Goal: Information Seeking & Learning: Learn about a topic

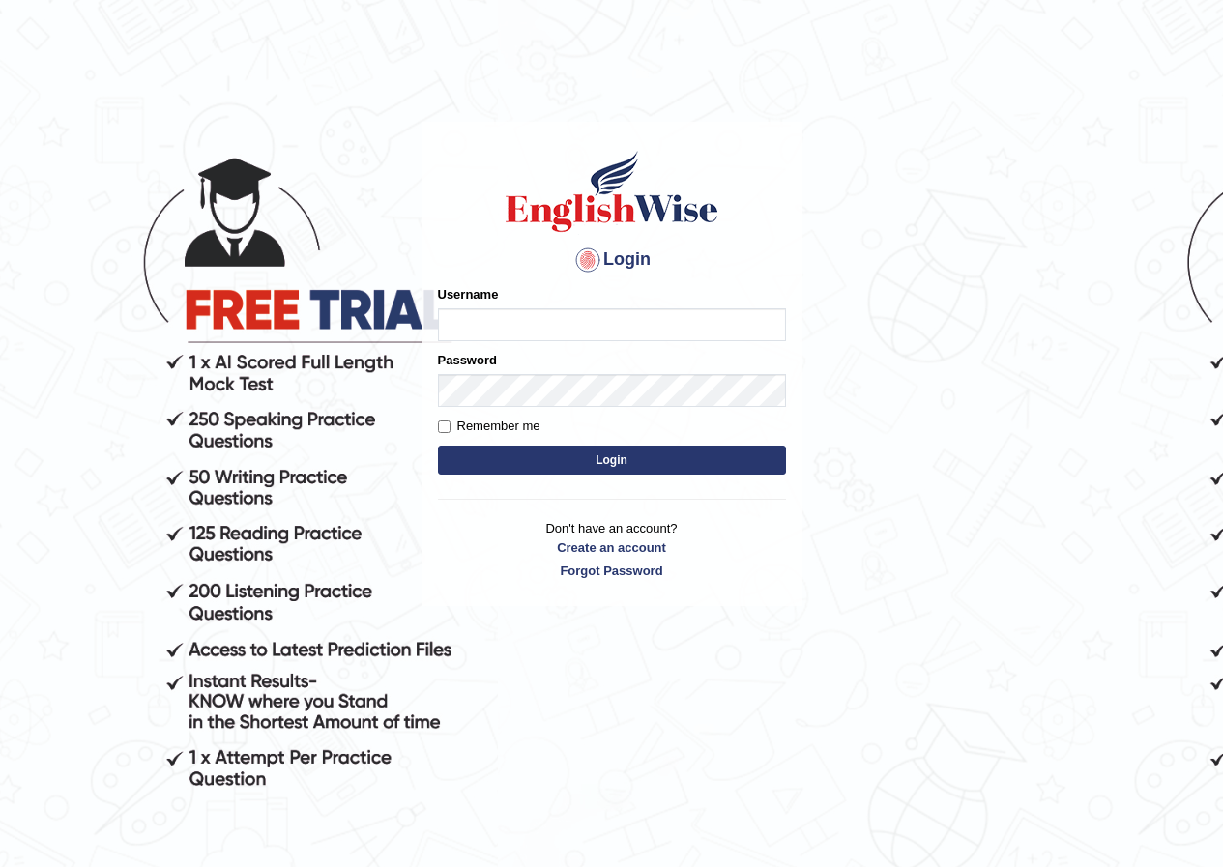
scroll to position [97, 0]
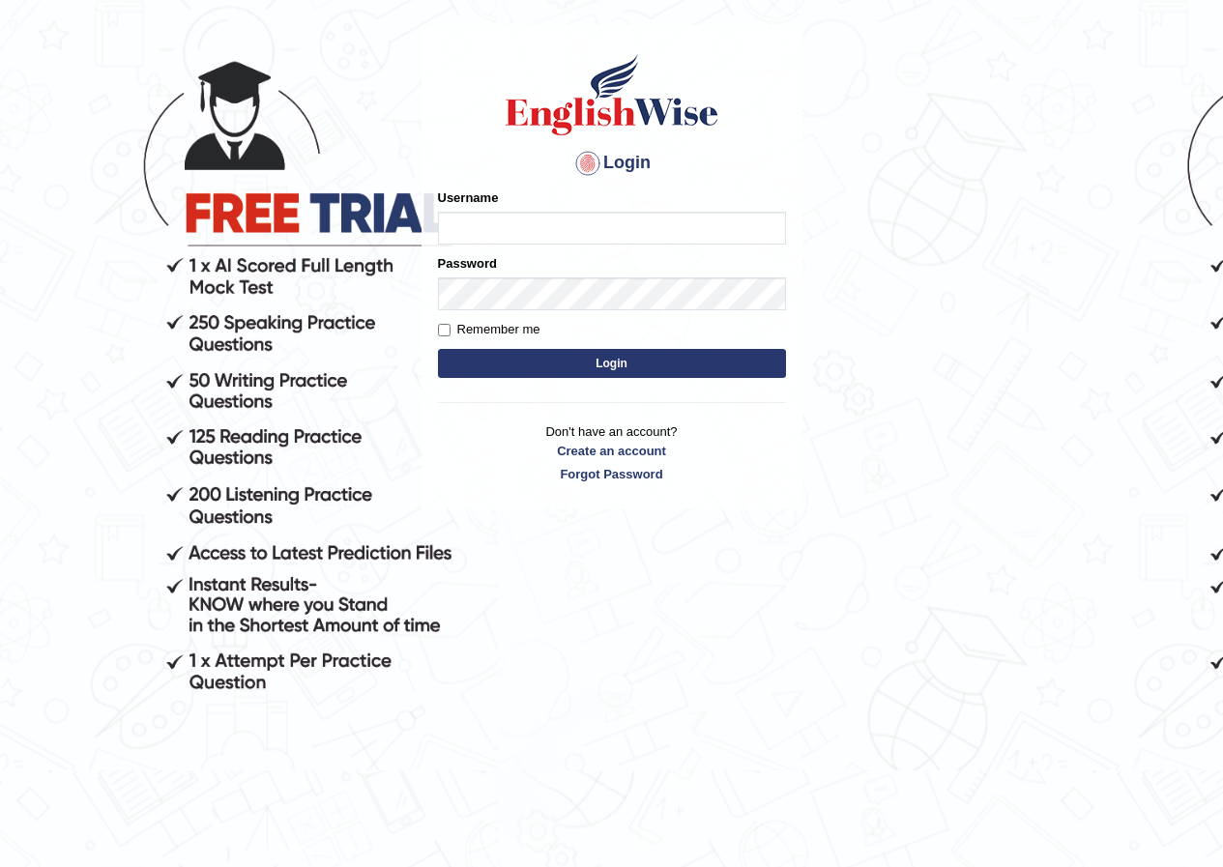
type input "susmitas_parramatta"
click at [619, 349] on button "Login" at bounding box center [612, 363] width 348 height 29
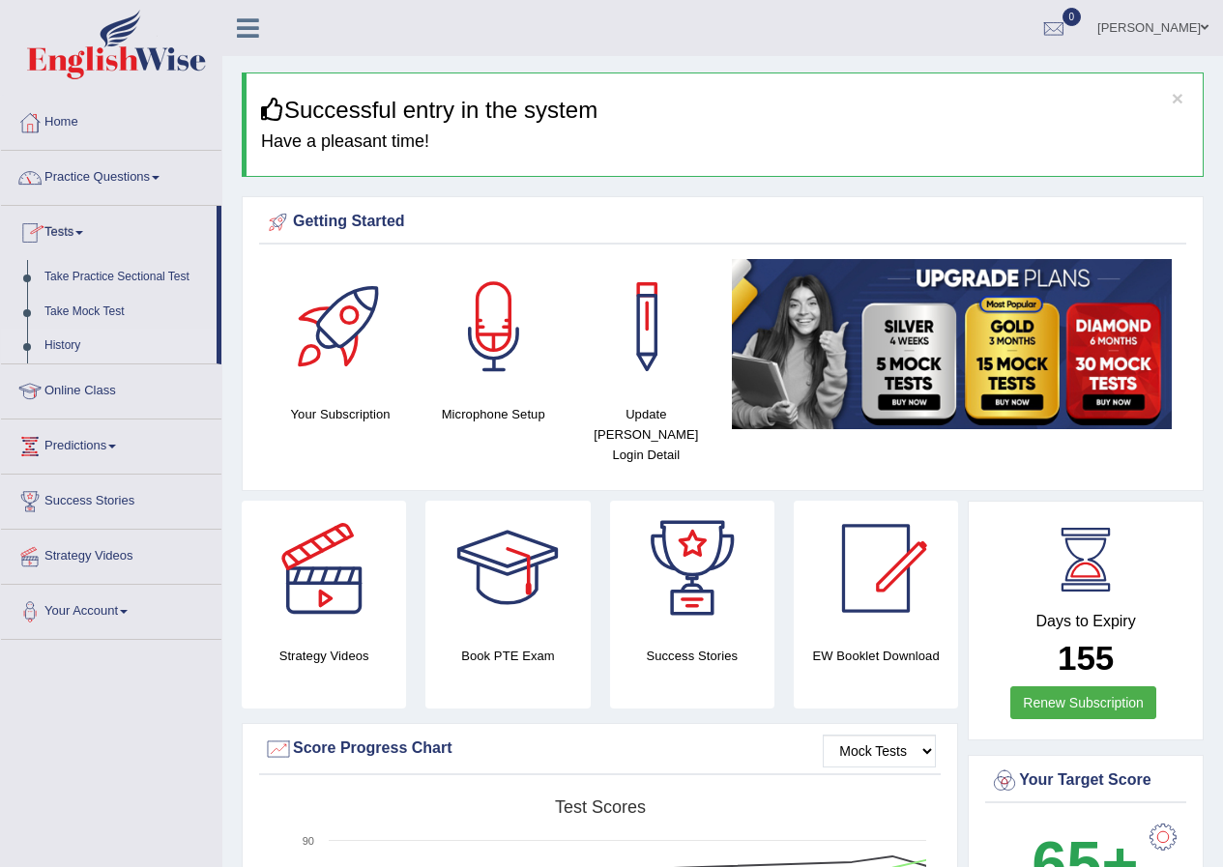
click at [43, 345] on link "History" at bounding box center [126, 346] width 181 height 35
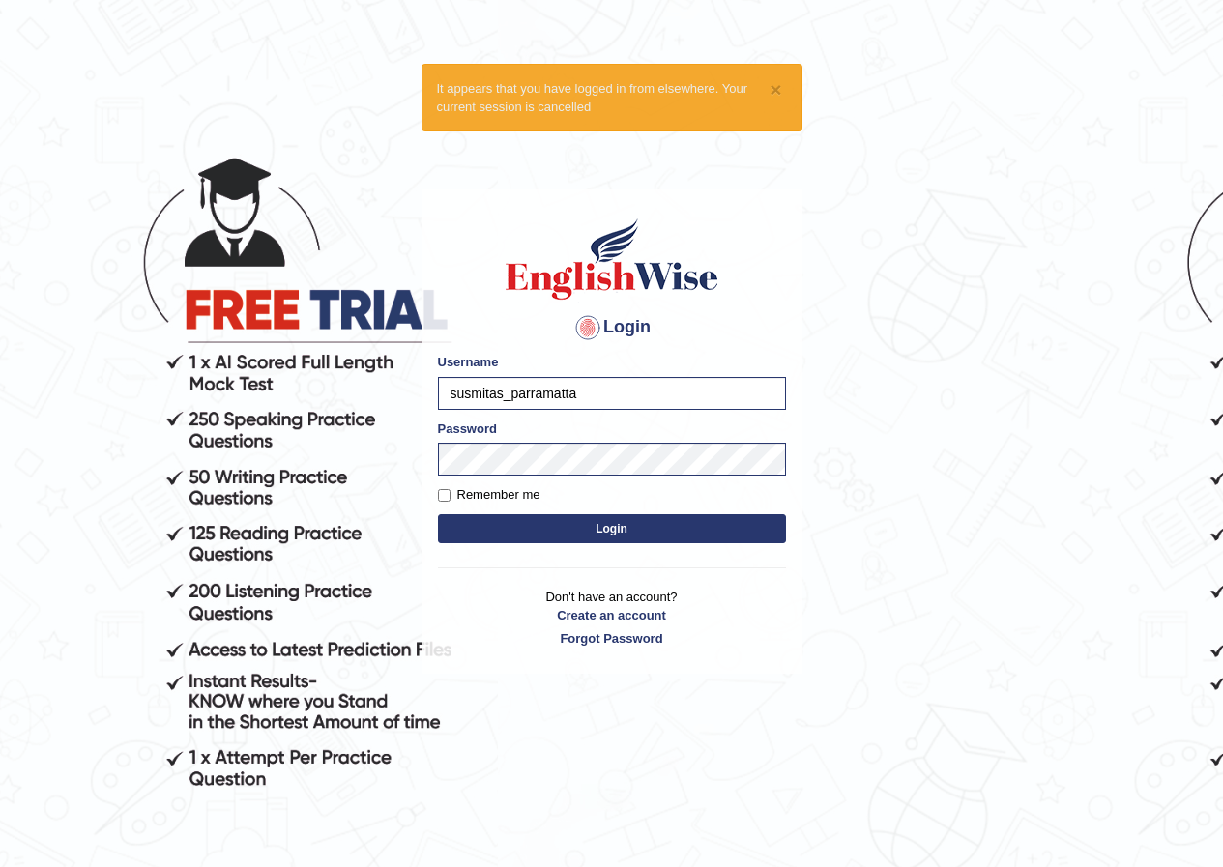
drag, startPoint x: 657, startPoint y: 390, endPoint x: 352, endPoint y: 395, distance: 305.5
click at [352, 395] on body "× It appears that you have logged in from elsewhere. Your current session is ca…" at bounding box center [611, 494] width 1223 height 867
type input "shoeb51"
click at [438, 514] on button "Login" at bounding box center [612, 528] width 348 height 29
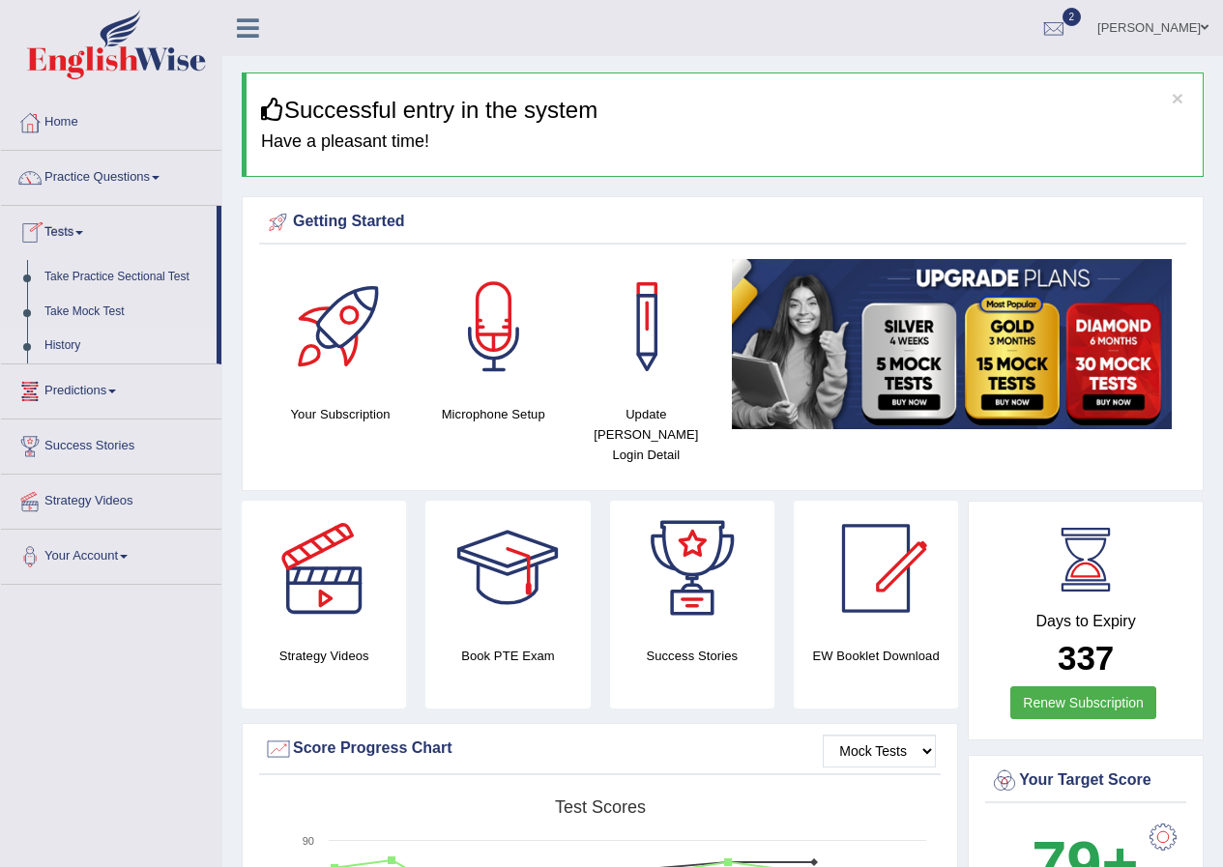
click at [65, 347] on link "History" at bounding box center [126, 346] width 181 height 35
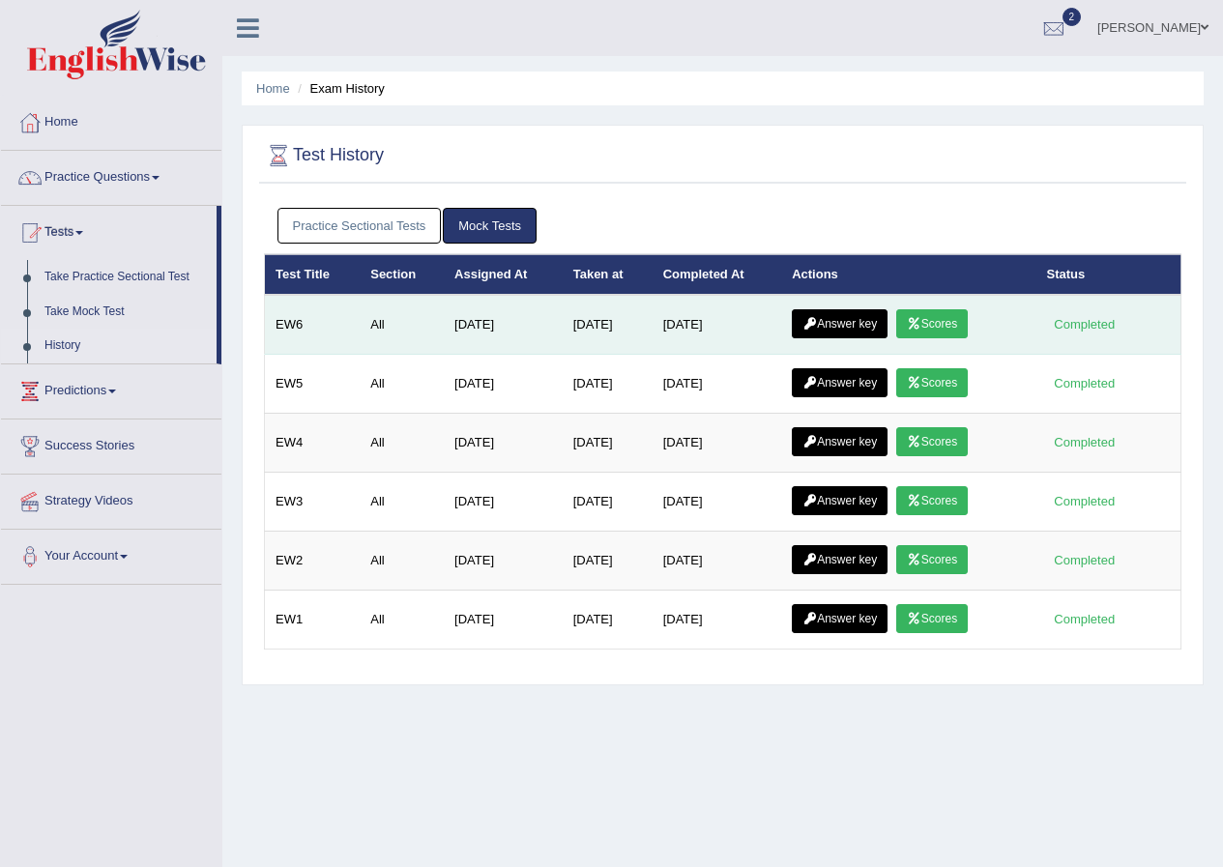
click at [952, 317] on link "Scores" at bounding box center [932, 323] width 72 height 29
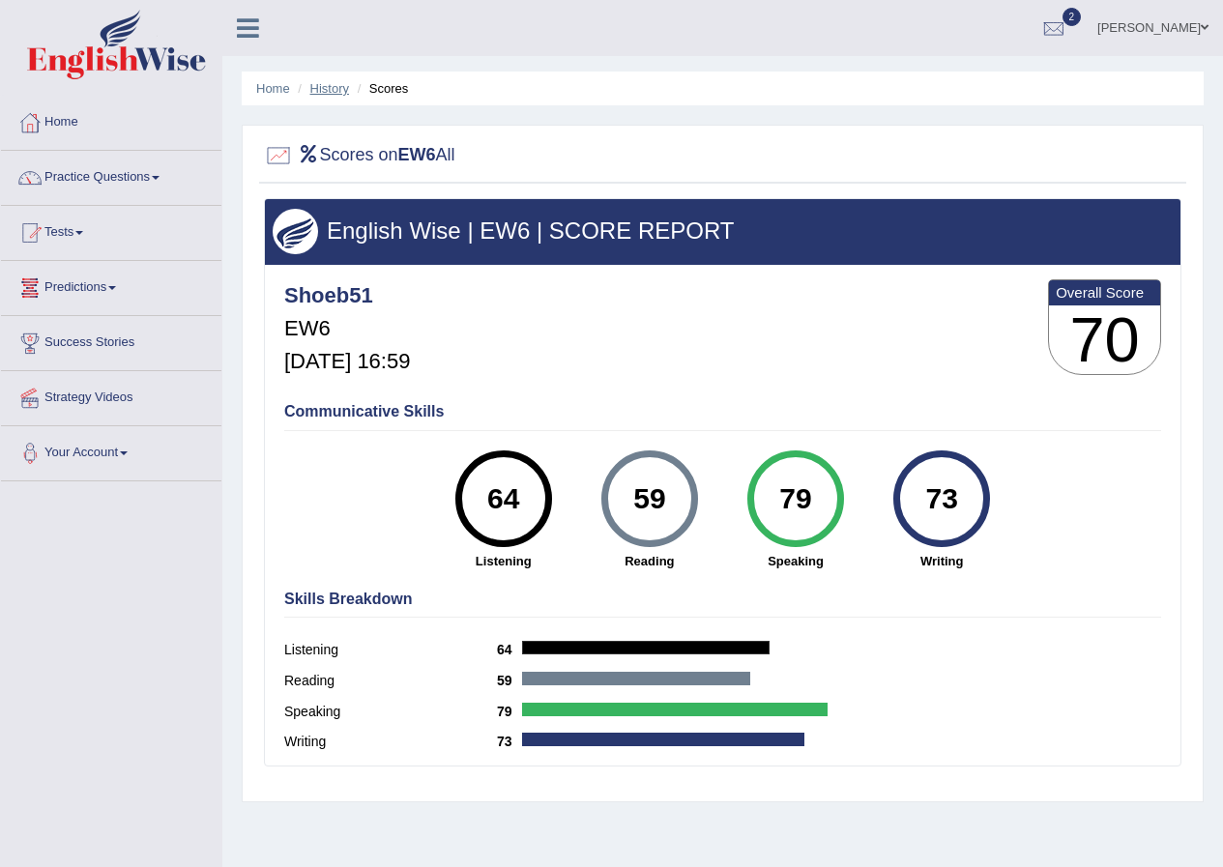
click at [315, 87] on link "History" at bounding box center [329, 88] width 39 height 14
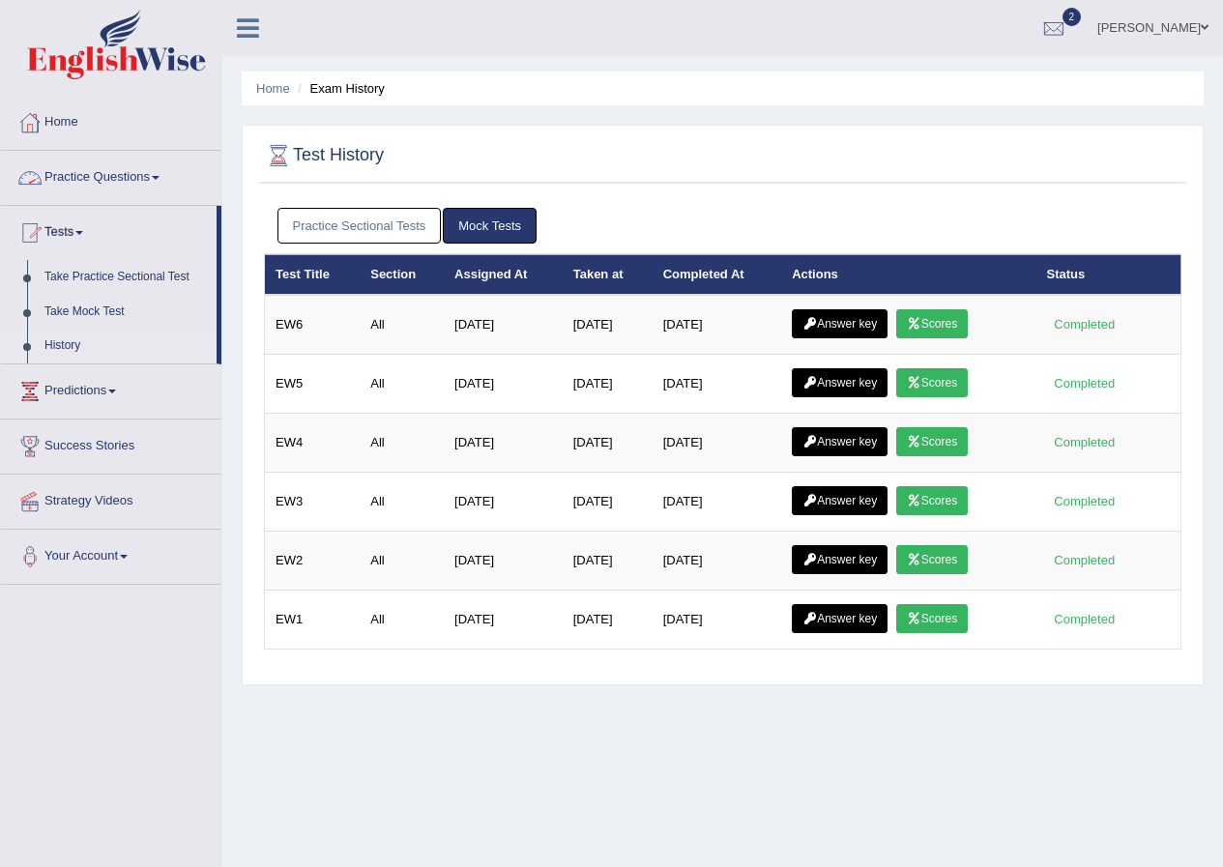
click at [128, 181] on link "Practice Questions" at bounding box center [111, 175] width 220 height 48
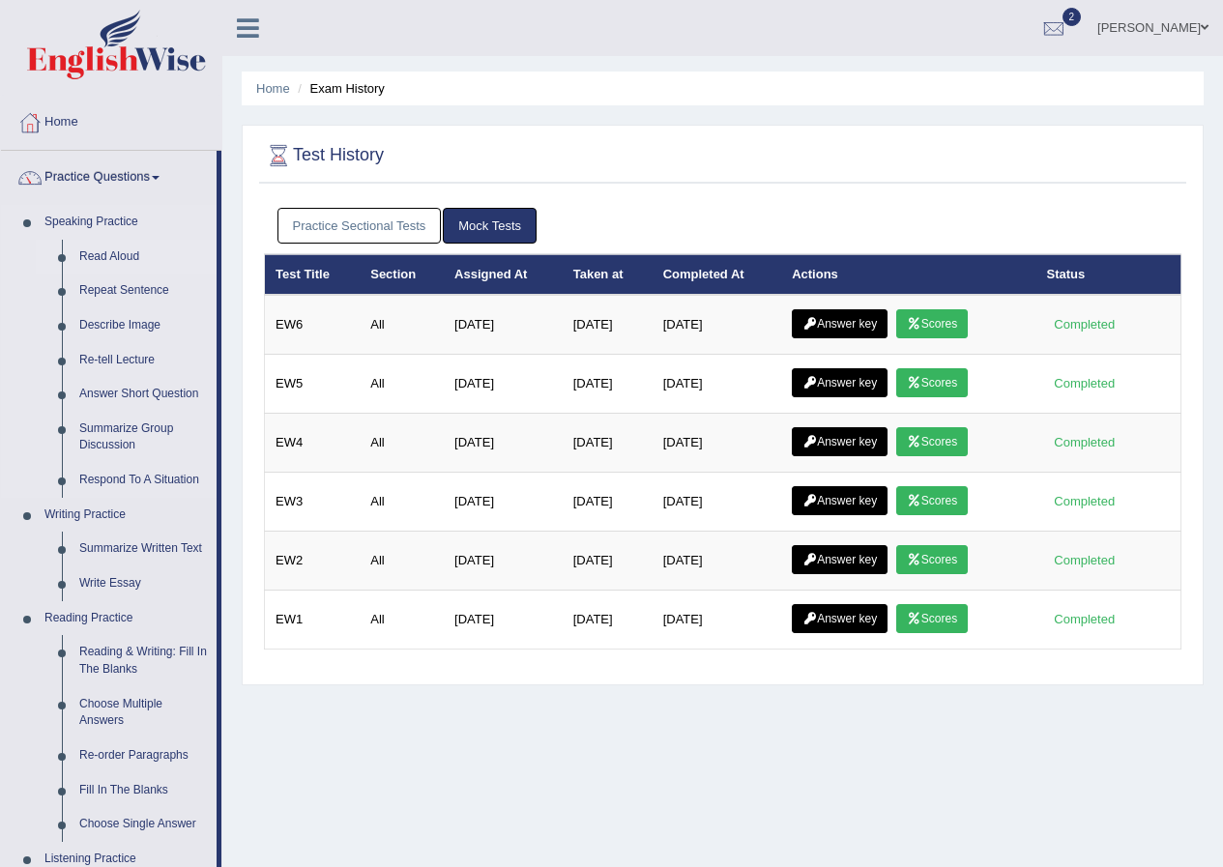
click at [121, 256] on link "Read Aloud" at bounding box center [144, 257] width 146 height 35
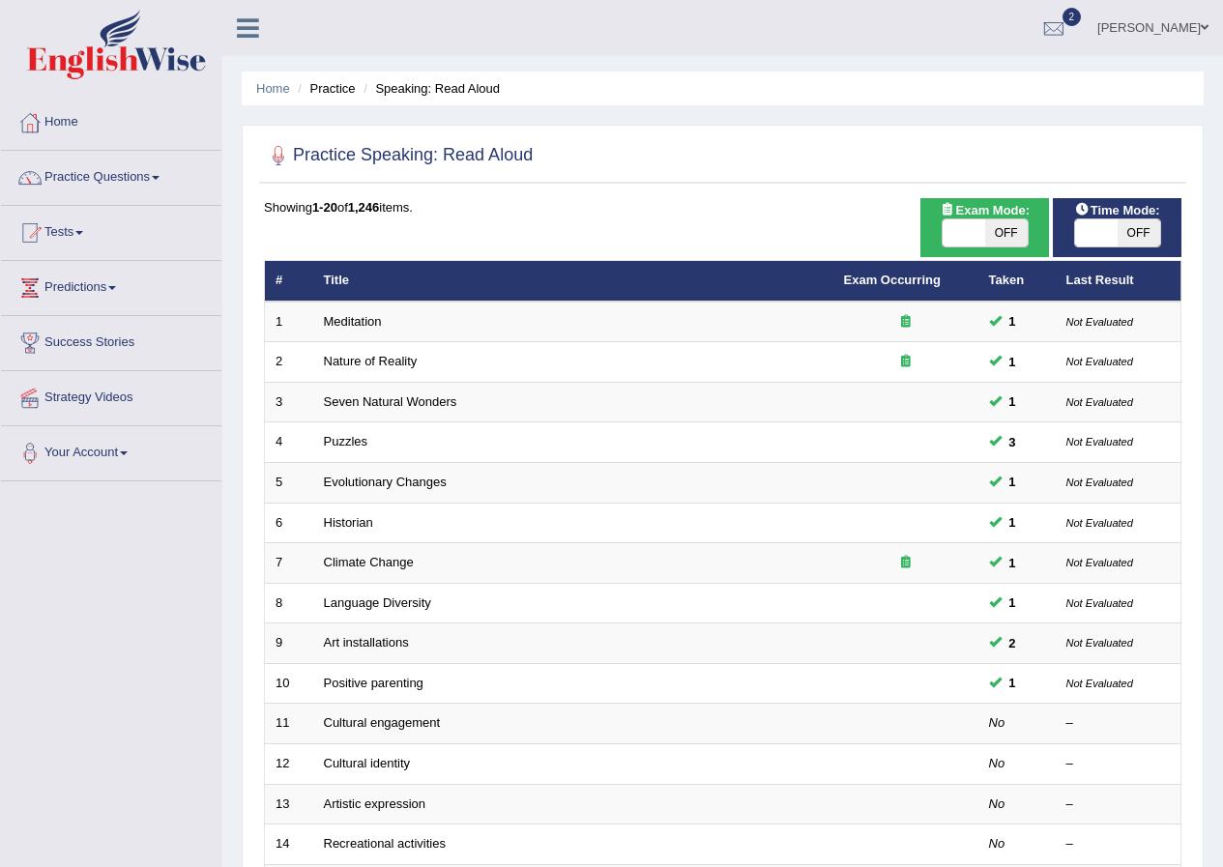
click at [1003, 234] on span "OFF" at bounding box center [1006, 232] width 43 height 27
checkbox input "true"
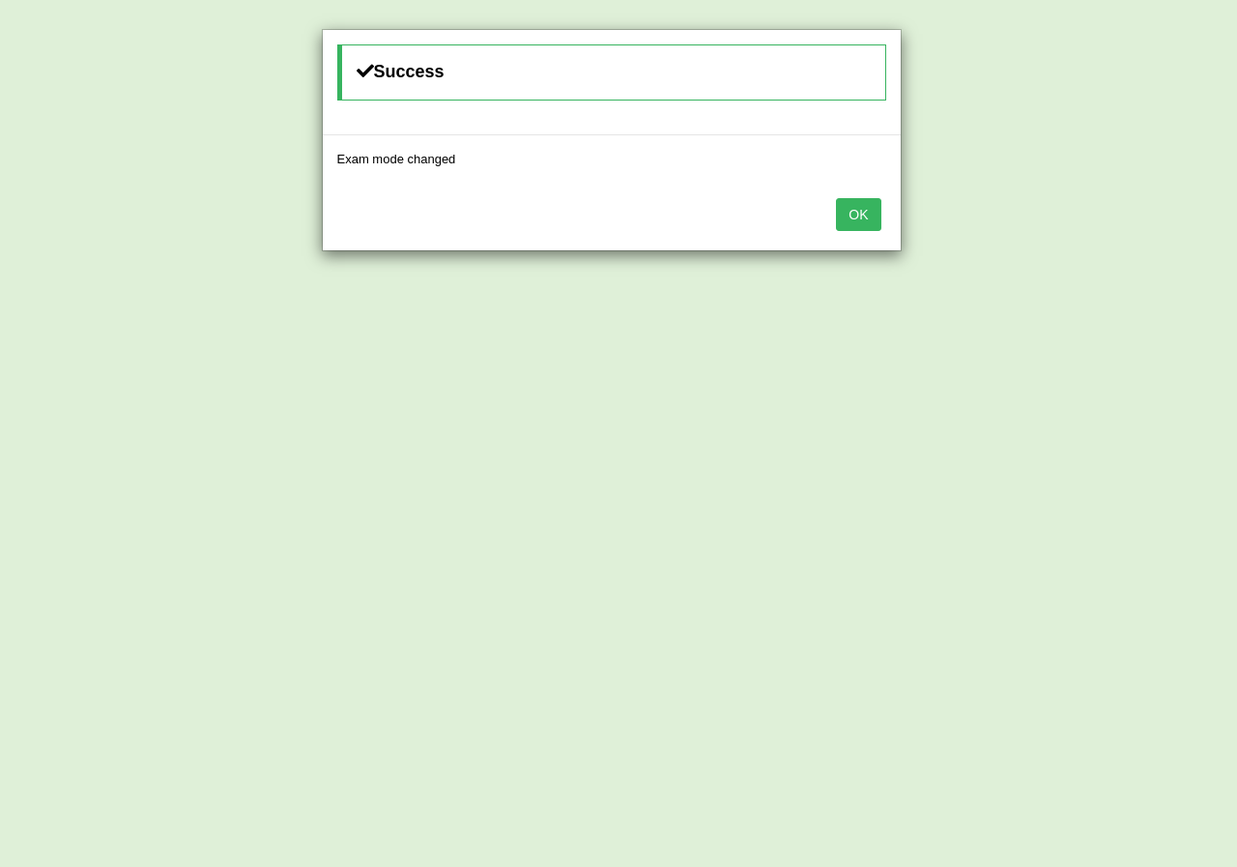
click at [854, 221] on button "OK" at bounding box center [858, 214] width 44 height 33
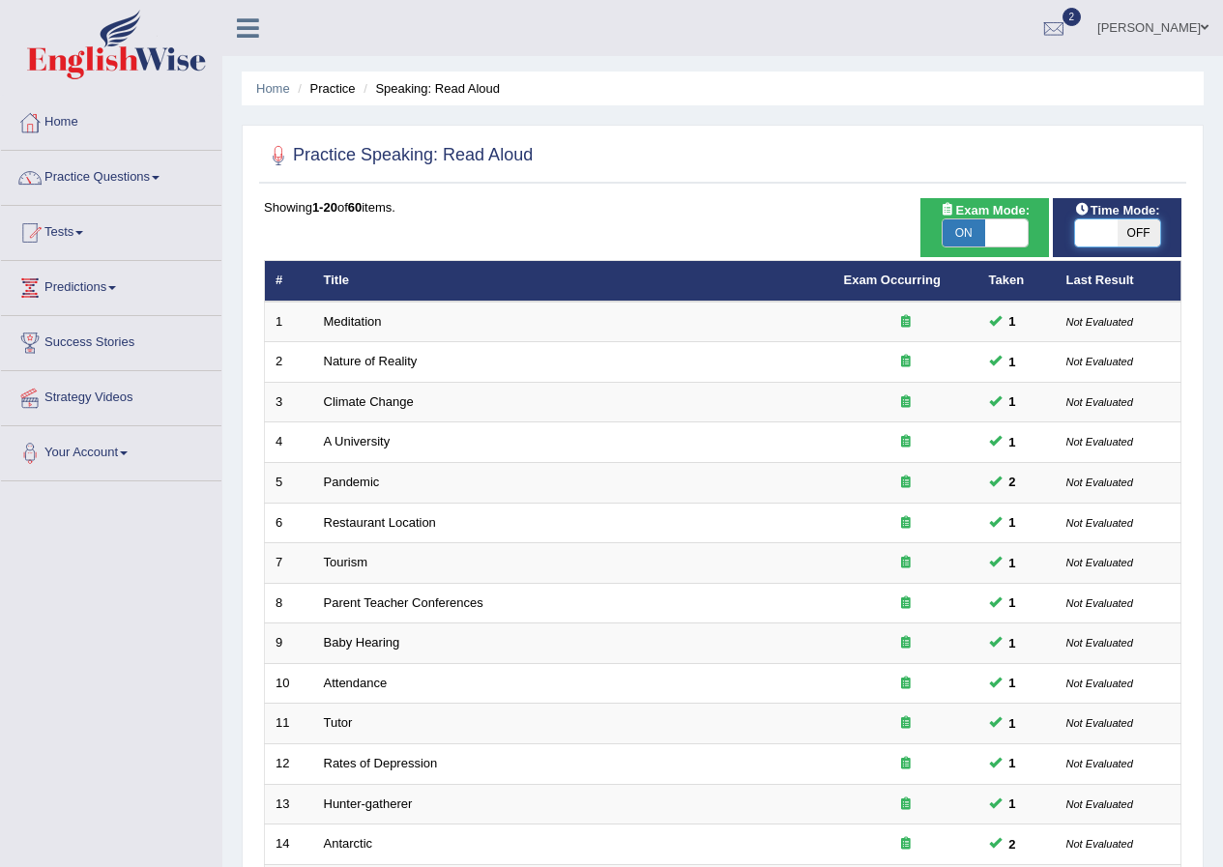
click at [1097, 223] on span at bounding box center [1096, 232] width 43 height 27
checkbox input "true"
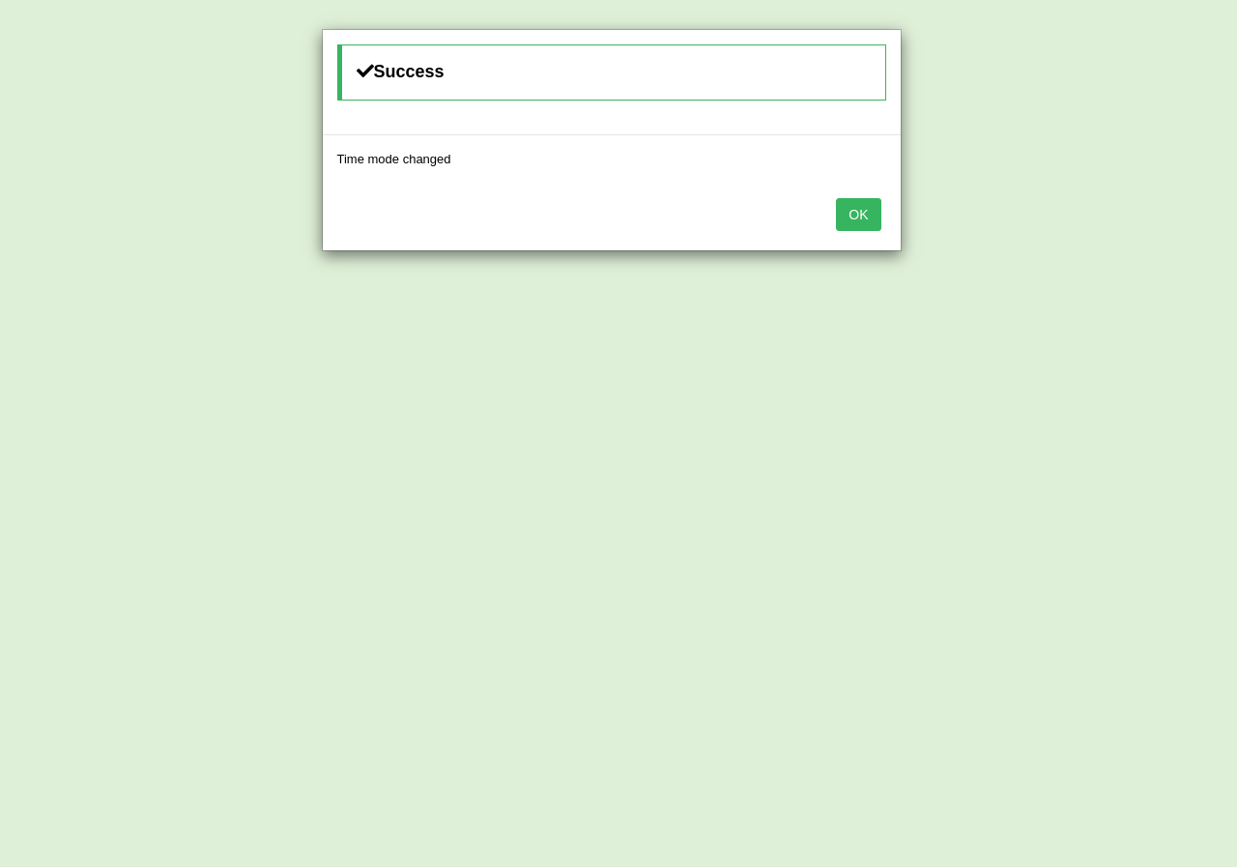
click at [860, 219] on button "OK" at bounding box center [858, 214] width 44 height 33
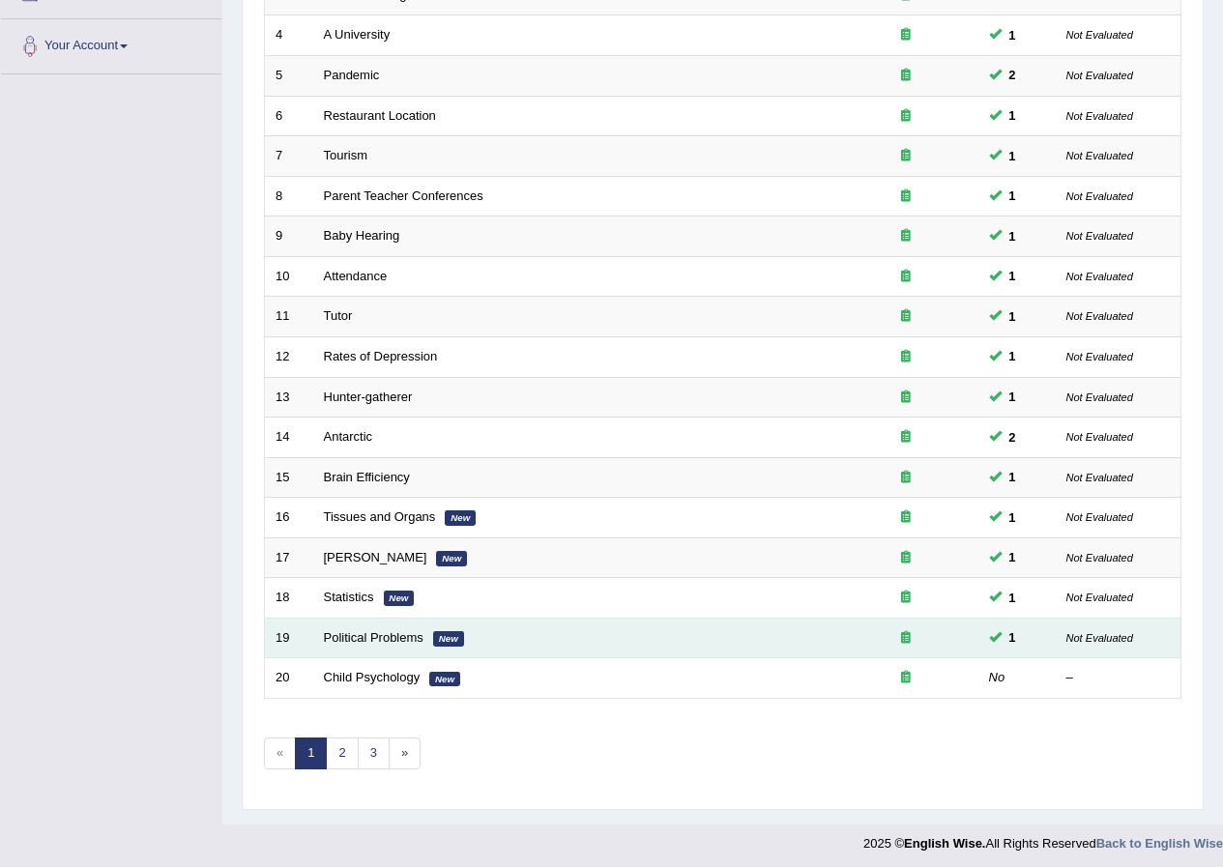
scroll to position [413, 0]
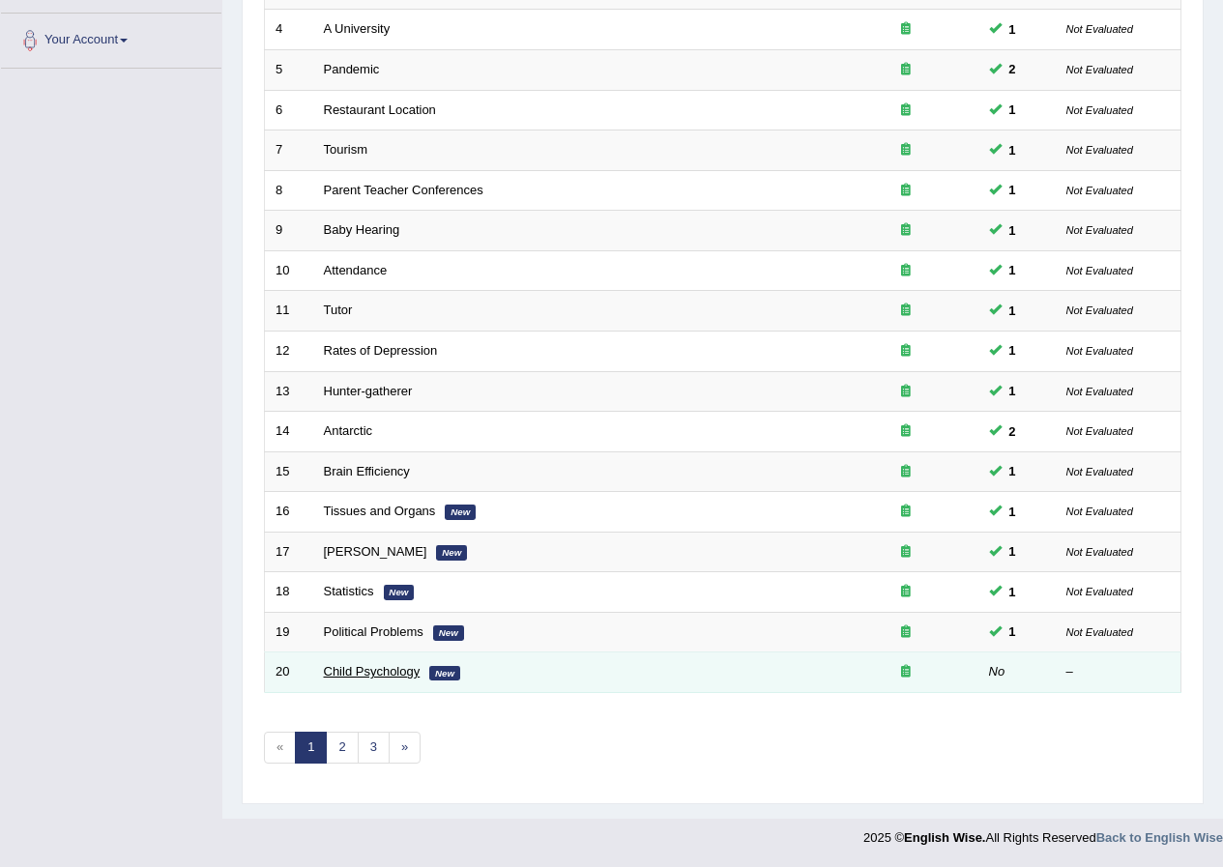
click at [381, 675] on link "Child Psychology" at bounding box center [372, 671] width 97 height 14
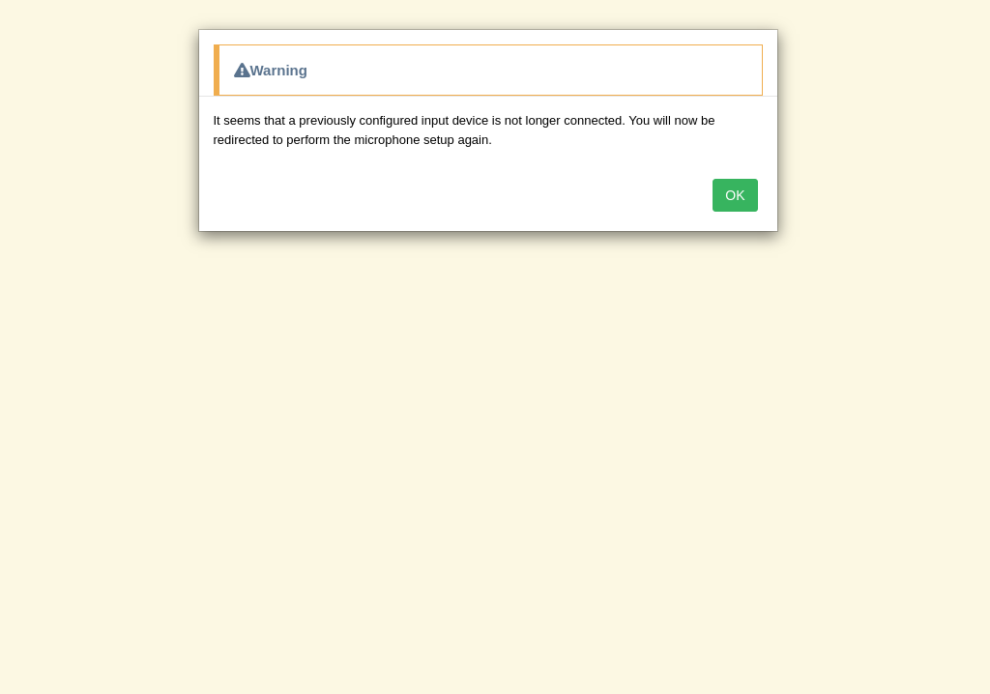
click at [734, 193] on button "OK" at bounding box center [734, 195] width 44 height 33
click at [734, 190] on button "OK" at bounding box center [736, 195] width 44 height 33
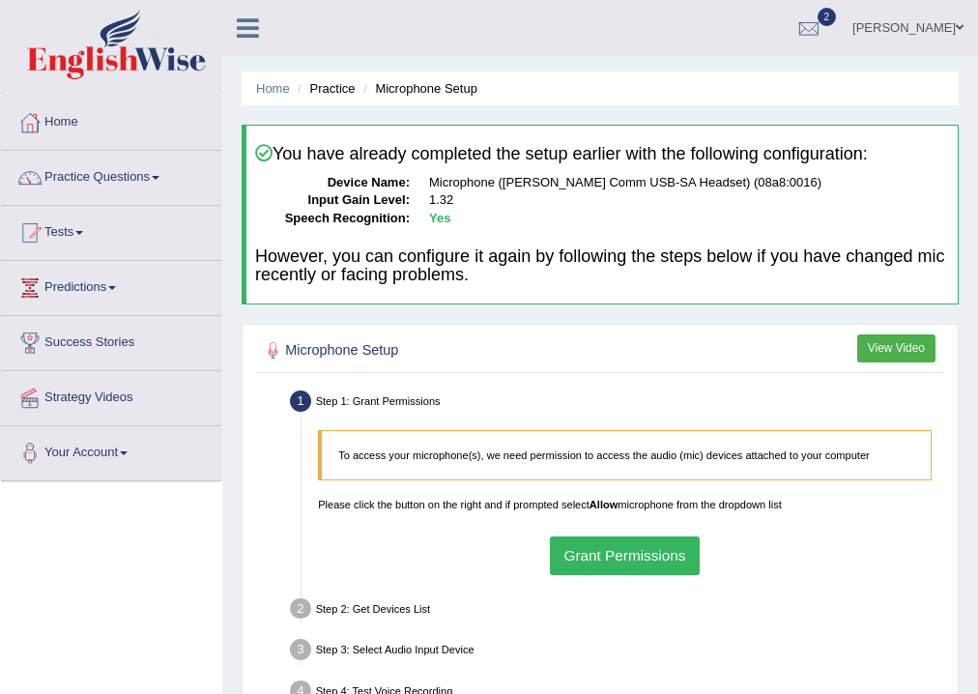
click at [593, 564] on button "Grant Permissions" at bounding box center [625, 555] width 150 height 38
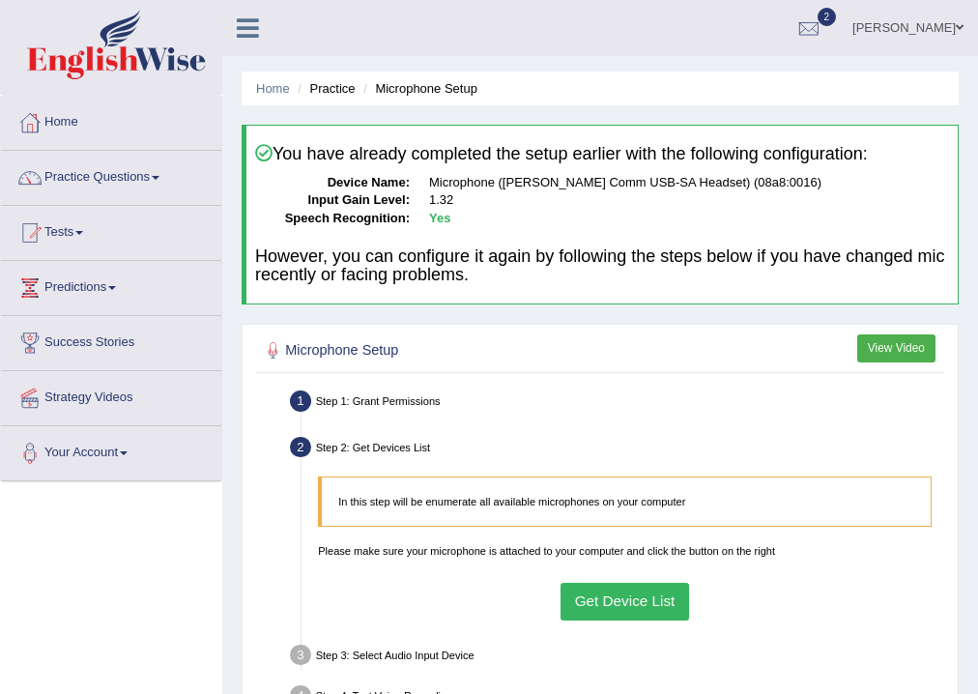
click at [642, 612] on button "Get Device List" at bounding box center [625, 602] width 129 height 38
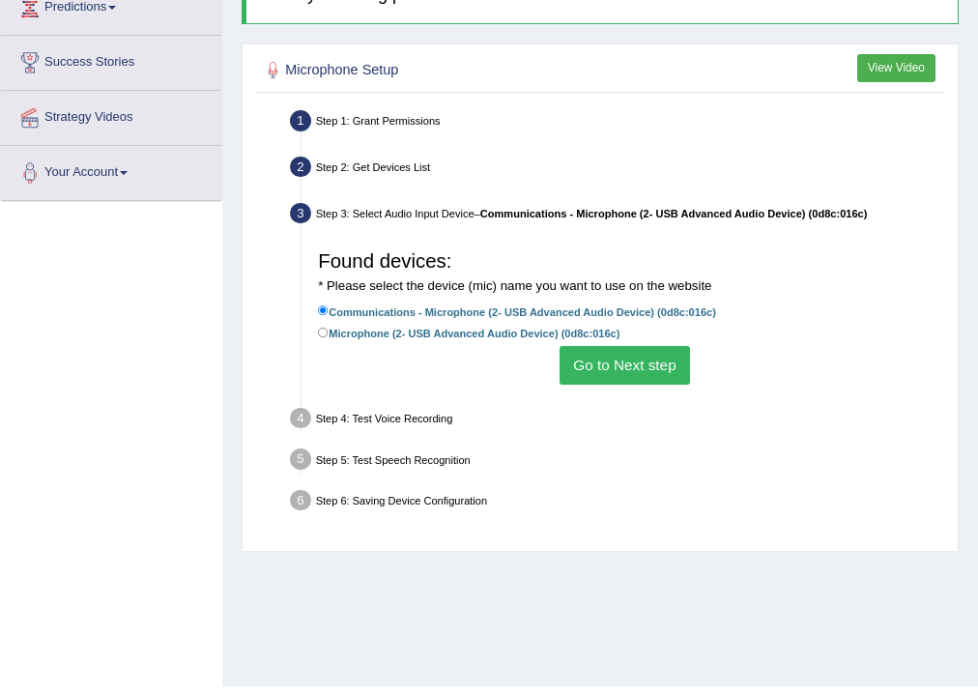
scroll to position [309, 0]
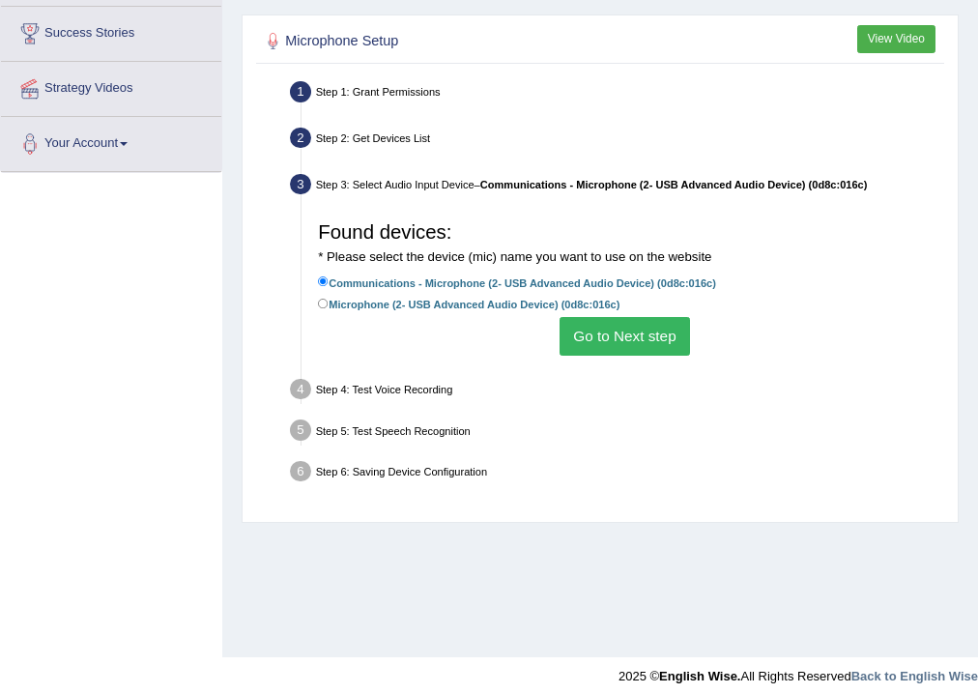
click at [591, 355] on div "Found devices: * Please select the device (mic) name you want to use on the web…" at bounding box center [625, 284] width 630 height 159
click at [591, 341] on button "Go to Next step" at bounding box center [625, 336] width 130 height 38
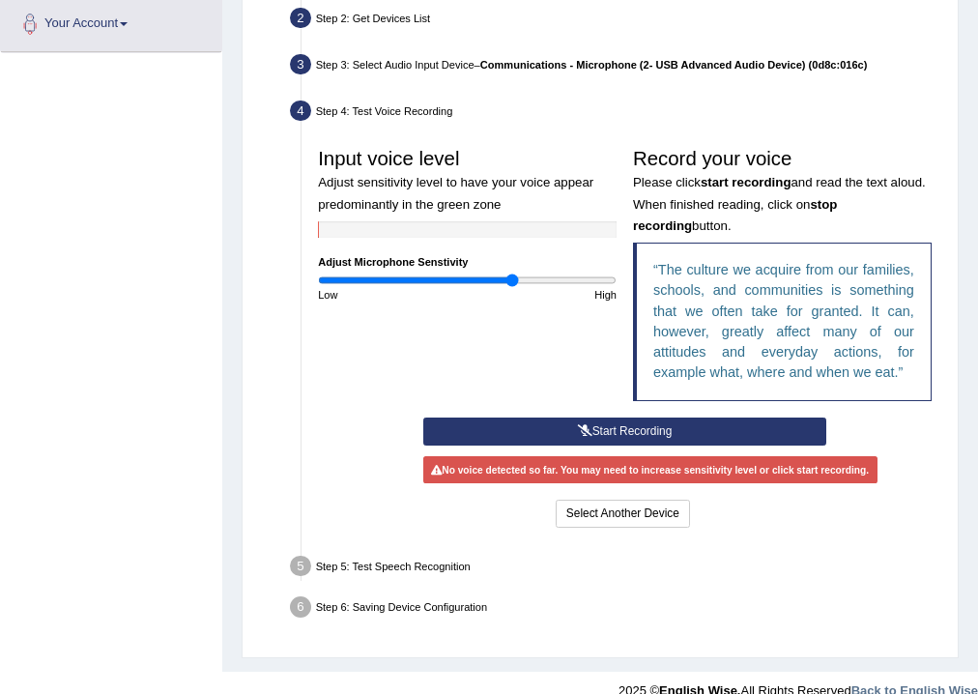
scroll to position [452, 0]
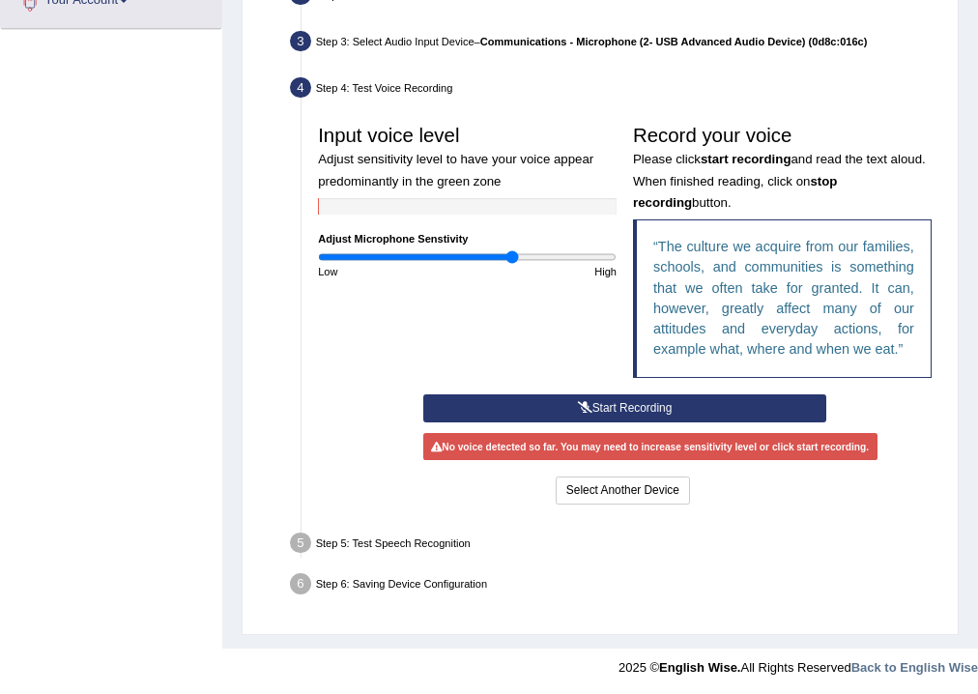
click at [604, 404] on button "Start Recording" at bounding box center [624, 408] width 403 height 28
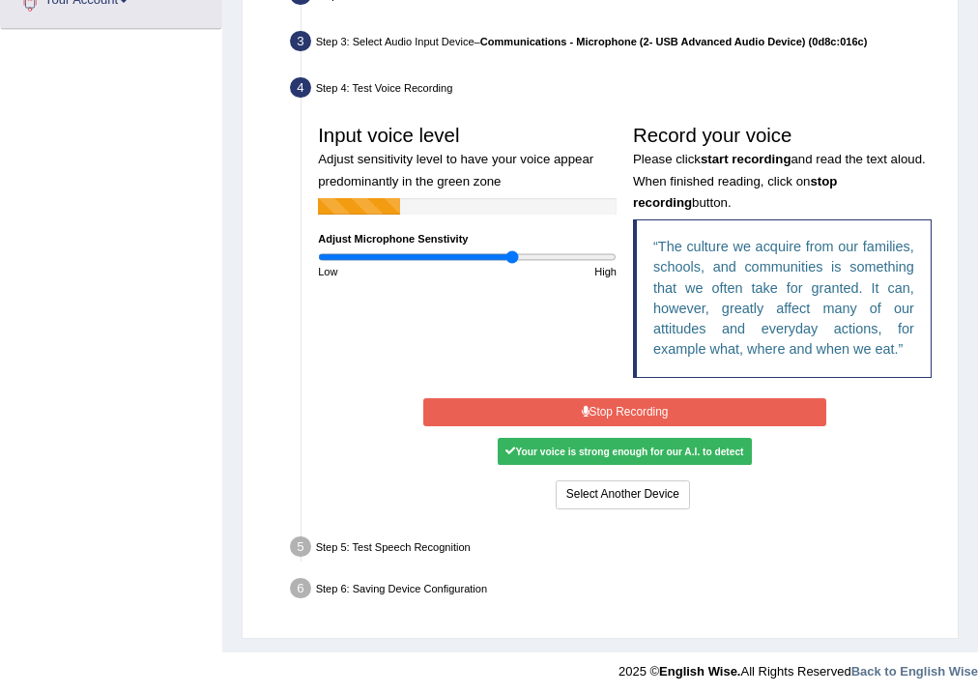
click at [616, 413] on button "Stop Recording" at bounding box center [624, 412] width 403 height 28
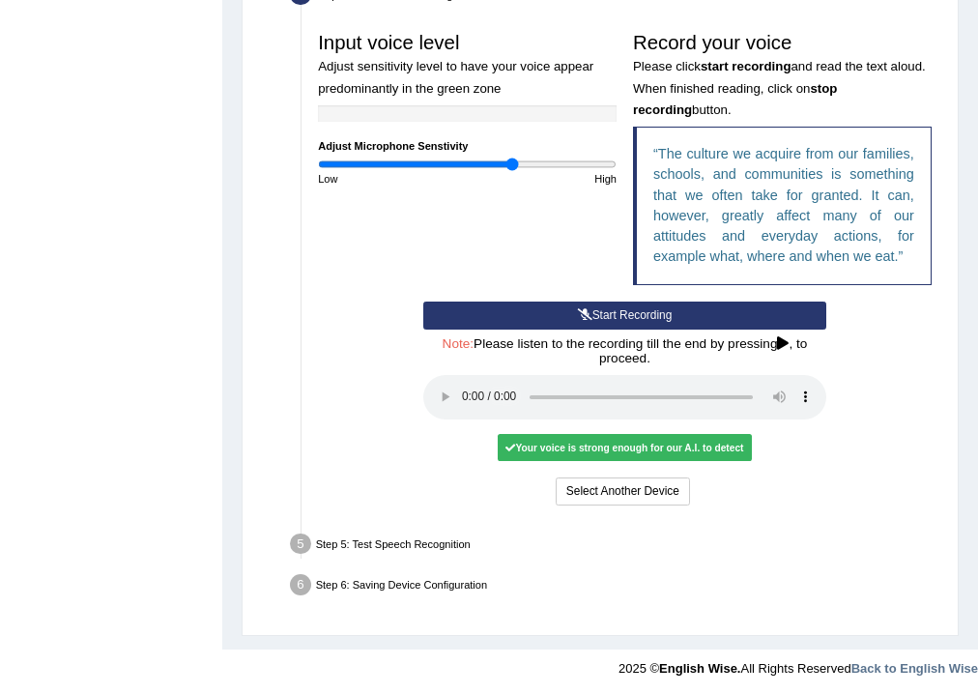
scroll to position [548, 0]
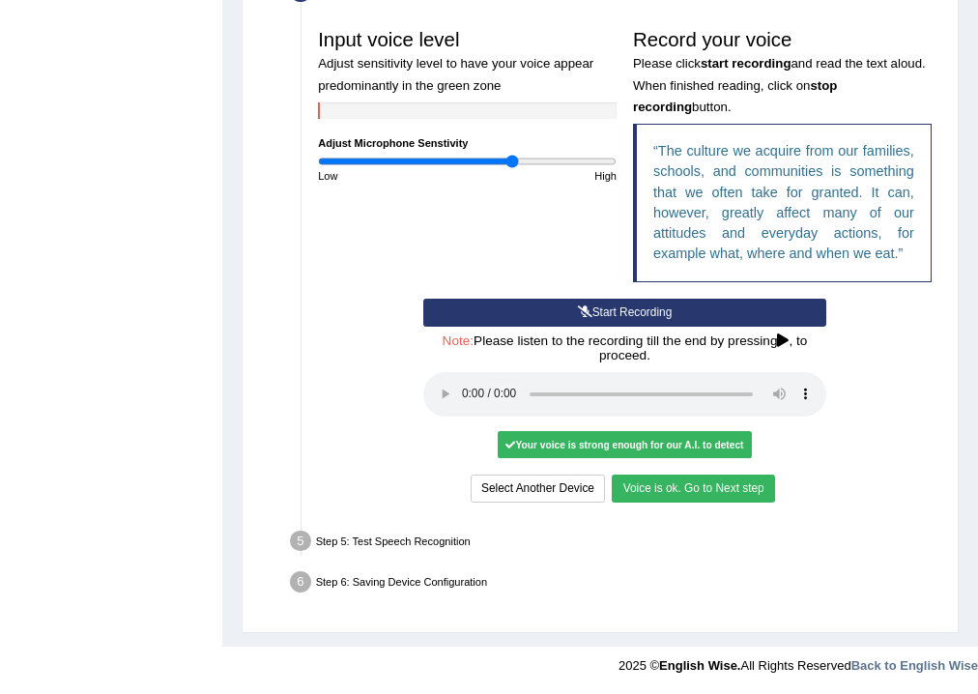
click at [719, 478] on button "Voice is ok. Go to Next step" at bounding box center [693, 489] width 162 height 28
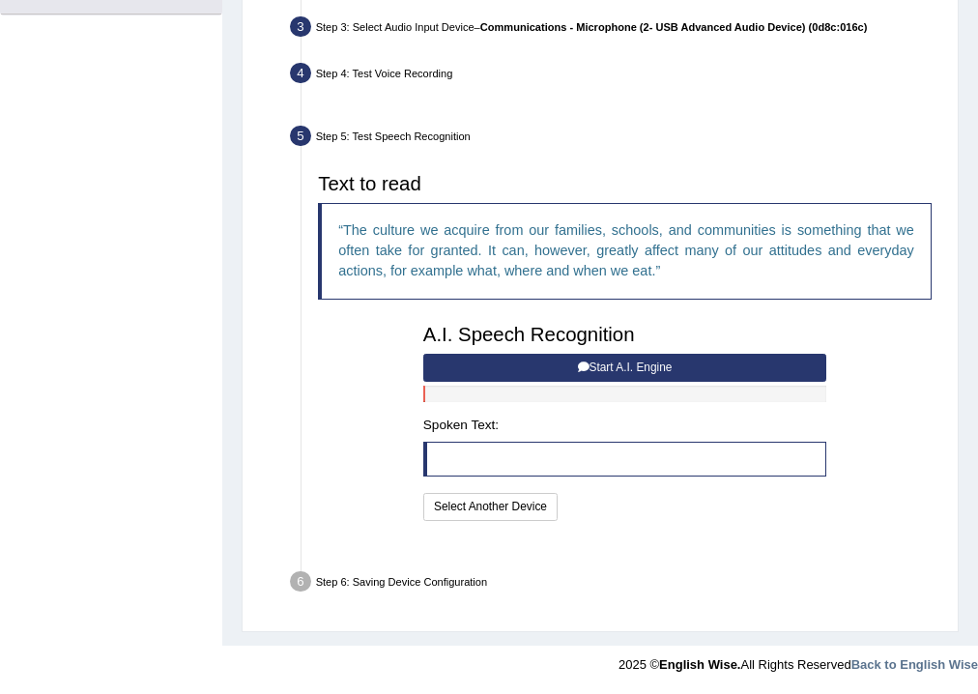
scroll to position [425, 0]
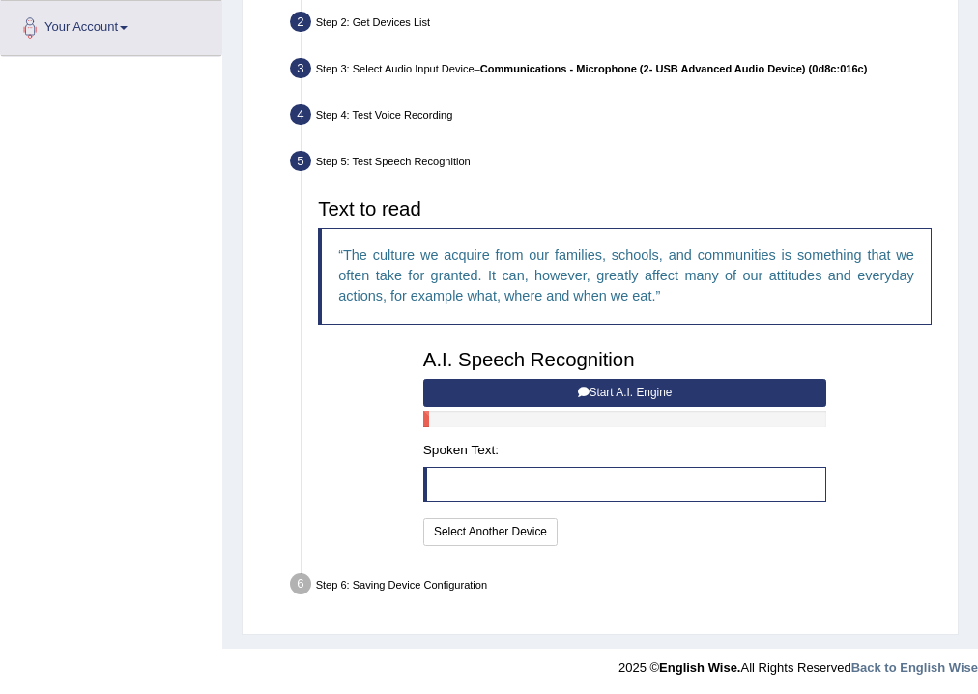
click at [625, 404] on button "Start A.I. Engine" at bounding box center [624, 393] width 403 height 28
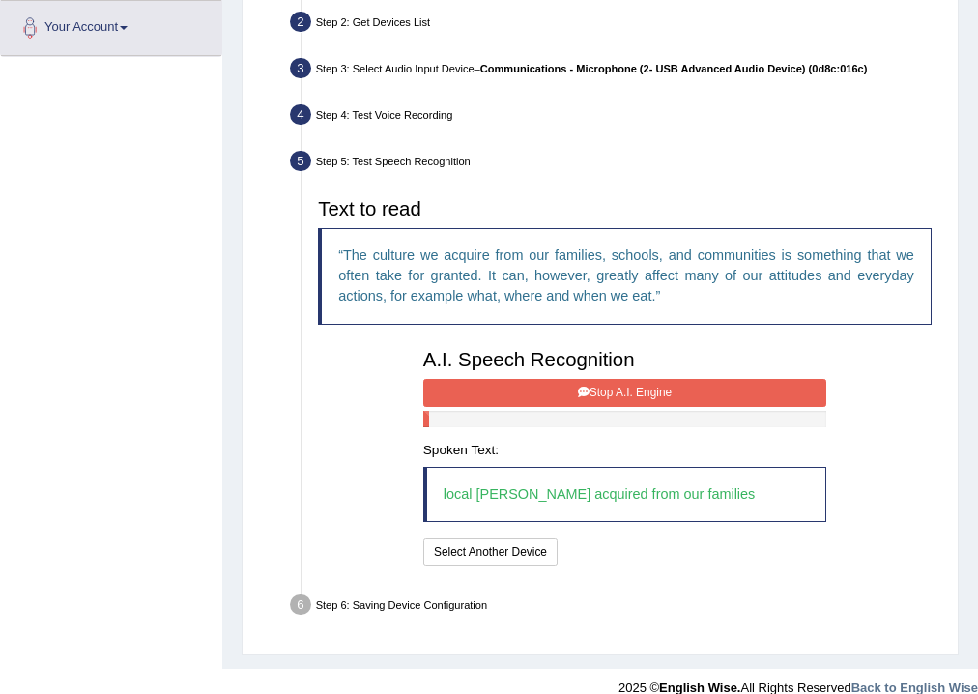
click at [547, 398] on button "Stop A.I. Engine" at bounding box center [624, 393] width 403 height 28
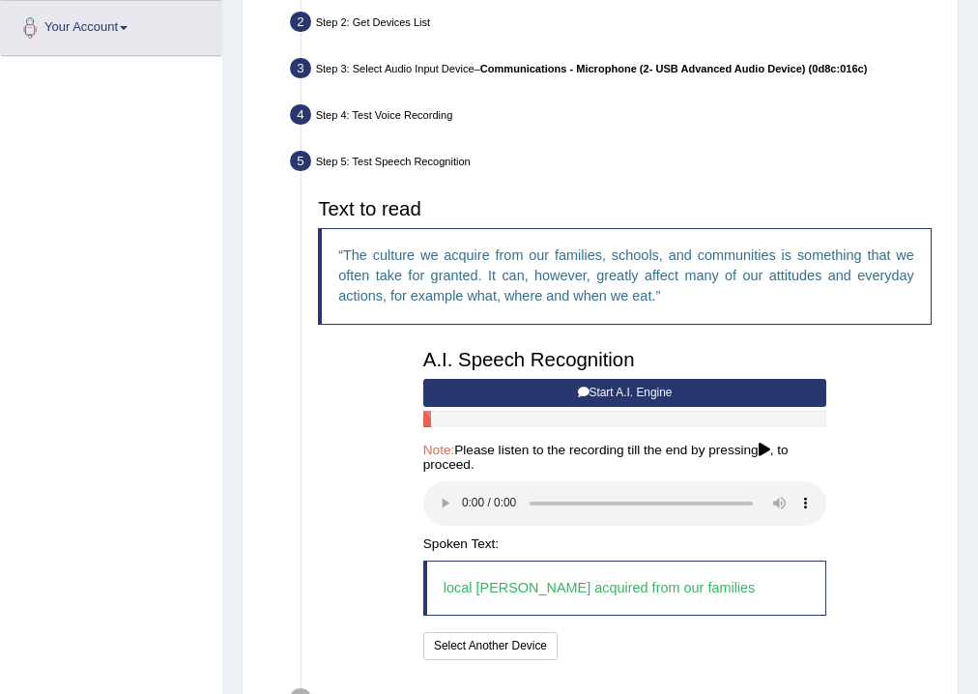
click at [500, 393] on button "Start A.I. Engine" at bounding box center [624, 393] width 403 height 28
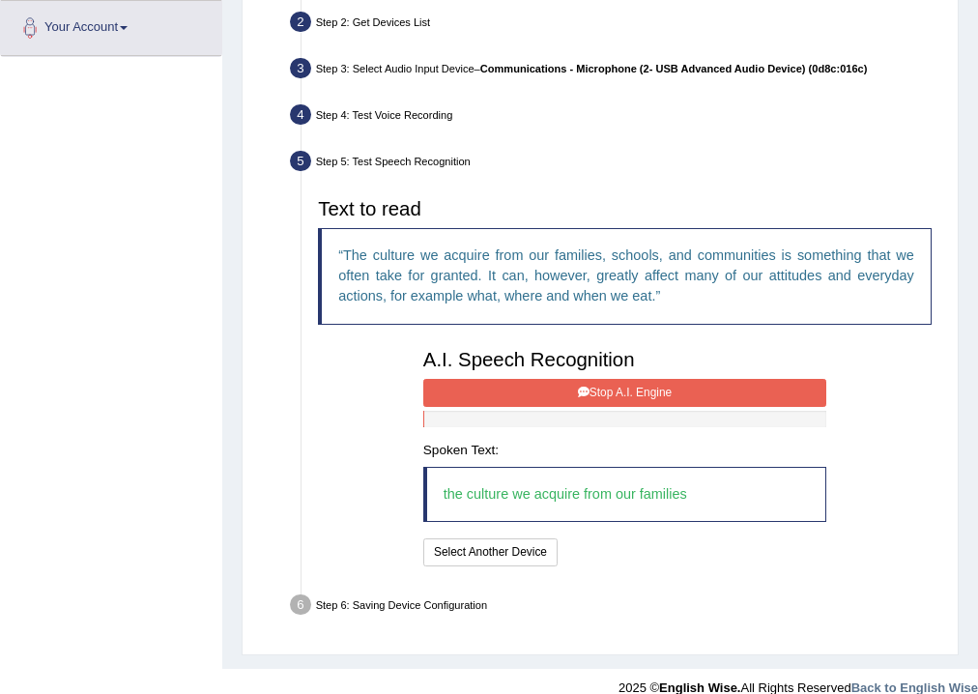
click at [628, 379] on button "Stop A.I. Engine" at bounding box center [624, 393] width 403 height 28
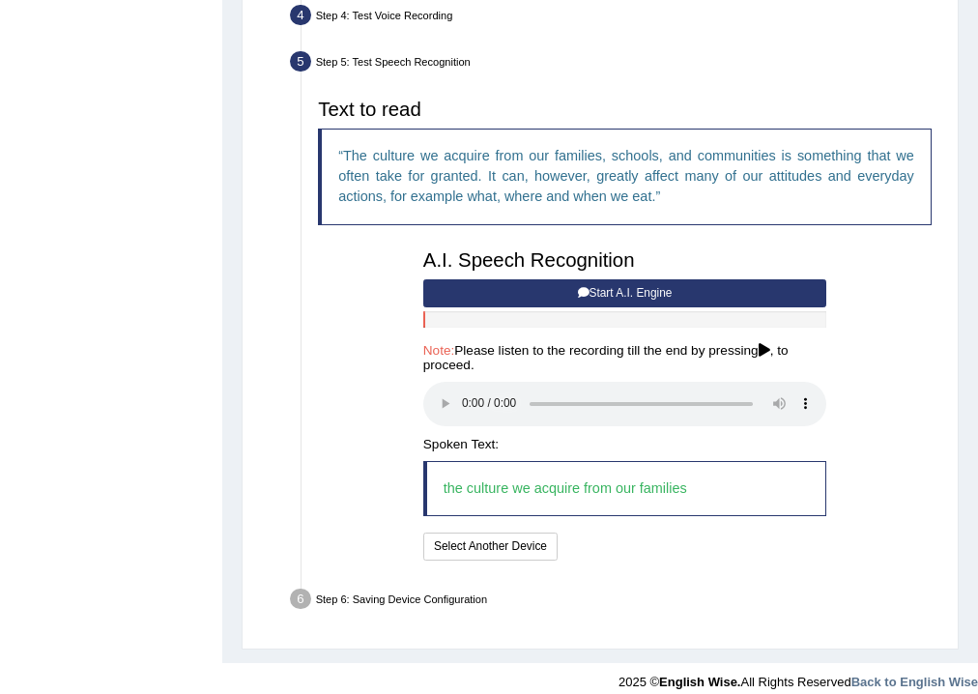
scroll to position [541, 0]
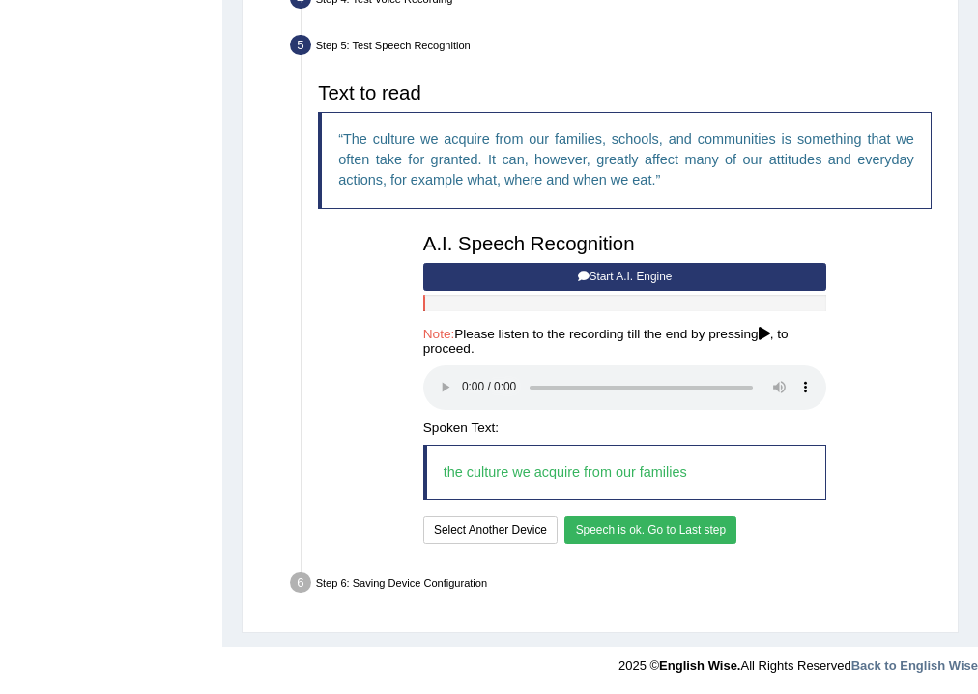
click at [654, 524] on button "Speech is ok. Go to Last step" at bounding box center [650, 530] width 172 height 28
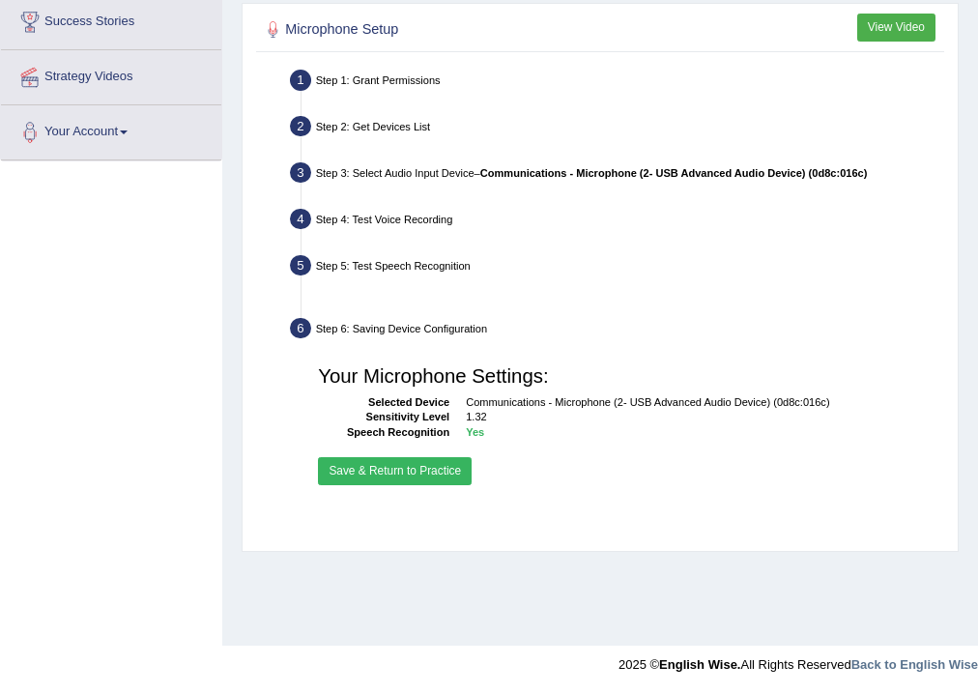
scroll to position [321, 0]
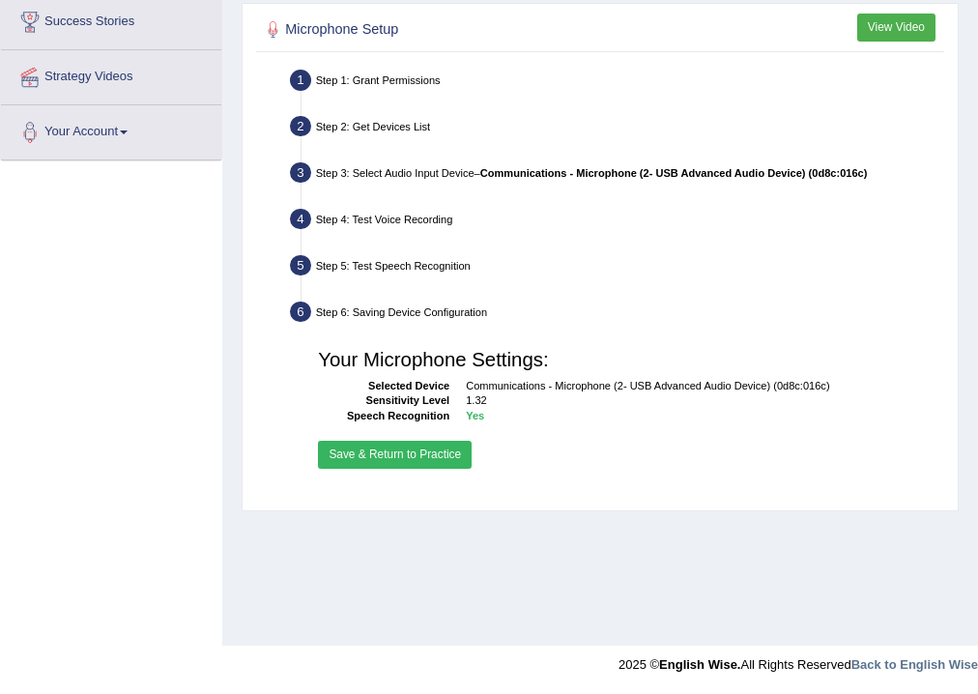
click at [422, 448] on button "Save & Return to Practice" at bounding box center [395, 455] width 154 height 28
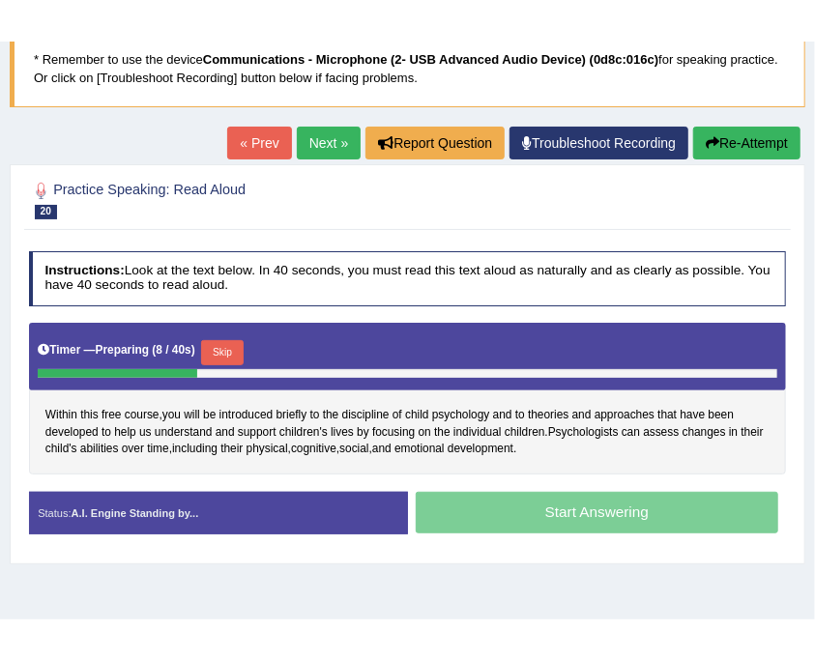
scroll to position [135, 0]
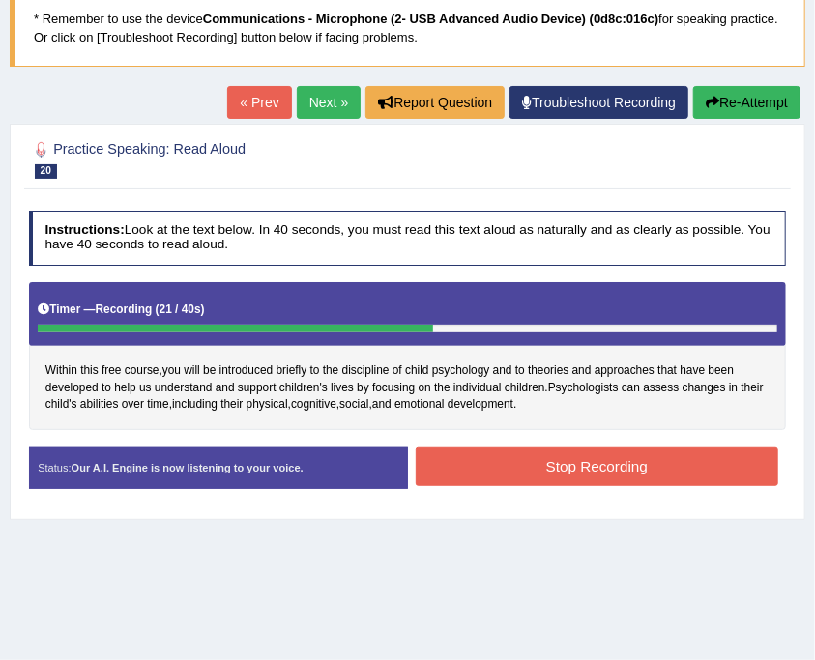
click at [570, 454] on button "Stop Recording" at bounding box center [597, 466] width 362 height 38
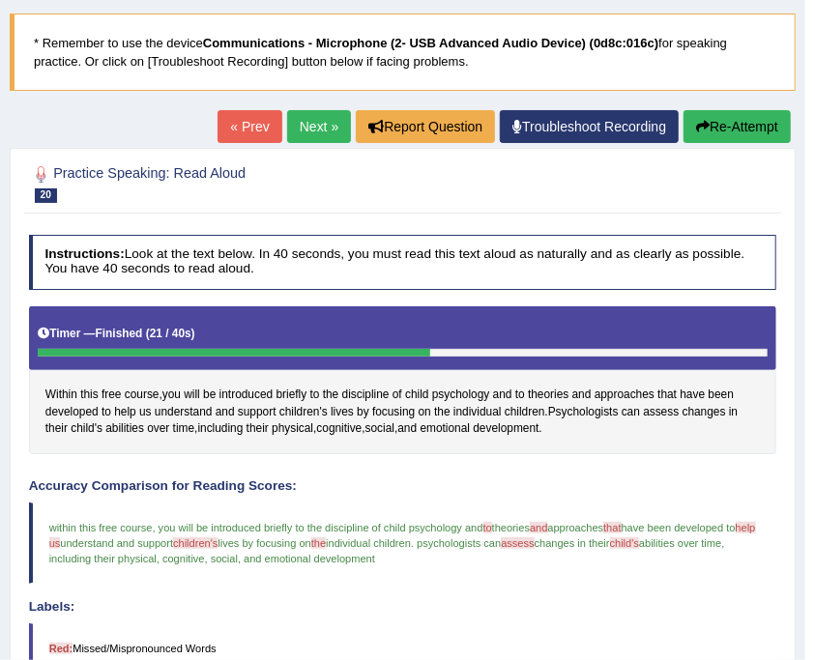
scroll to position [71, 0]
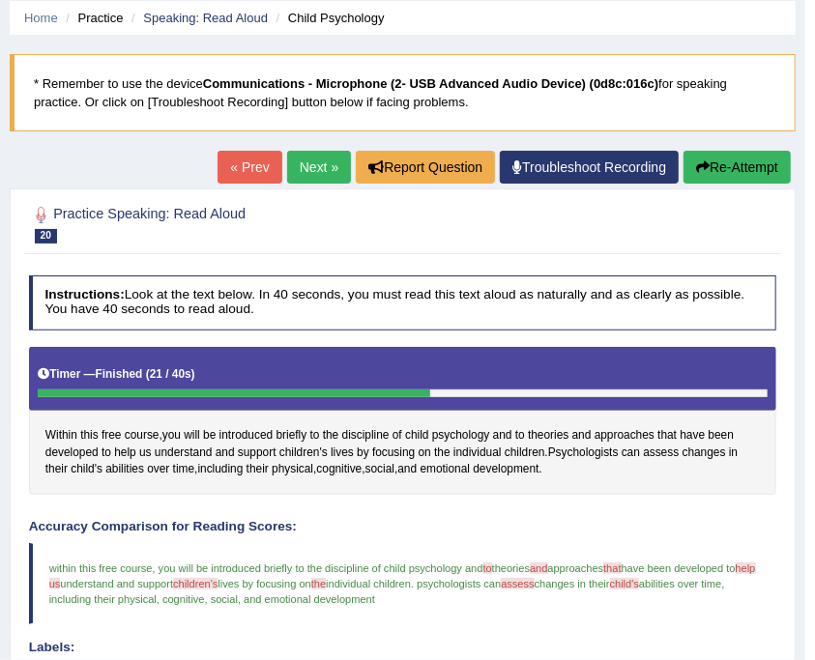
click at [317, 172] on link "Next »" at bounding box center [319, 167] width 64 height 33
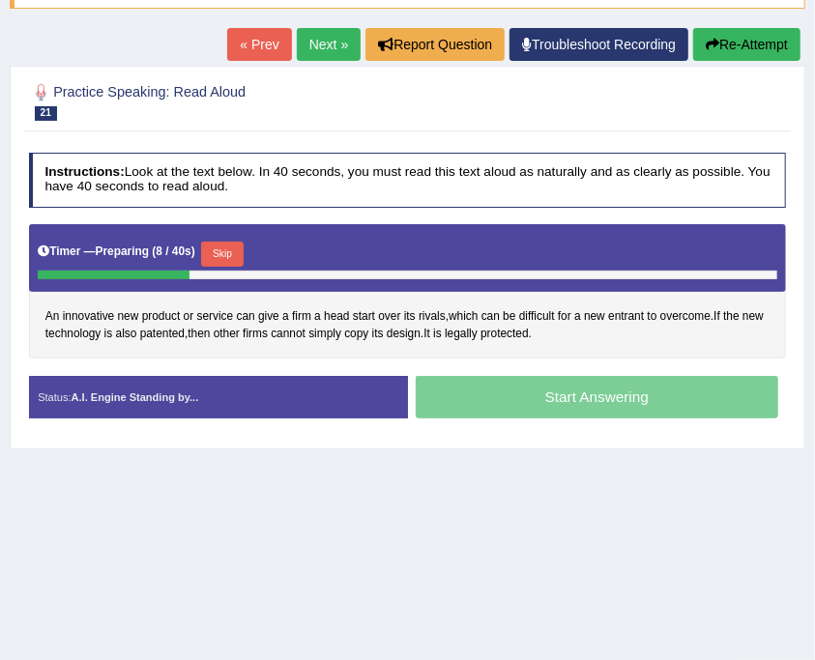
click at [203, 234] on div "Timer — Preparing ( 8 / 40s ) Skip" at bounding box center [408, 258] width 758 height 68
click at [224, 254] on button "Skip" at bounding box center [222, 254] width 42 height 25
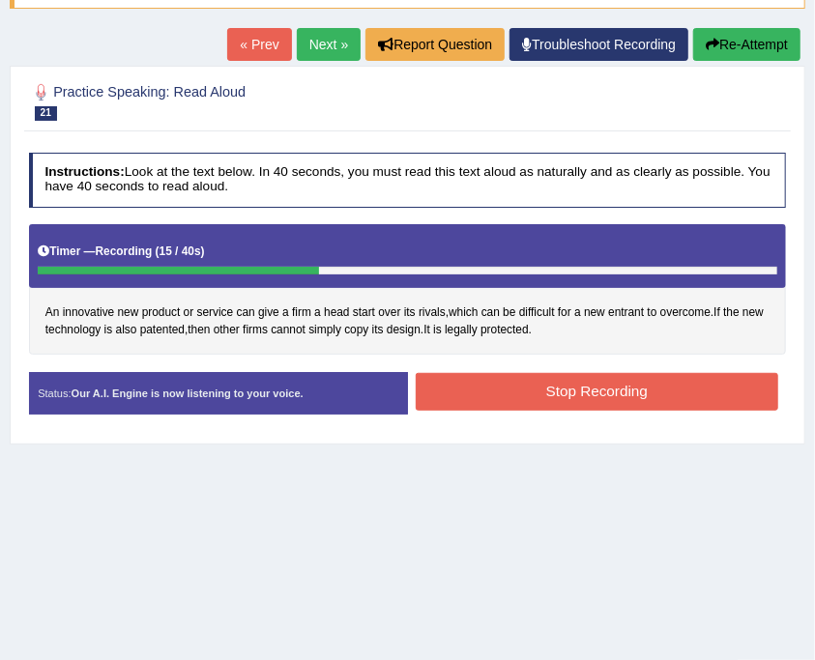
click at [488, 379] on button "Stop Recording" at bounding box center [597, 392] width 362 height 38
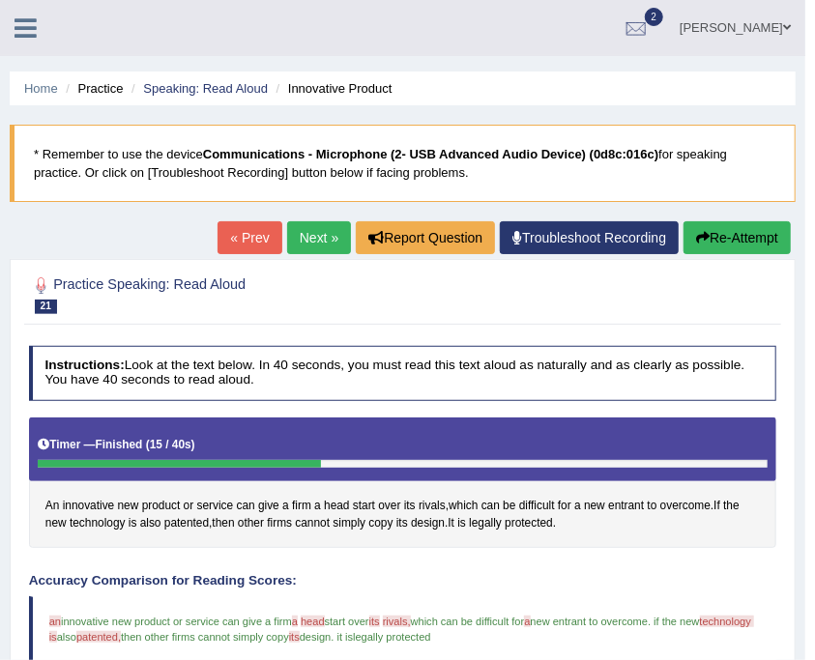
click at [729, 244] on button "Re-Attempt" at bounding box center [736, 237] width 107 height 33
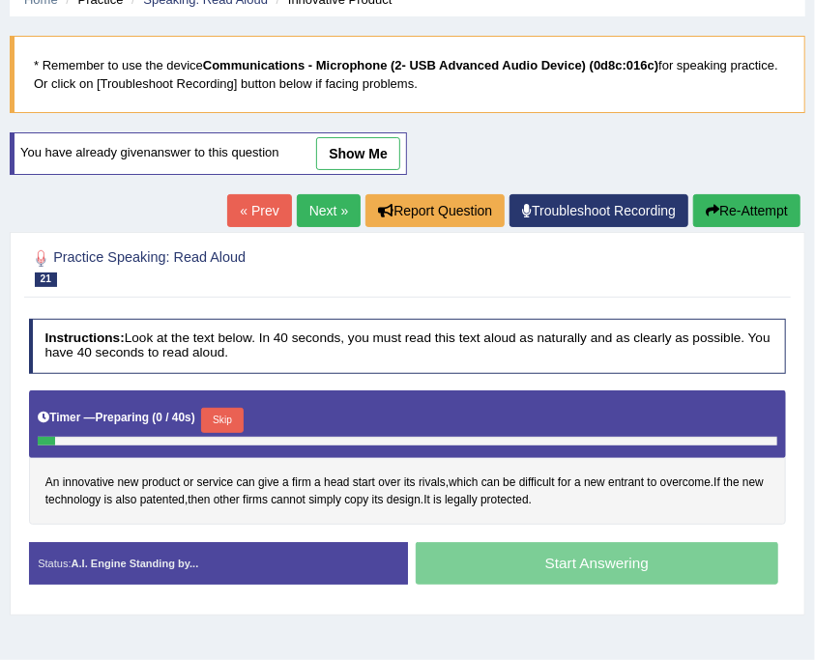
scroll to position [193, 0]
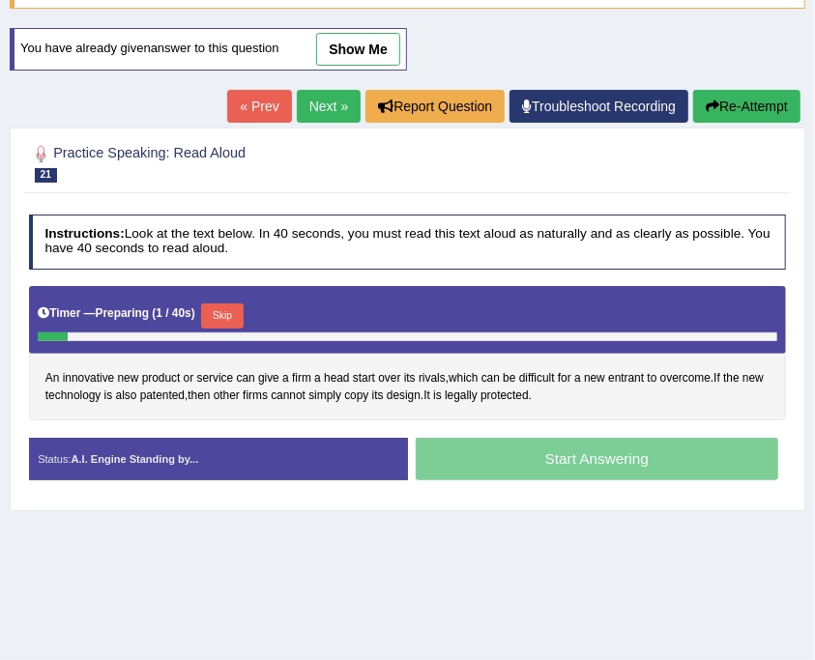
click at [230, 303] on button "Skip" at bounding box center [222, 315] width 42 height 25
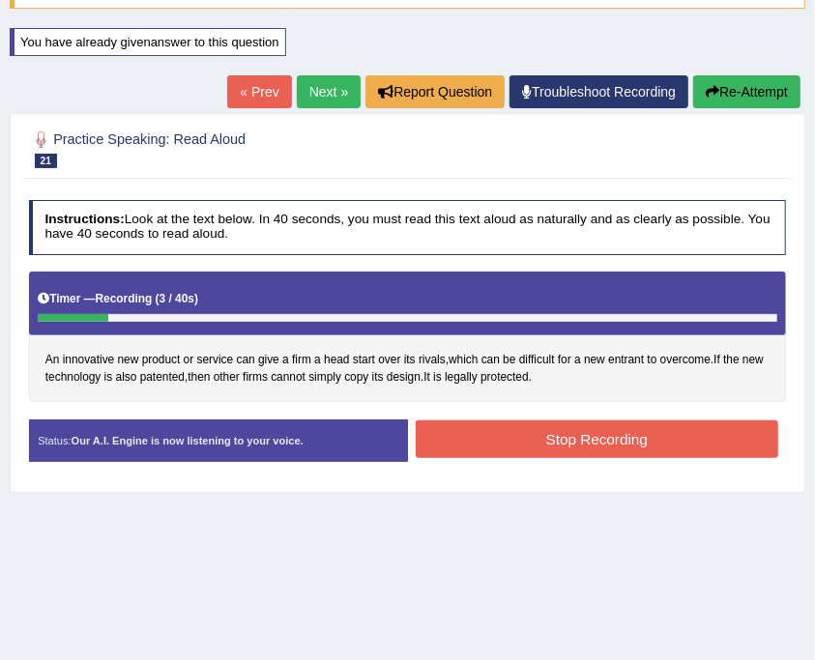
click at [755, 86] on button "Re-Attempt" at bounding box center [746, 91] width 107 height 33
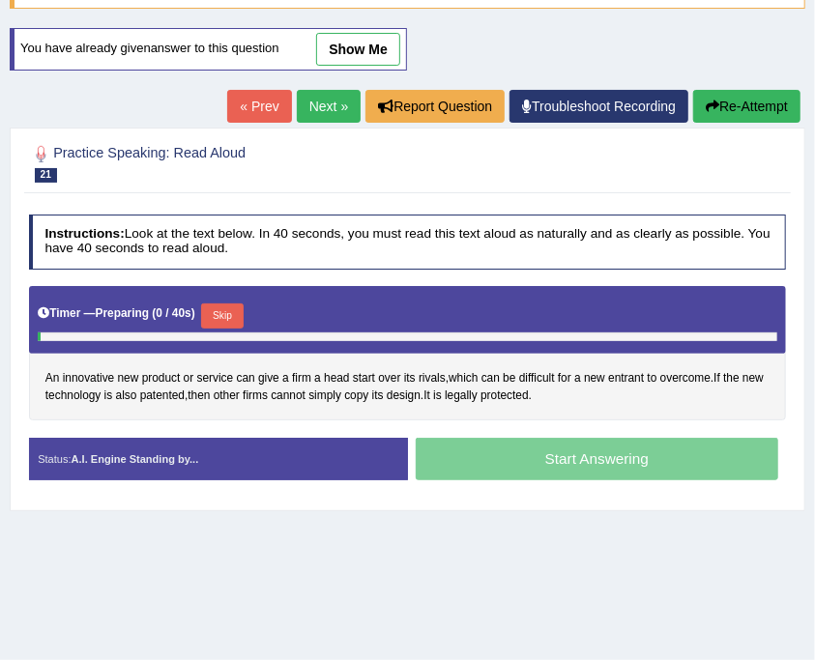
click at [215, 315] on button "Skip" at bounding box center [222, 315] width 42 height 25
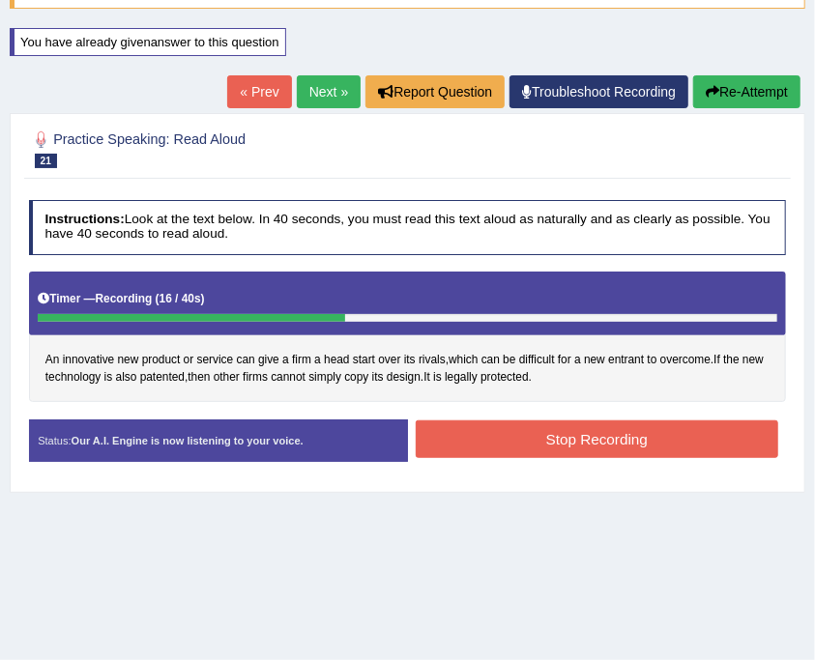
click at [591, 450] on button "Stop Recording" at bounding box center [597, 439] width 362 height 38
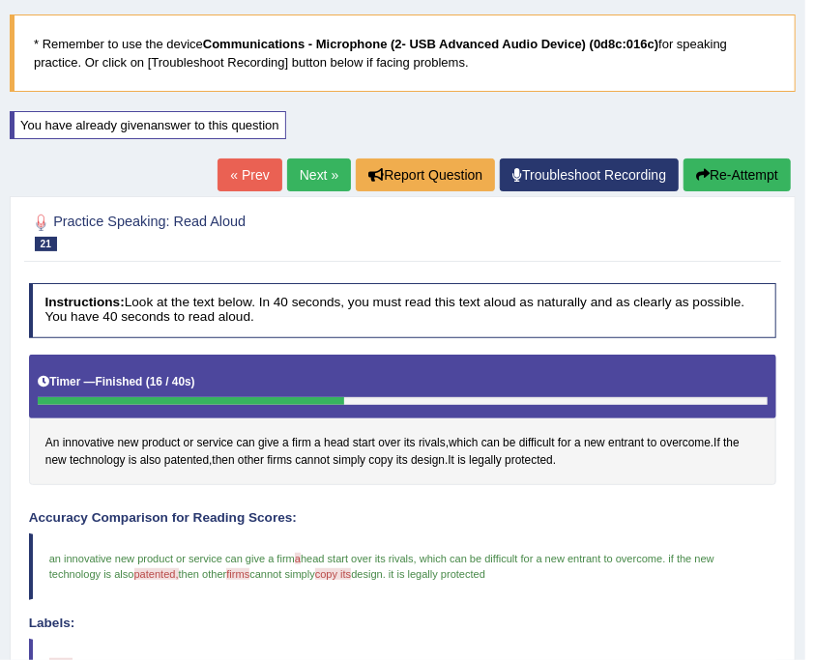
scroll to position [206, 0]
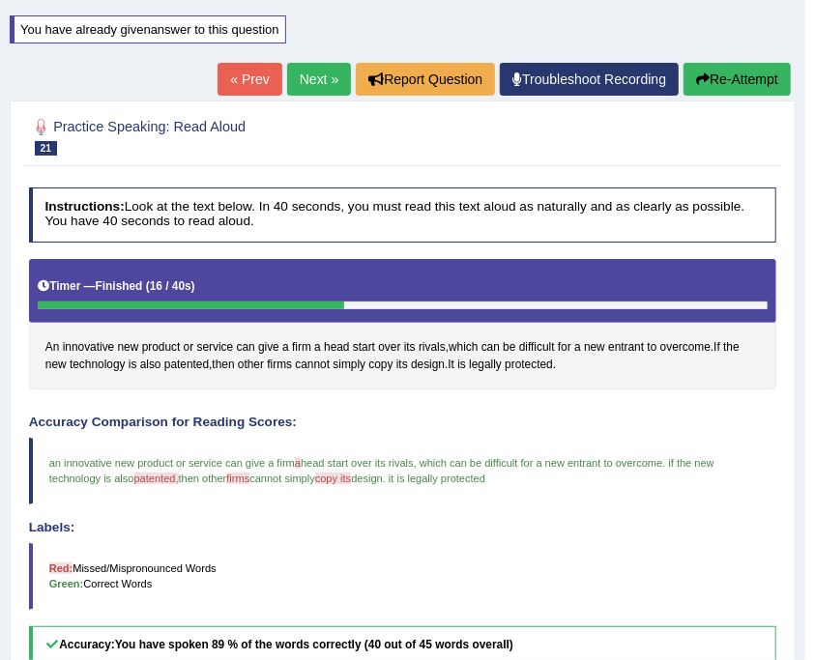
click at [302, 87] on link "Next »" at bounding box center [319, 79] width 64 height 33
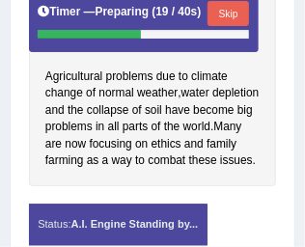
scroll to position [636, 0]
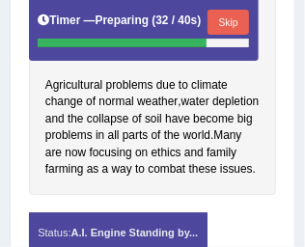
click at [244, 30] on button "Skip" at bounding box center [229, 22] width 42 height 25
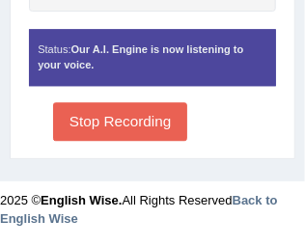
click at [160, 119] on button "Stop Recording" at bounding box center [120, 121] width 134 height 38
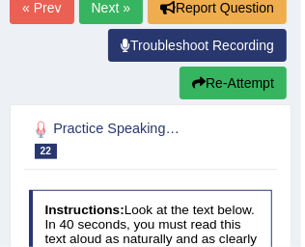
scroll to position [238, 0]
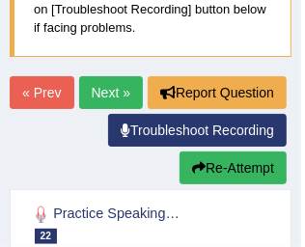
click at [143, 90] on link "Next »" at bounding box center [111, 92] width 64 height 33
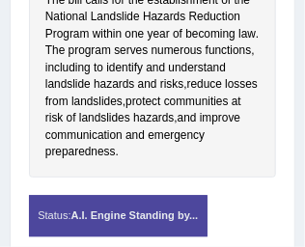
scroll to position [677, 0]
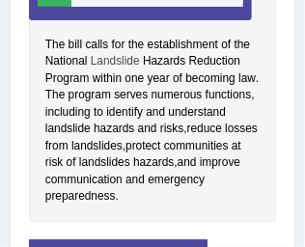
click at [101, 65] on span "Landslide" at bounding box center [115, 61] width 49 height 17
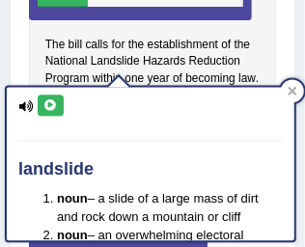
click at [43, 109] on icon at bounding box center [50, 106] width 14 height 12
click at [296, 86] on icon at bounding box center [293, 91] width 10 height 10
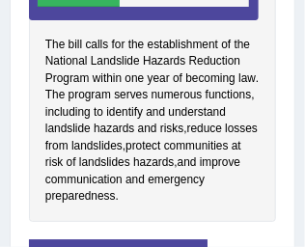
scroll to position [652, 0]
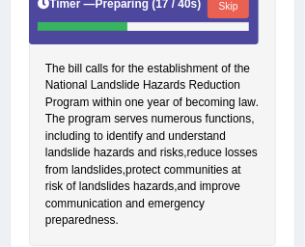
click at [234, 10] on button "Skip" at bounding box center [229, 5] width 42 height 25
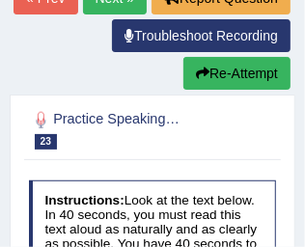
scroll to position [314, 0]
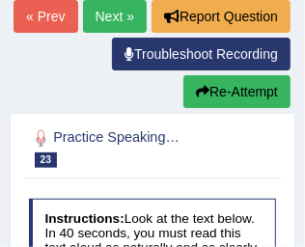
click at [259, 84] on button "Re-Attempt" at bounding box center [237, 91] width 107 height 33
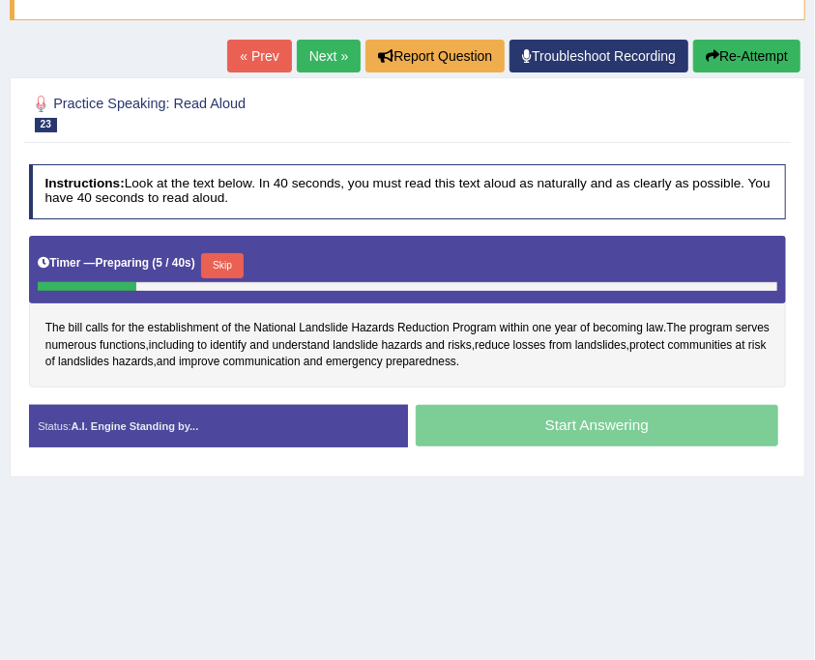
scroll to position [159, 0]
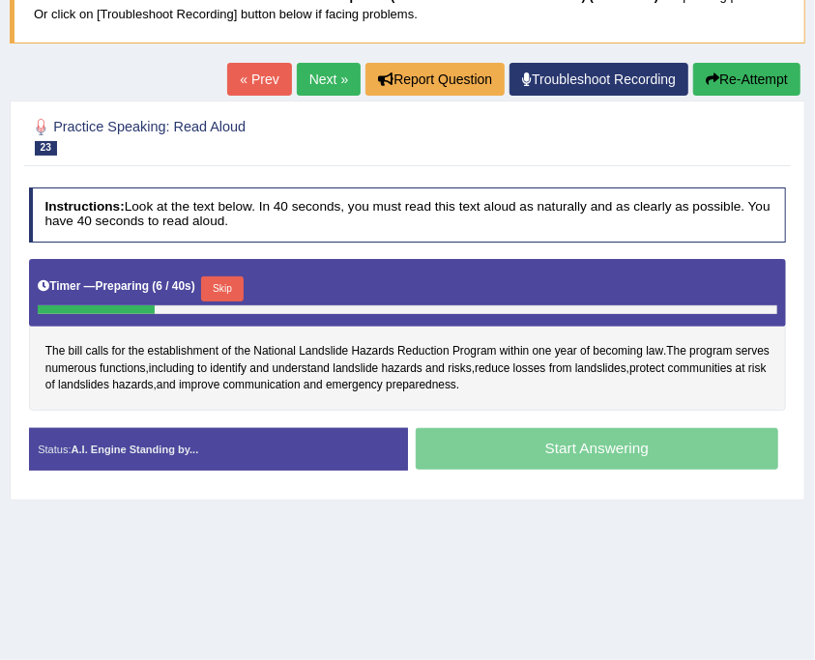
click at [223, 246] on button "Skip" at bounding box center [222, 288] width 42 height 25
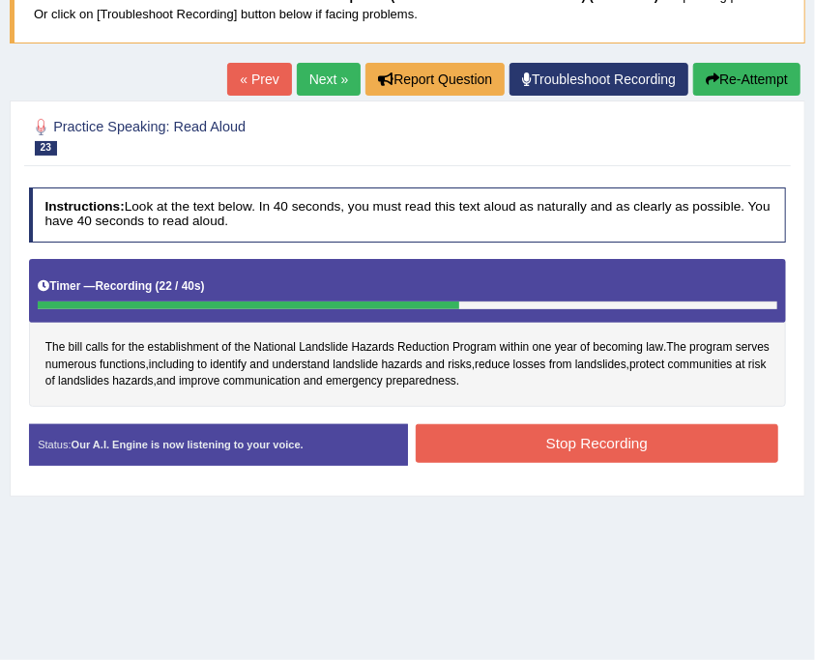
click at [304, 246] on button "Stop Recording" at bounding box center [597, 443] width 362 height 38
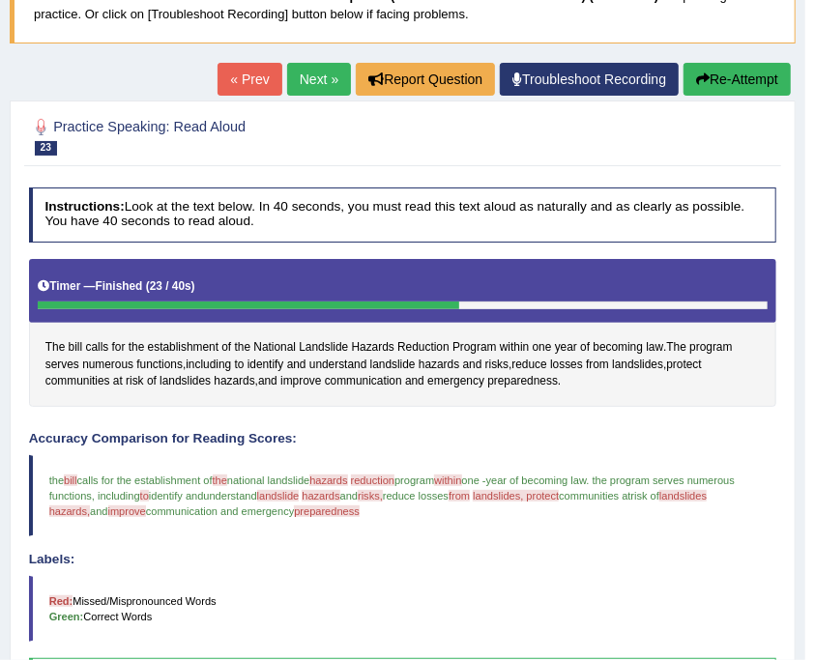
click at [304, 73] on button "Re-Attempt" at bounding box center [736, 79] width 107 height 33
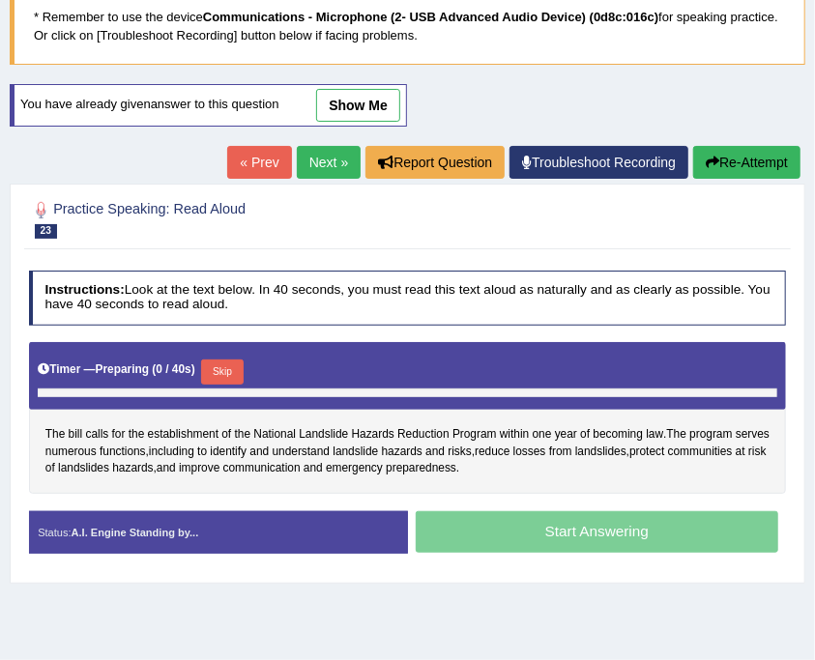
scroll to position [137, 0]
click at [220, 360] on button "Skip" at bounding box center [222, 372] width 42 height 25
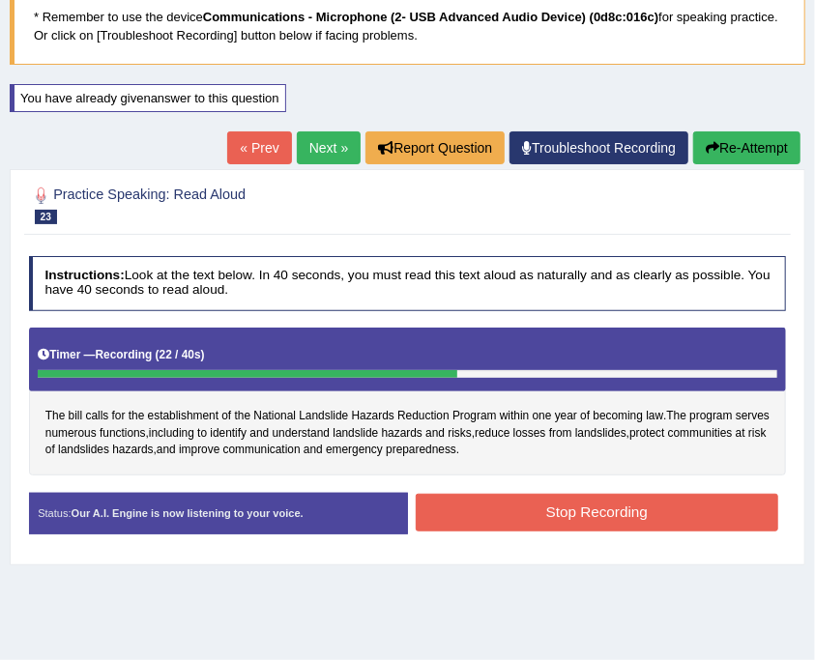
click at [721, 508] on button "Stop Recording" at bounding box center [597, 513] width 362 height 38
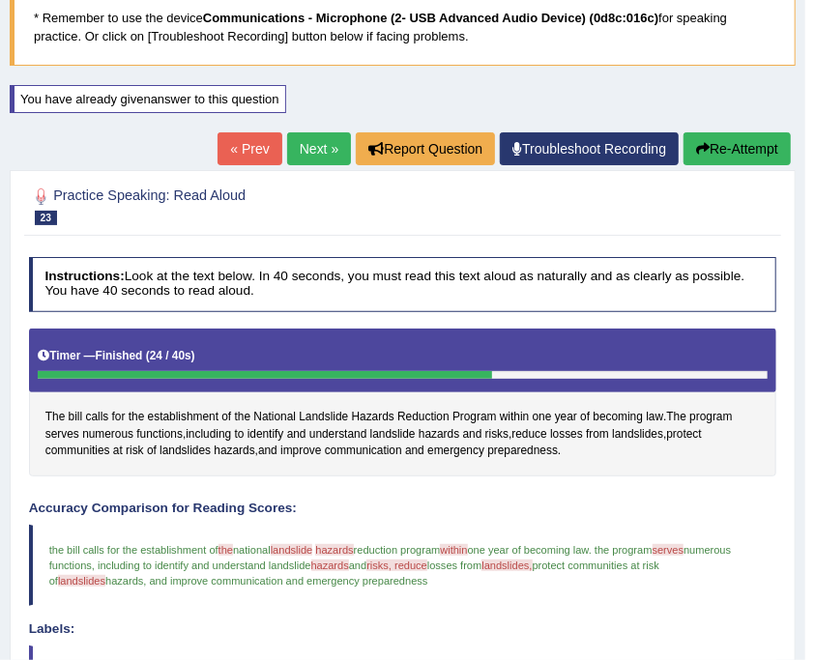
scroll to position [72, 0]
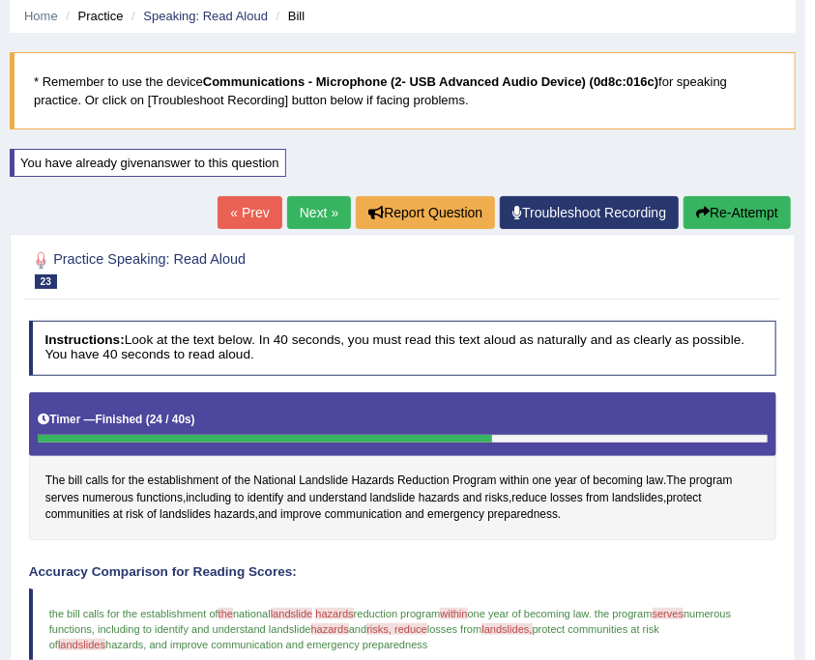
click at [296, 228] on div "« Prev Next » Report Question Troubleshoot Recording Re-Attempt" at bounding box center [506, 215] width 578 height 38
click at [317, 207] on link "Next »" at bounding box center [319, 212] width 64 height 33
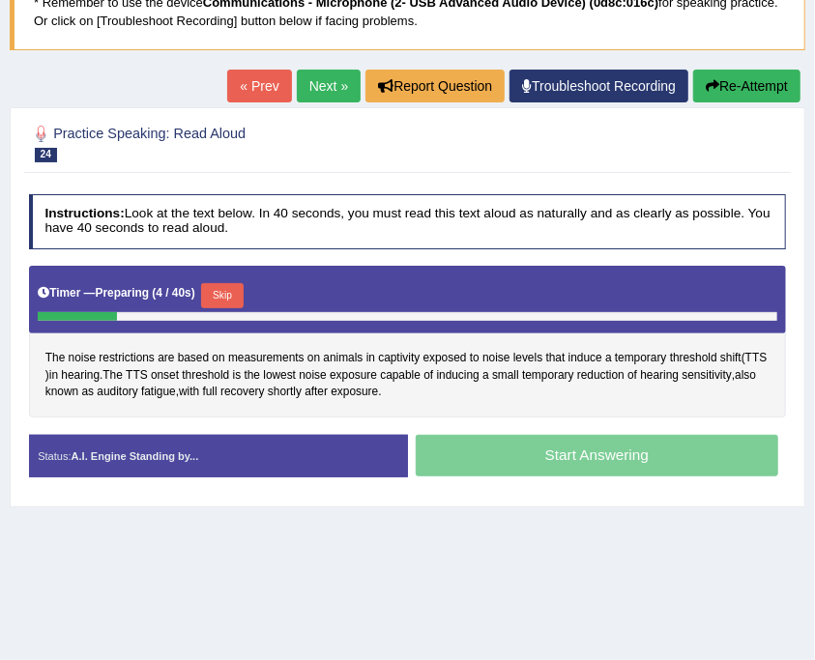
scroll to position [129, 0]
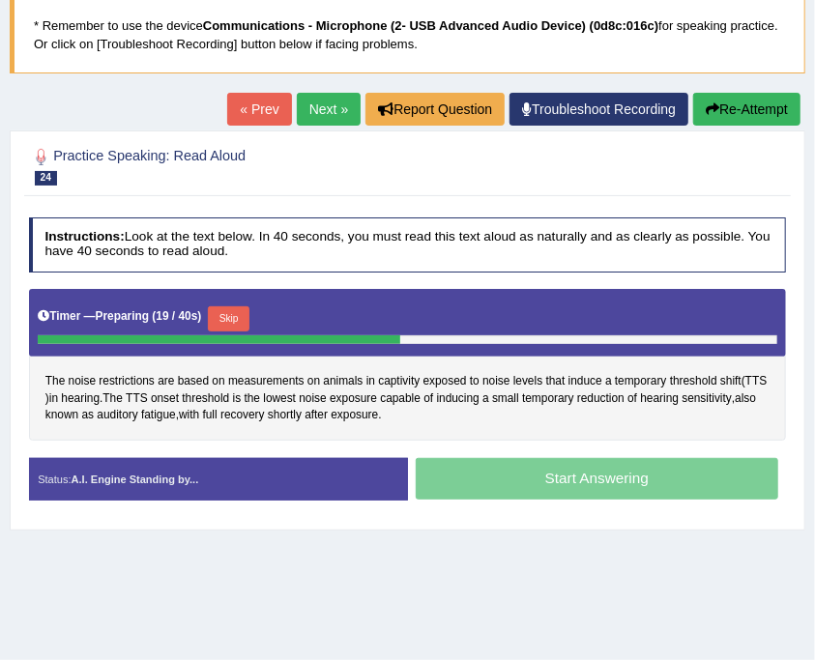
click at [245, 313] on button "Skip" at bounding box center [229, 318] width 42 height 25
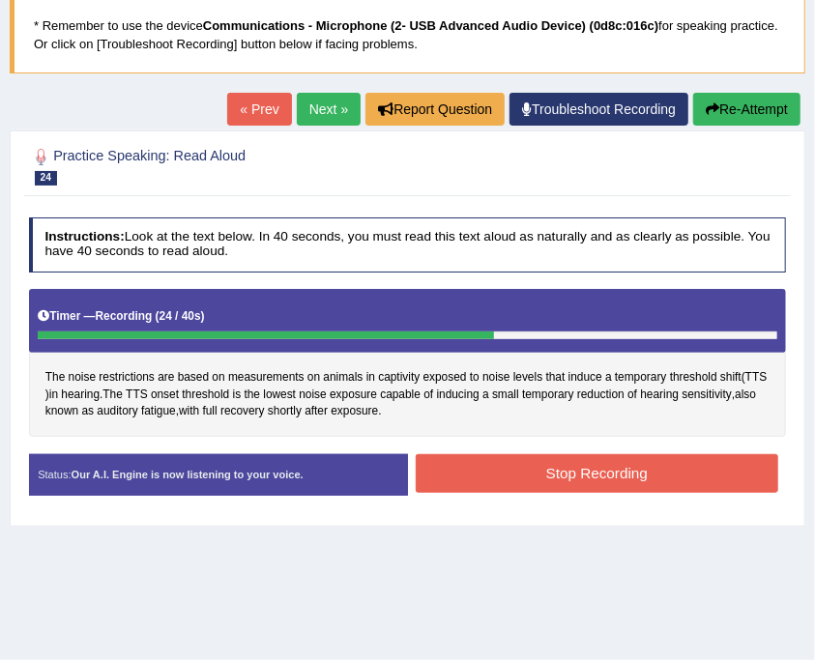
click at [571, 477] on button "Stop Recording" at bounding box center [597, 473] width 362 height 38
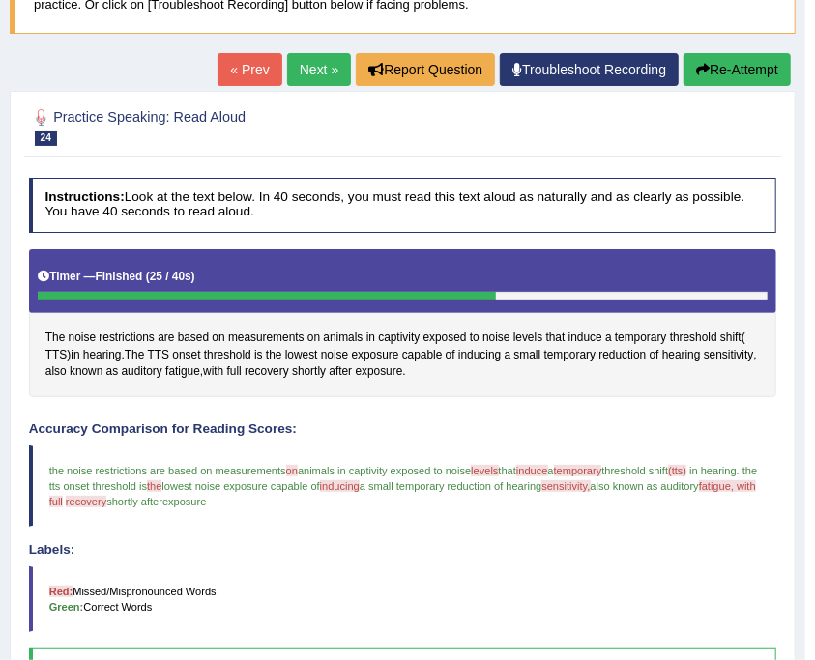
scroll to position [0, 0]
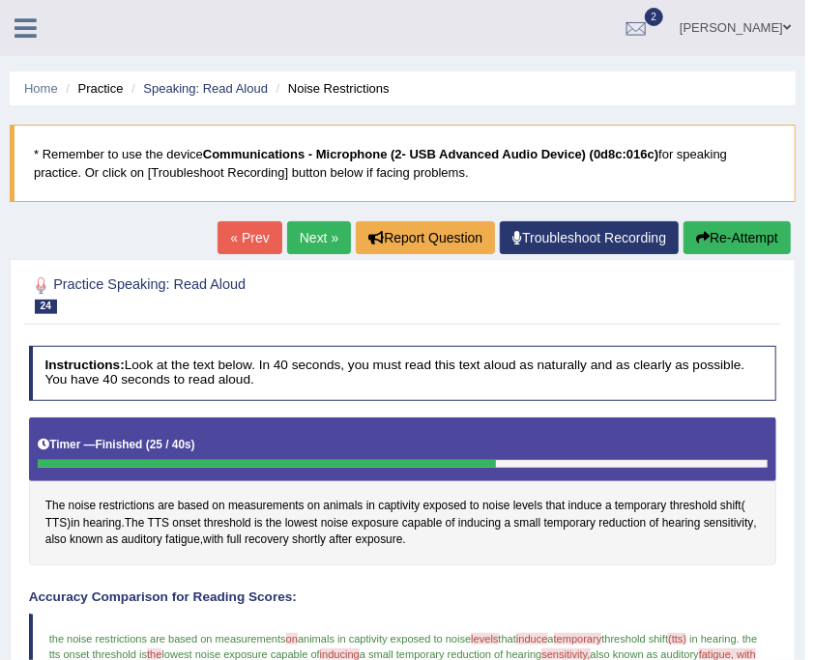
click at [329, 243] on link "Next »" at bounding box center [319, 237] width 64 height 33
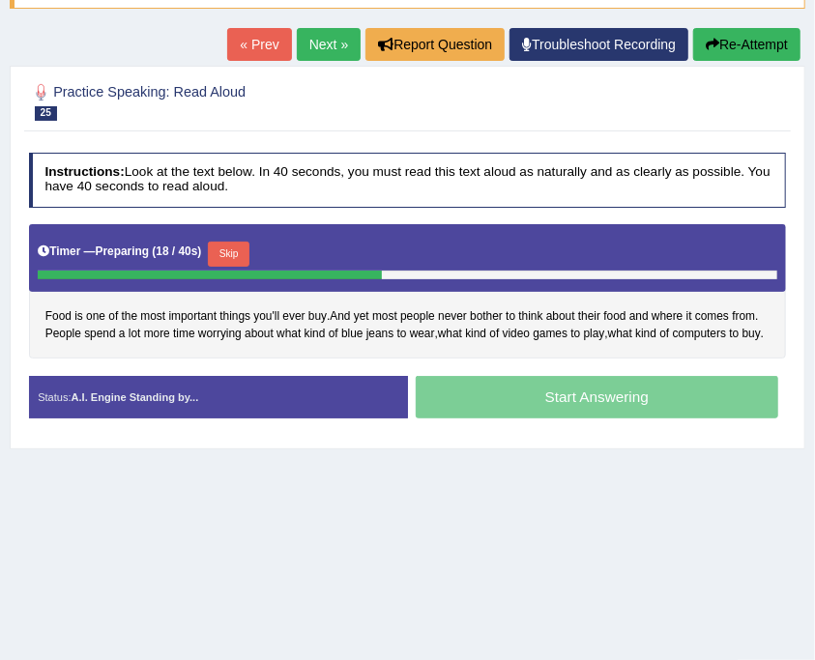
click at [240, 255] on button "Skip" at bounding box center [229, 254] width 42 height 25
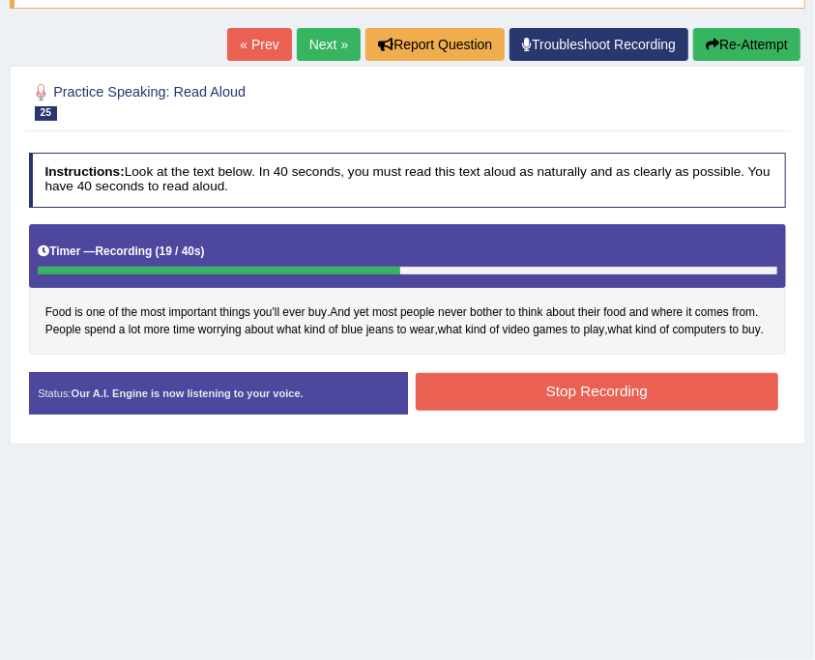
click at [619, 388] on button "Stop Recording" at bounding box center [597, 392] width 362 height 38
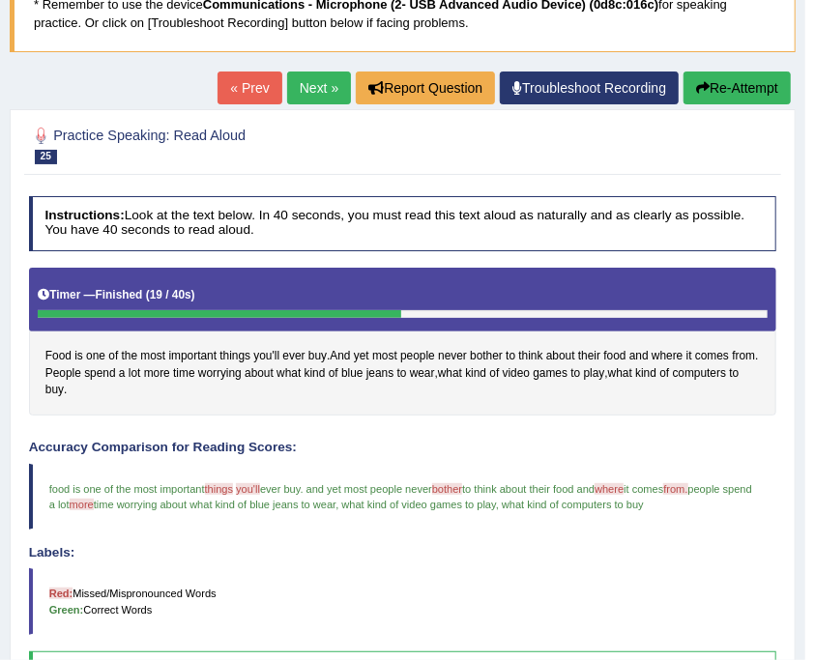
scroll to position [112, 0]
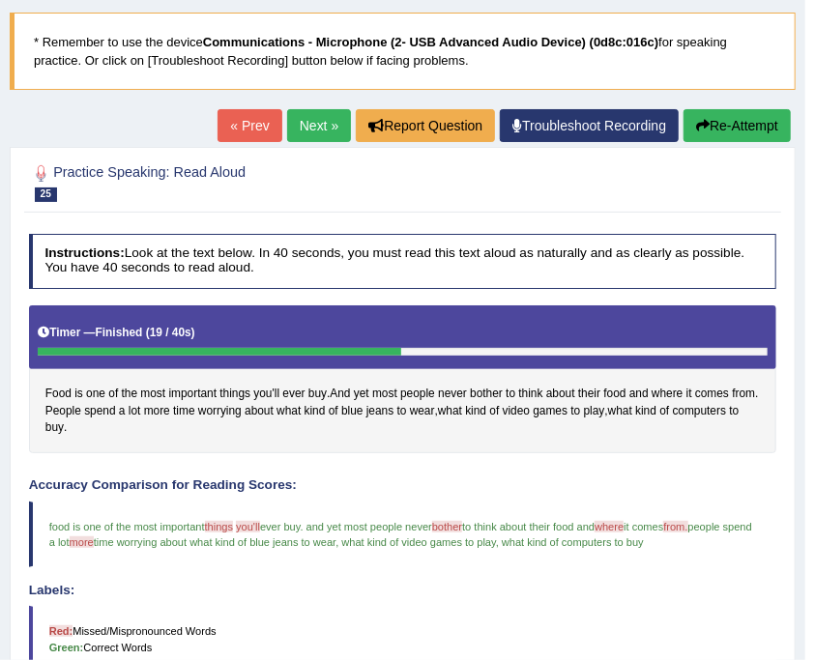
click at [330, 137] on link "Next »" at bounding box center [319, 125] width 64 height 33
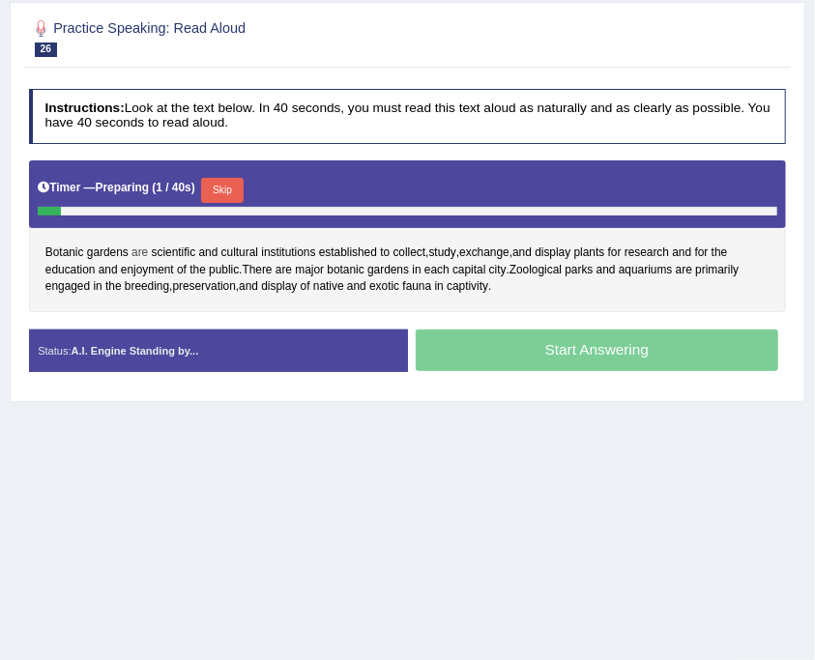
scroll to position [257, 0]
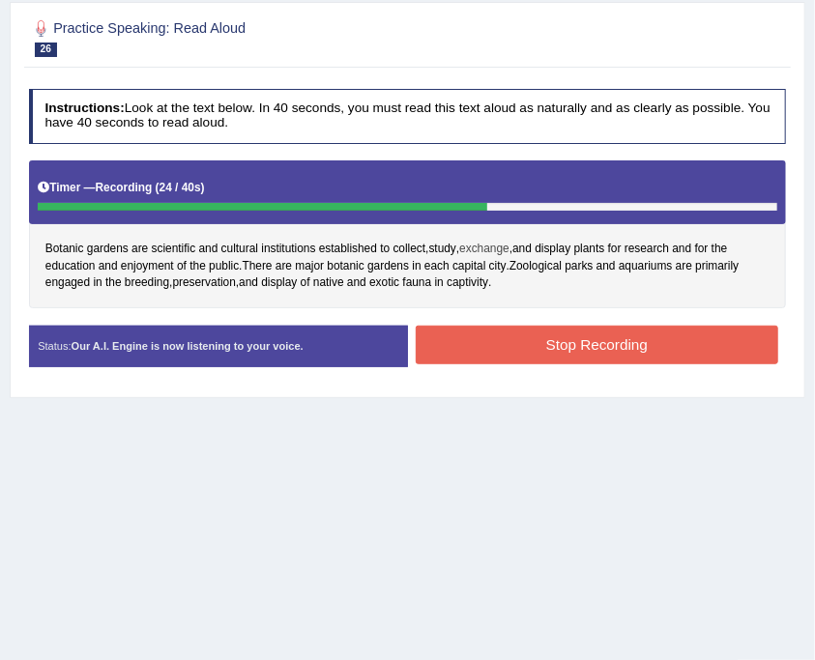
click at [489, 250] on span "exchange" at bounding box center [484, 249] width 50 height 17
drag, startPoint x: 520, startPoint y: 314, endPoint x: 549, endPoint y: 342, distance: 40.3
click at [531, 321] on div "Instructions: Look at the text below. In 40 seconds, you must read this text al…" at bounding box center [406, 234] width 765 height 308
click at [552, 342] on button "Stop Recording" at bounding box center [597, 345] width 362 height 38
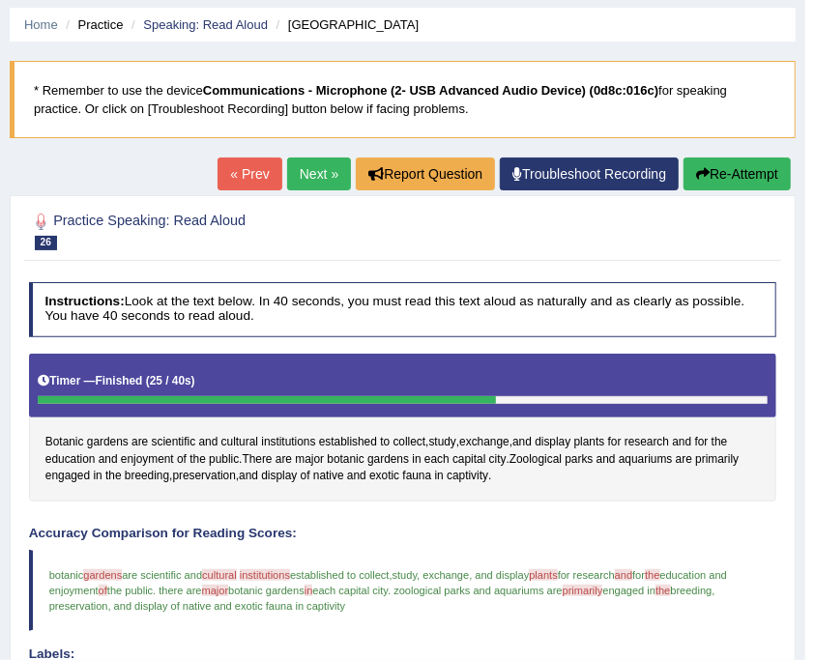
scroll to position [0, 0]
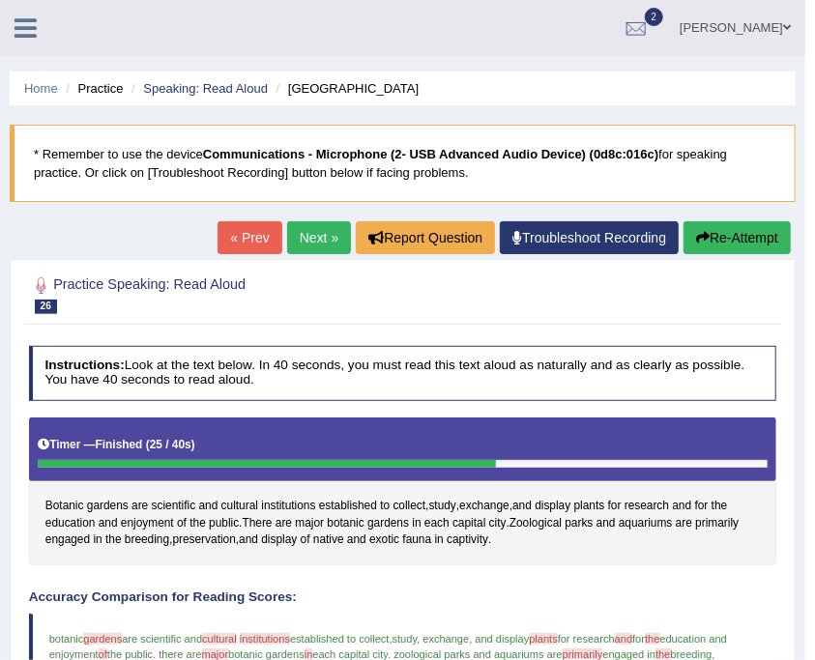
click at [738, 222] on button "Re-Attempt" at bounding box center [736, 237] width 107 height 33
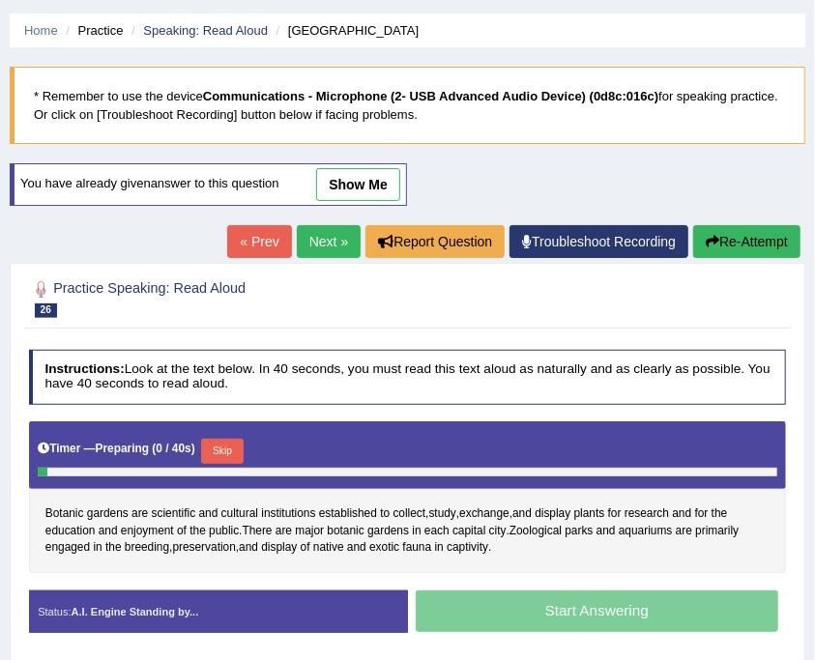
scroll to position [322, 0]
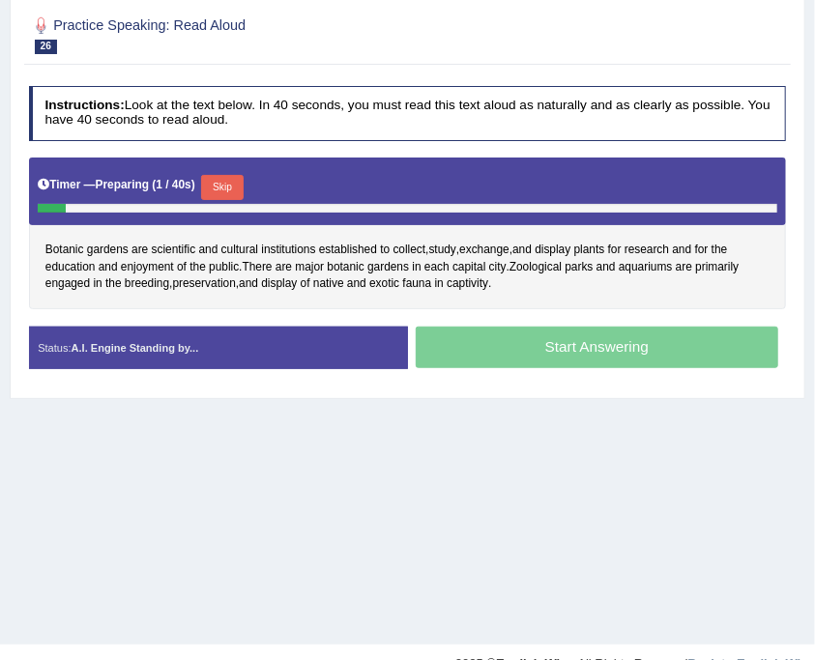
drag, startPoint x: 220, startPoint y: 173, endPoint x: 484, endPoint y: 163, distance: 264.0
click at [234, 175] on button "Skip" at bounding box center [222, 187] width 42 height 25
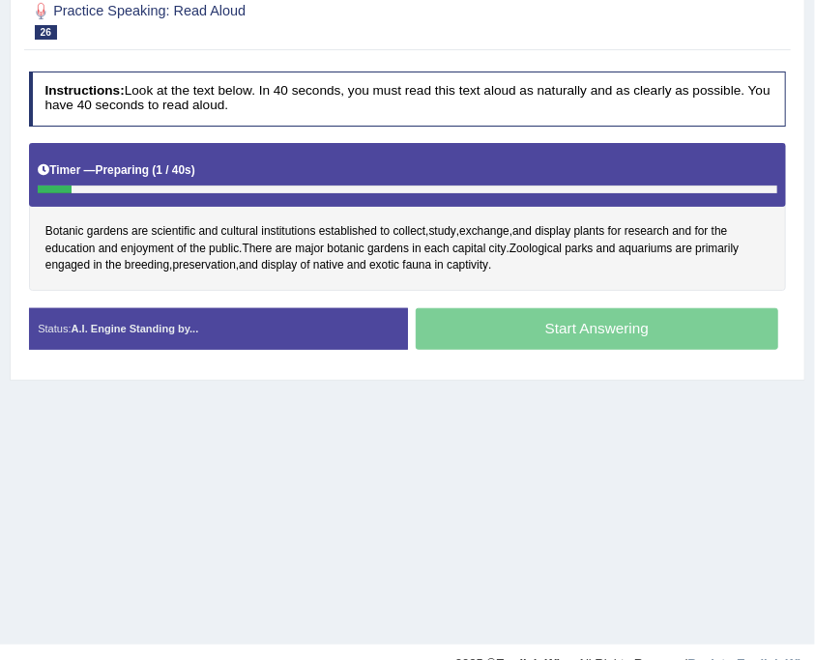
scroll to position [308, 0]
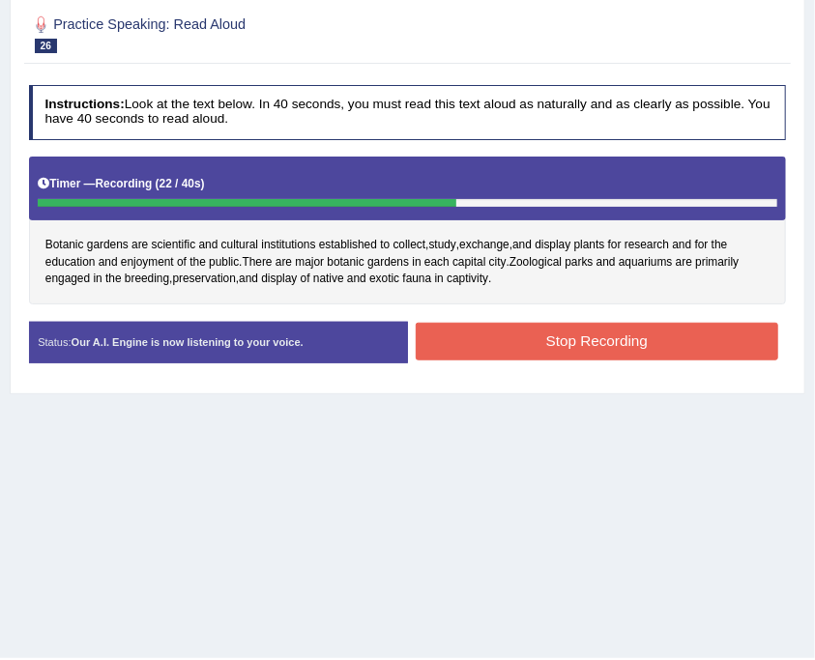
click at [505, 336] on button "Stop Recording" at bounding box center [597, 342] width 362 height 38
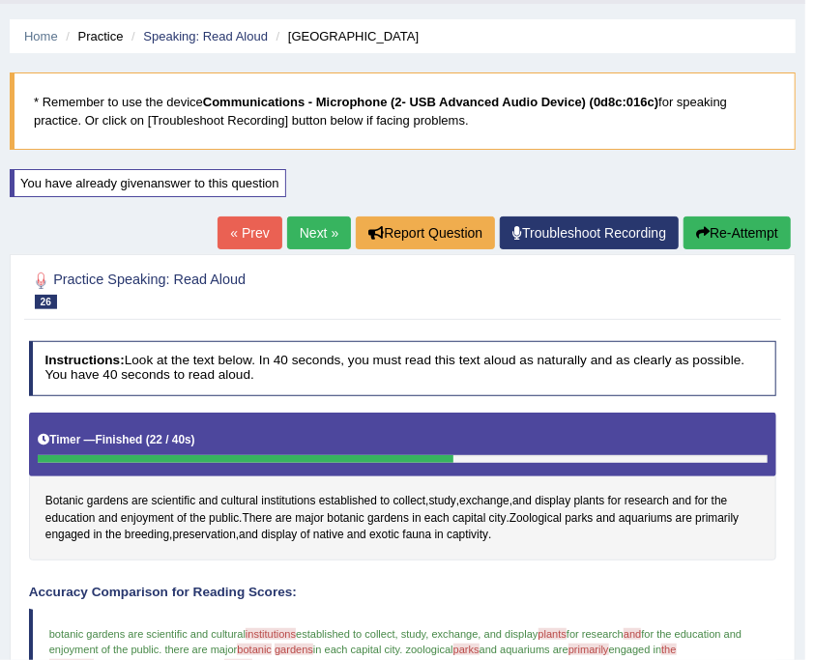
scroll to position [0, 0]
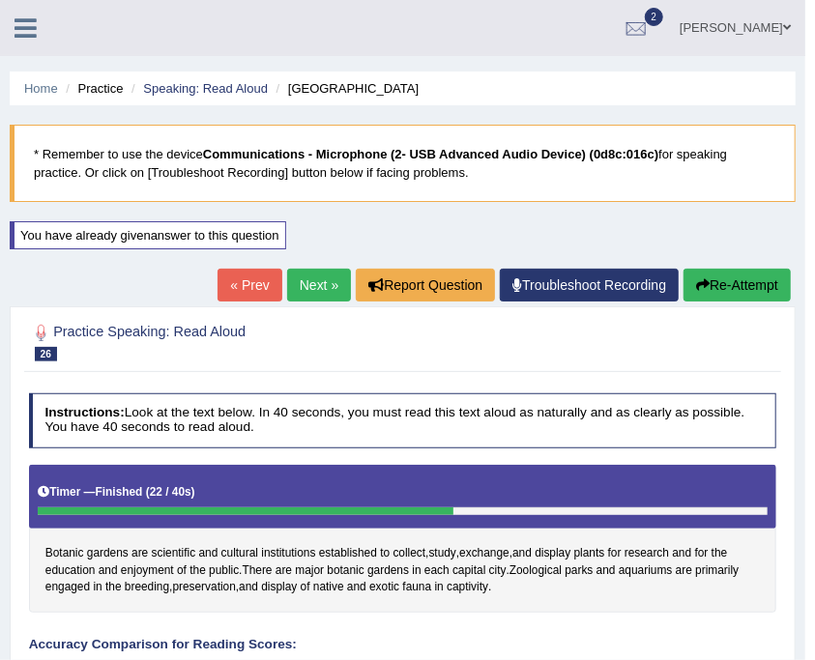
click at [335, 284] on link "Next »" at bounding box center [319, 285] width 64 height 33
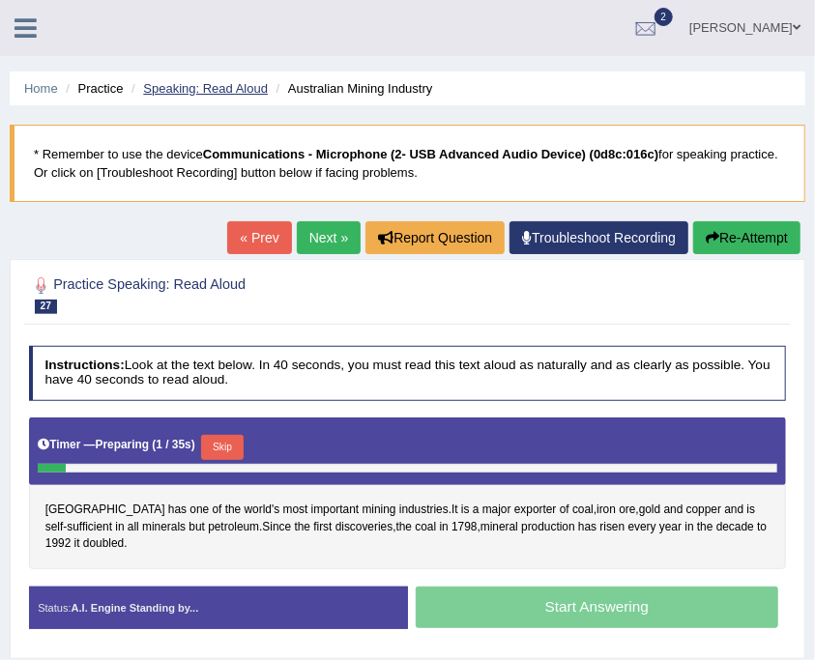
click at [238, 95] on link "Speaking: Read Aloud" at bounding box center [205, 88] width 125 height 14
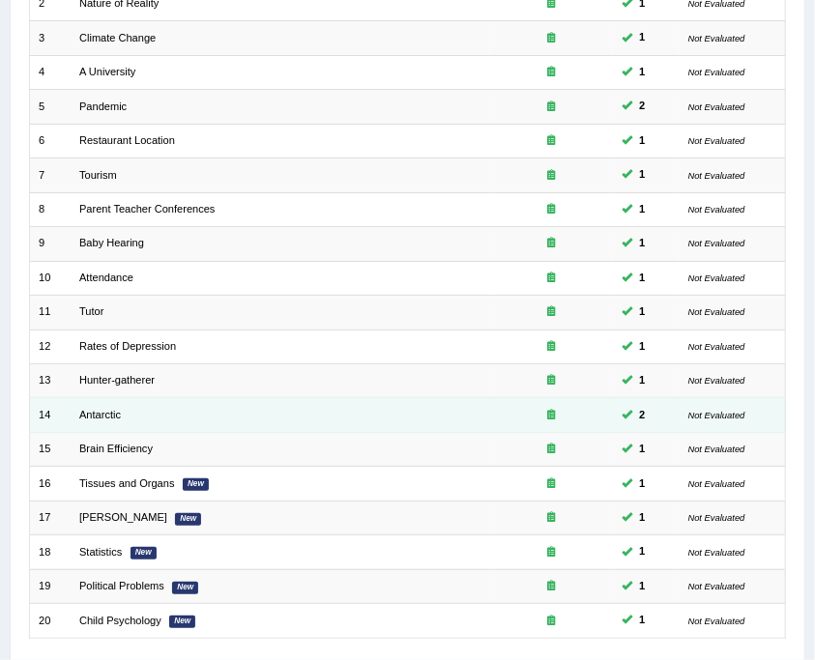
scroll to position [458, 0]
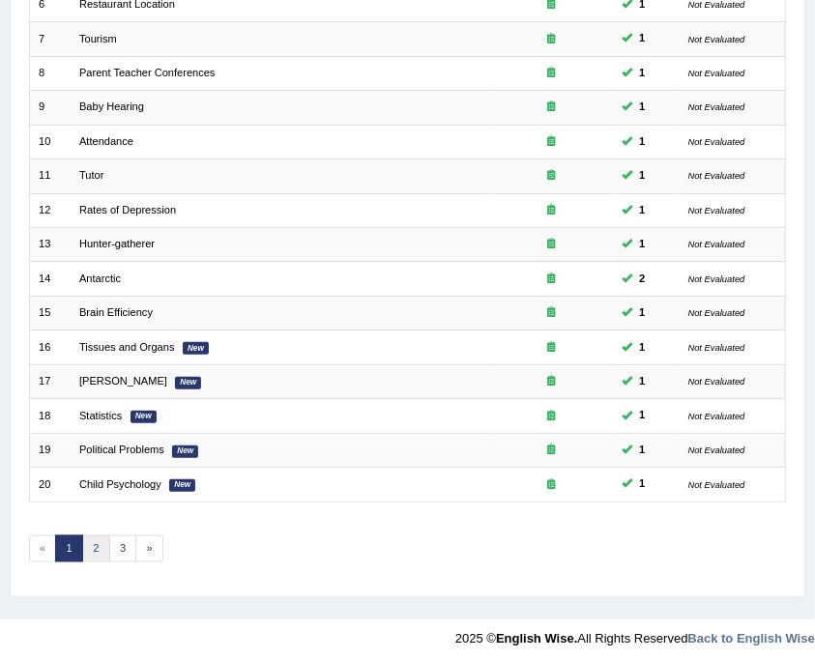
click at [99, 535] on link "2" at bounding box center [96, 548] width 28 height 27
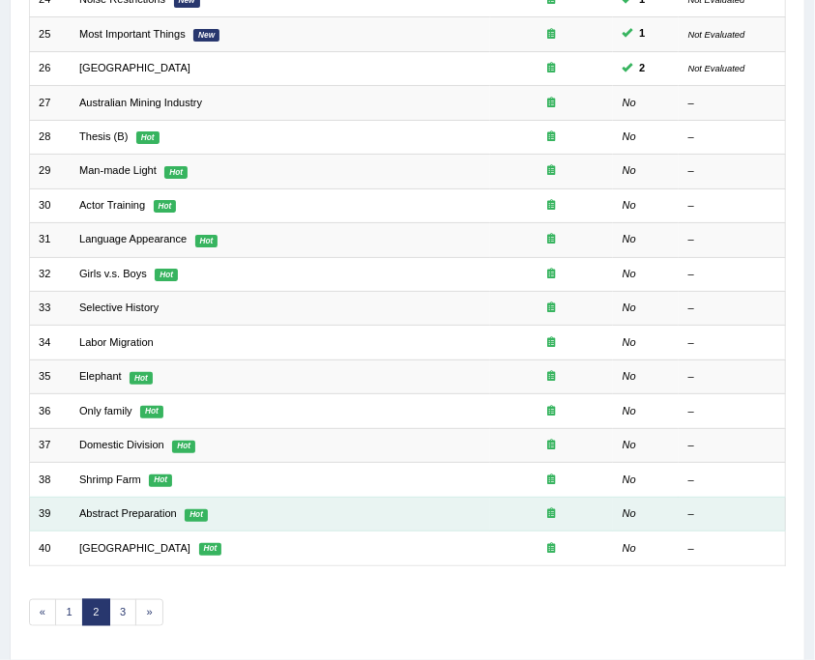
scroll to position [458, 0]
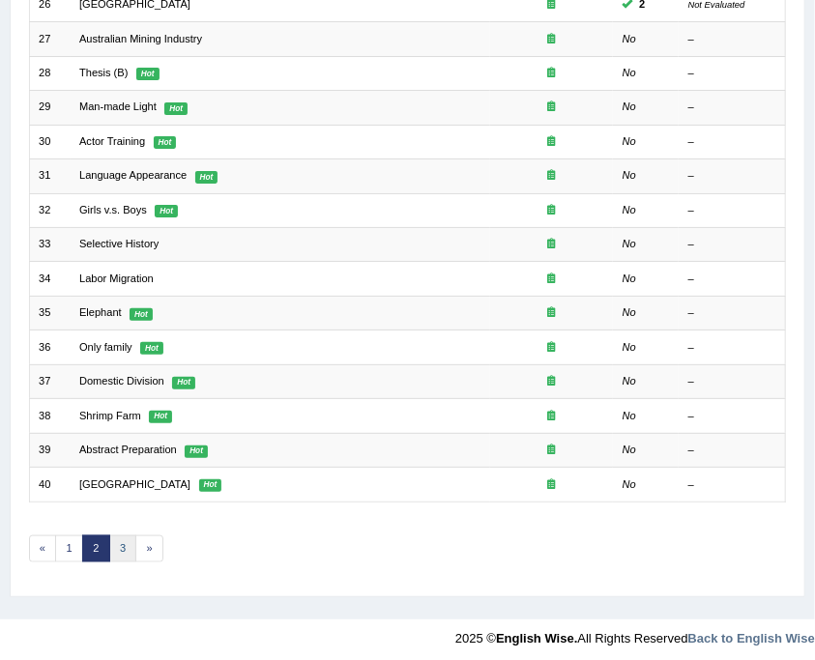
click at [119, 549] on link "3" at bounding box center [123, 548] width 28 height 27
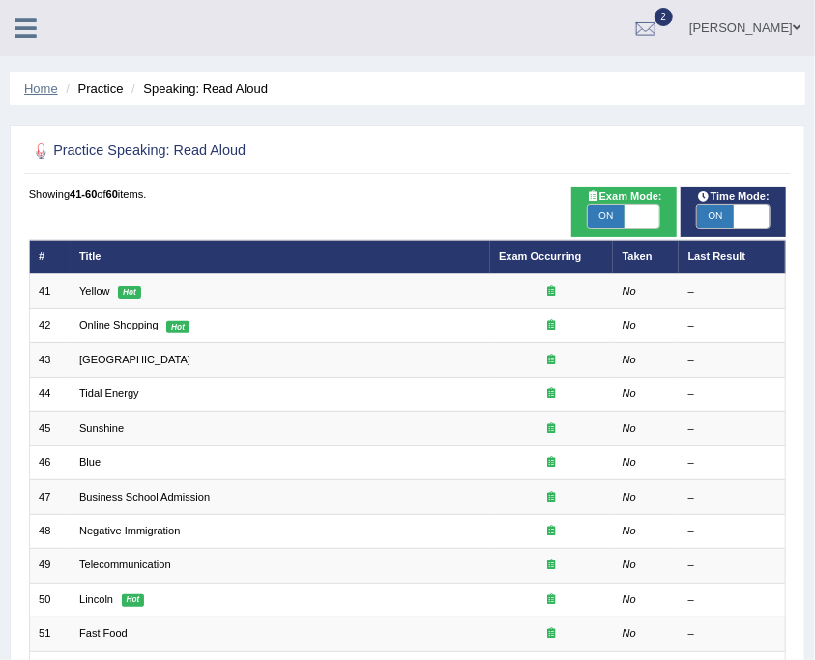
click at [42, 83] on link "Home" at bounding box center [41, 88] width 34 height 14
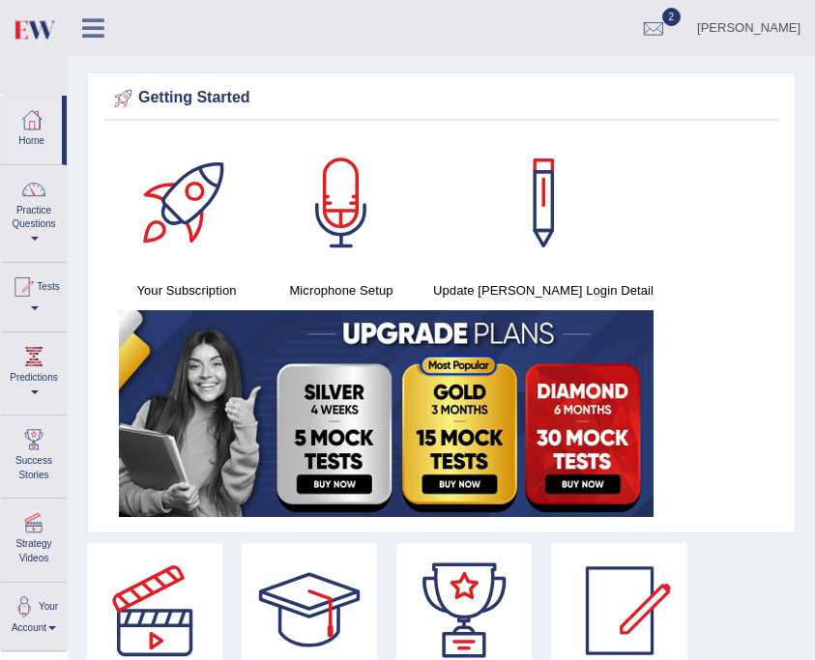
click at [26, 34] on img at bounding box center [33, 30] width 43 height 40
click at [38, 218] on link "Practice Questions" at bounding box center [34, 210] width 66 height 91
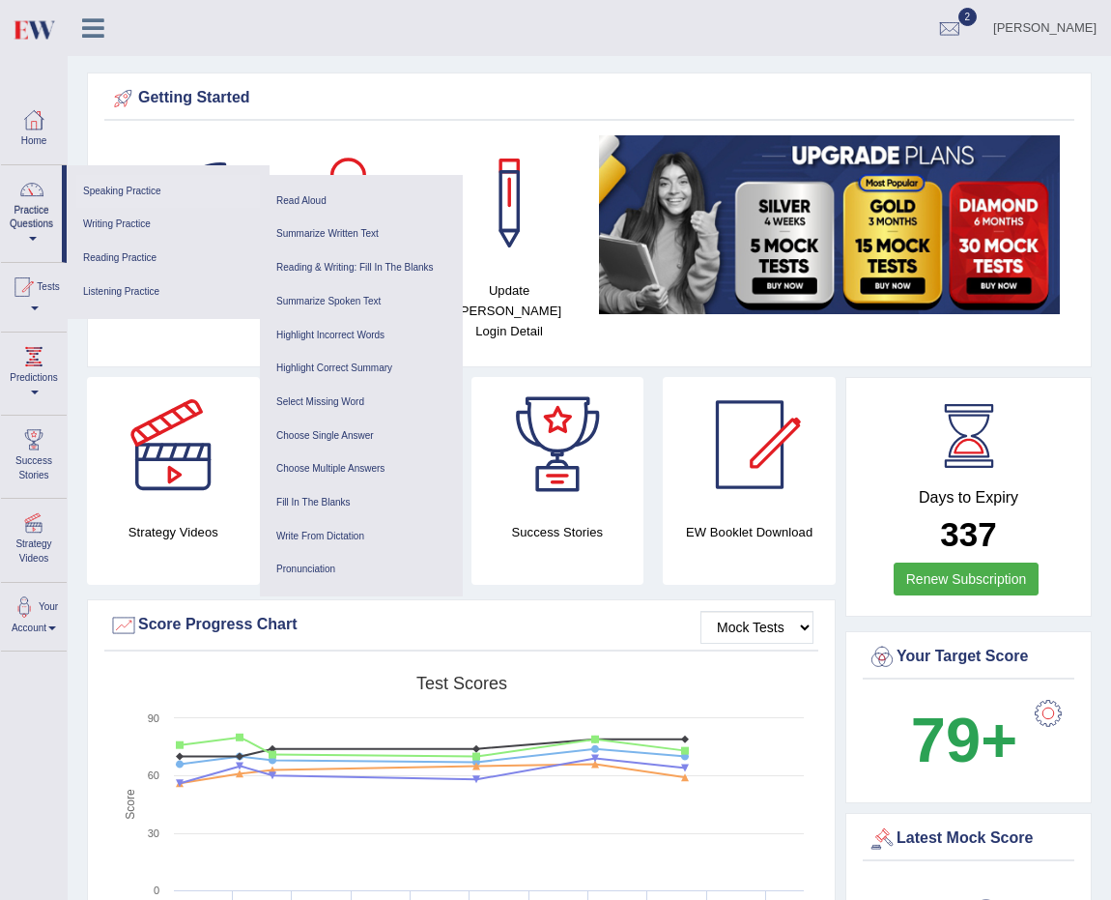
click at [129, 192] on link "Speaking Practice" at bounding box center [168, 192] width 184 height 34
click at [106, 45] on div "Shoeb Toggle navigation Username: Shoeb51 Access Type: Online Subscription: Dia…" at bounding box center [590, 28] width 1044 height 56
click at [101, 32] on icon at bounding box center [93, 27] width 22 height 25
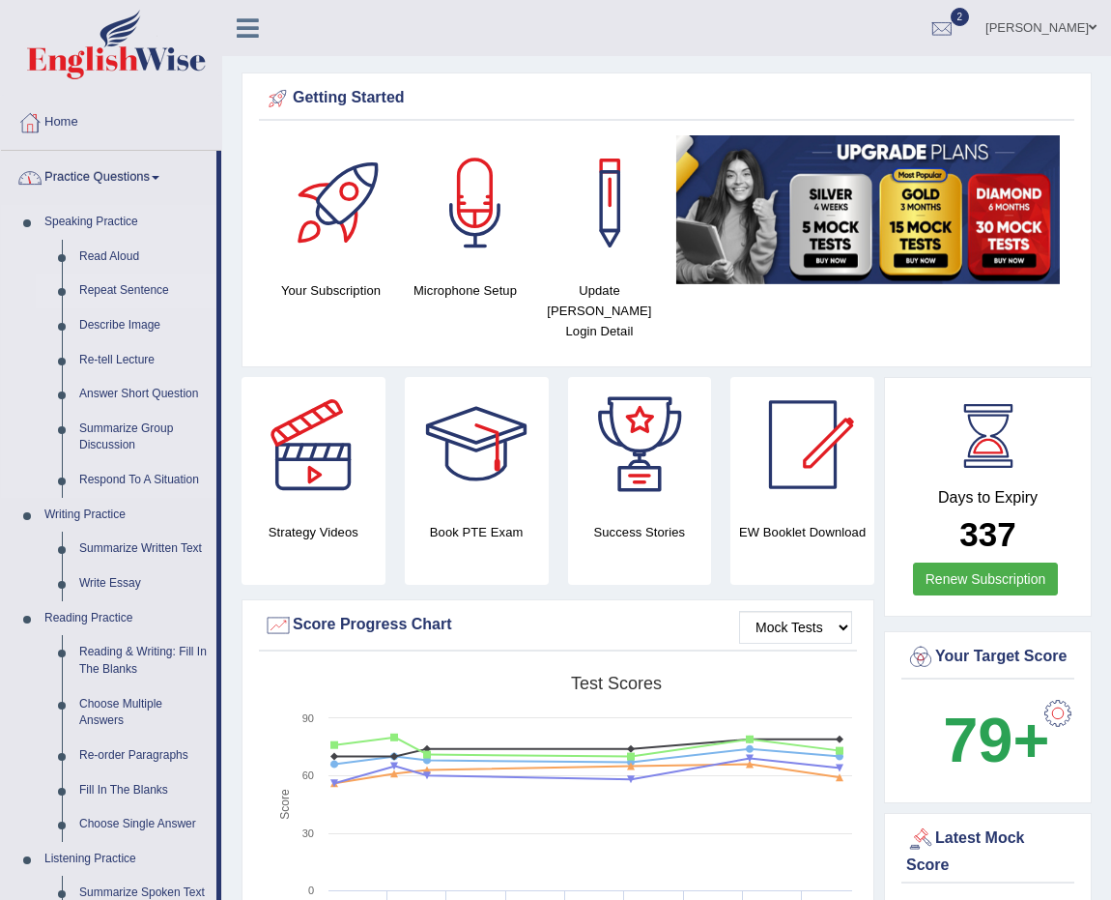
click at [113, 298] on link "Repeat Sentence" at bounding box center [144, 291] width 146 height 35
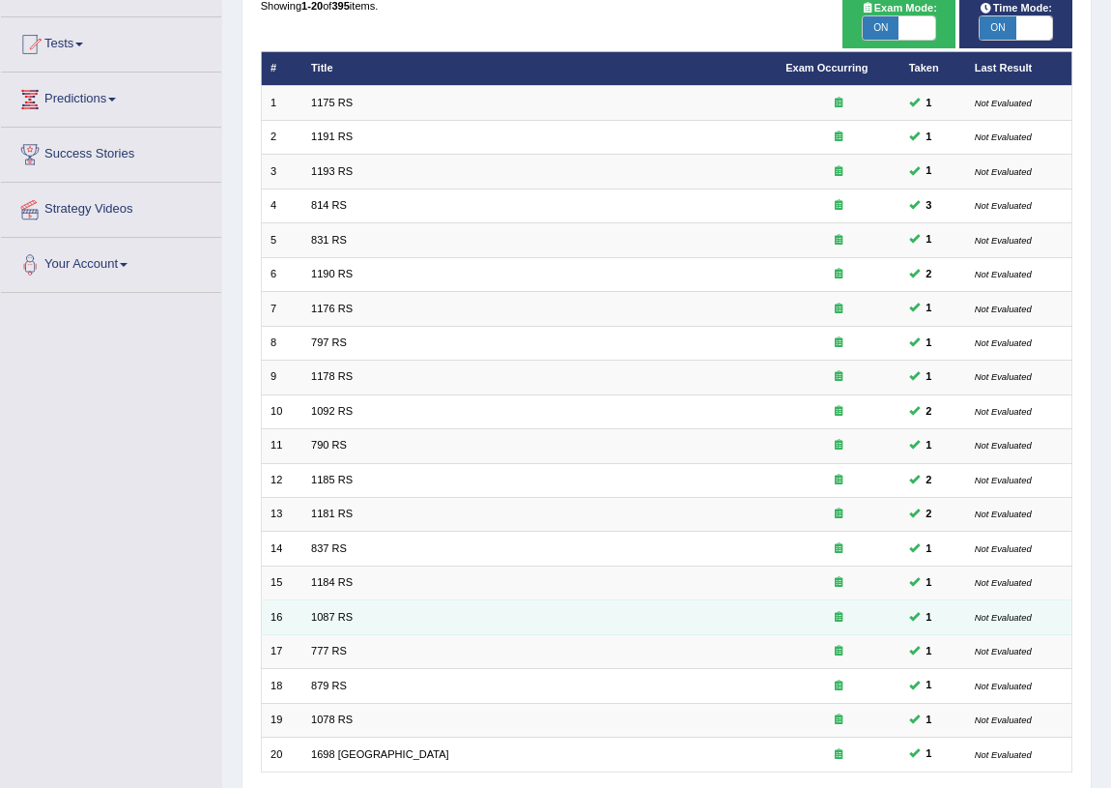
scroll to position [327, 0]
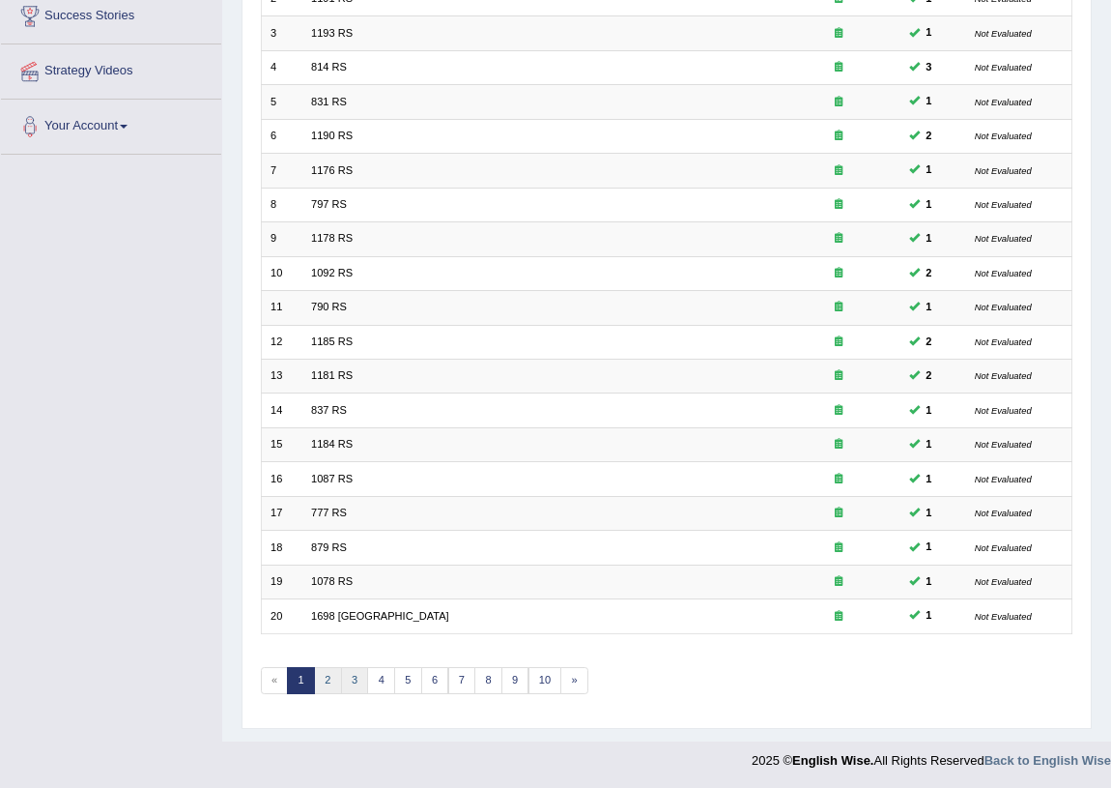
click at [339, 686] on ul "« 1 2 3 4 5 6 7 8 9 10 »" at bounding box center [425, 680] width 328 height 27
click at [348, 680] on link "3" at bounding box center [355, 680] width 28 height 27
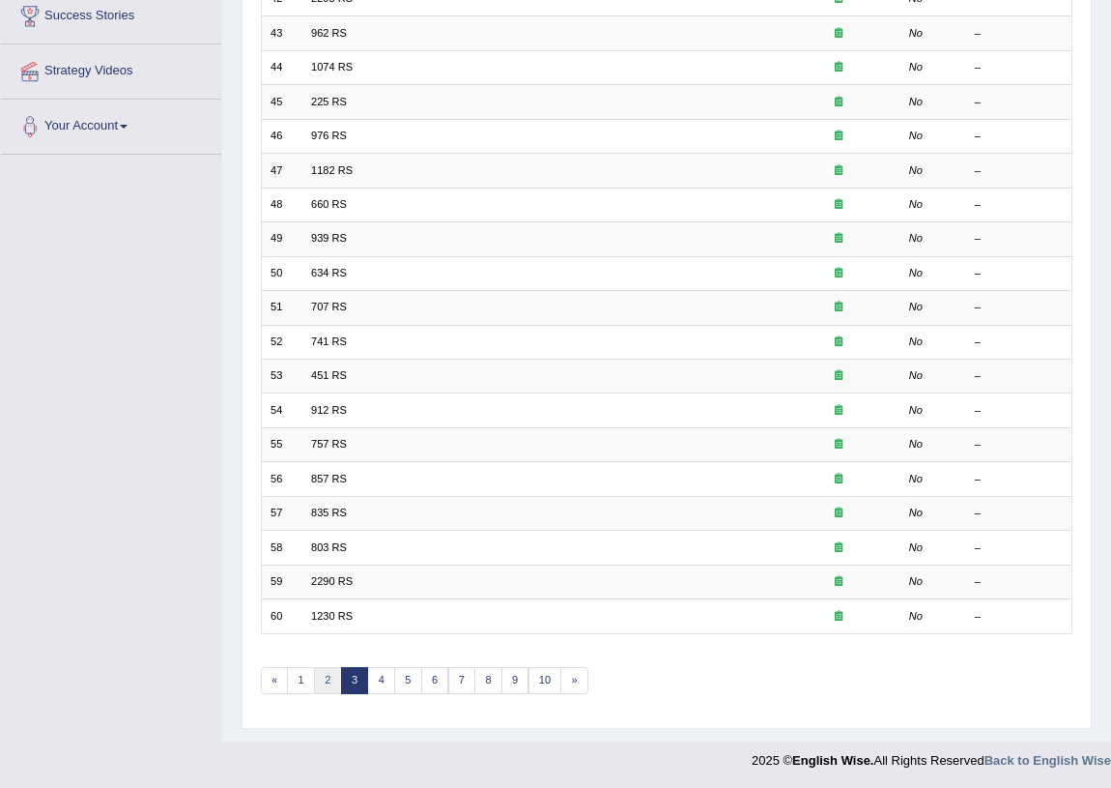
click at [325, 678] on link "2" at bounding box center [328, 680] width 28 height 27
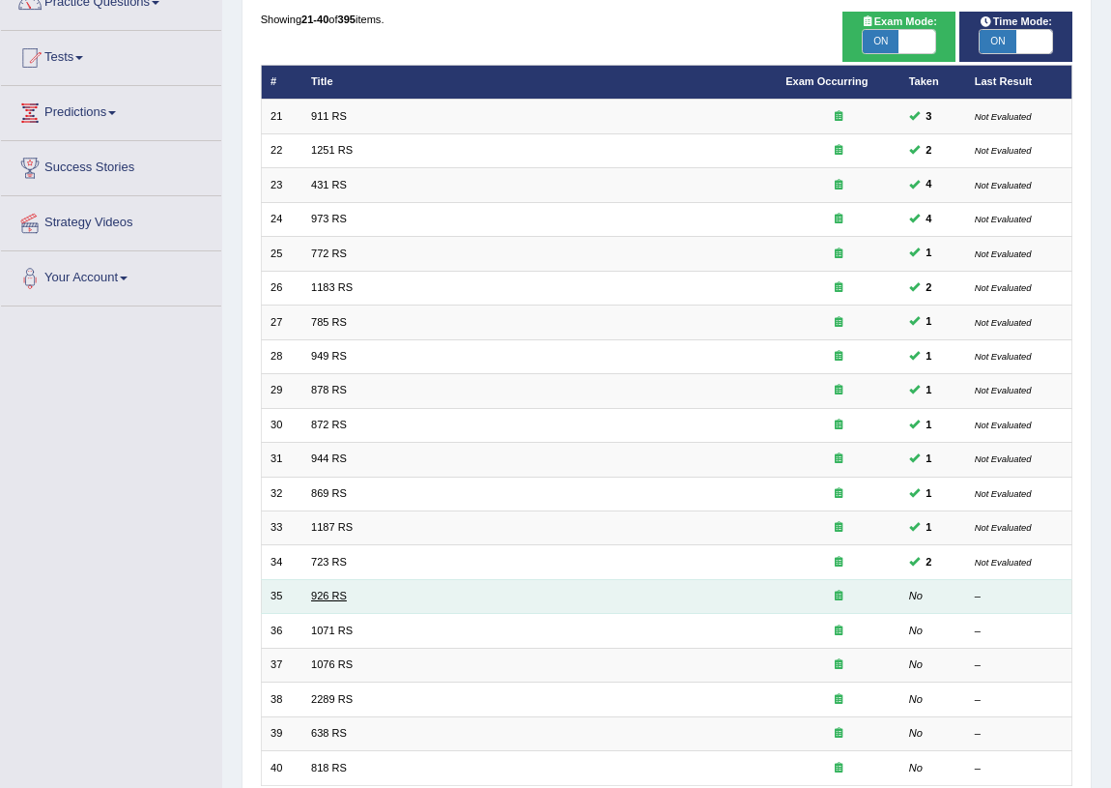
click at [321, 594] on link "926 RS" at bounding box center [329, 596] width 36 height 12
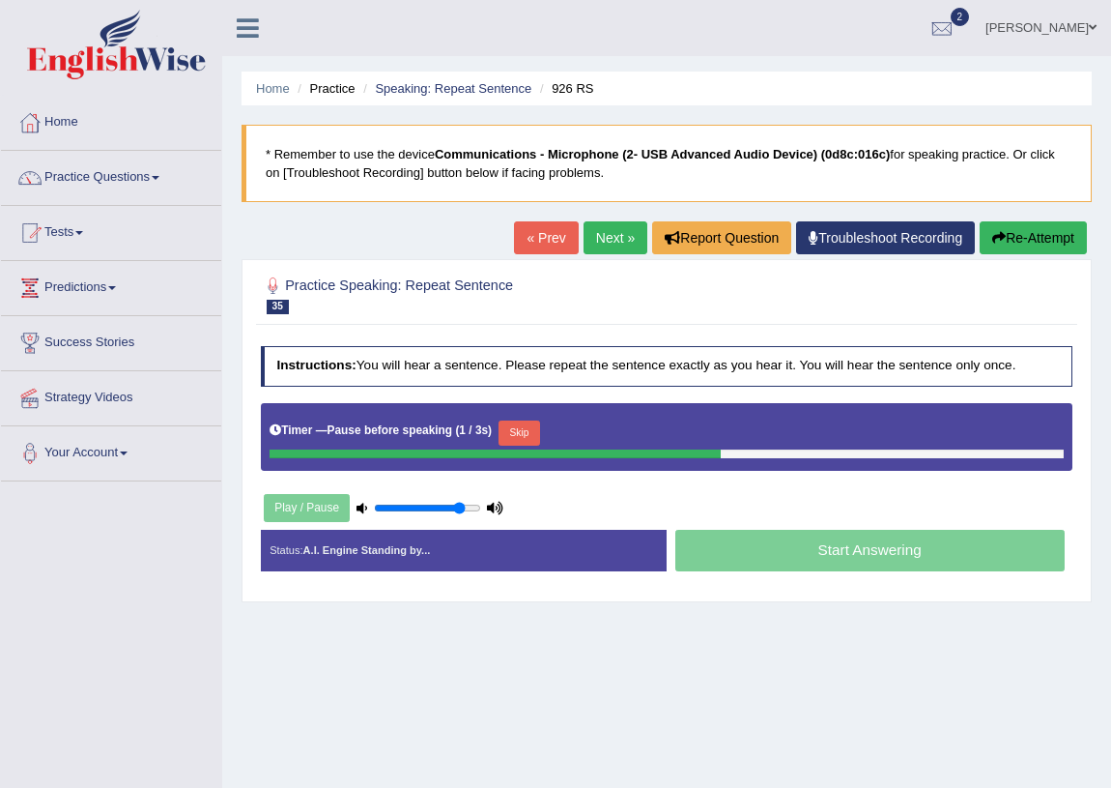
click at [1048, 248] on button "Re-Attempt" at bounding box center [1033, 237] width 107 height 33
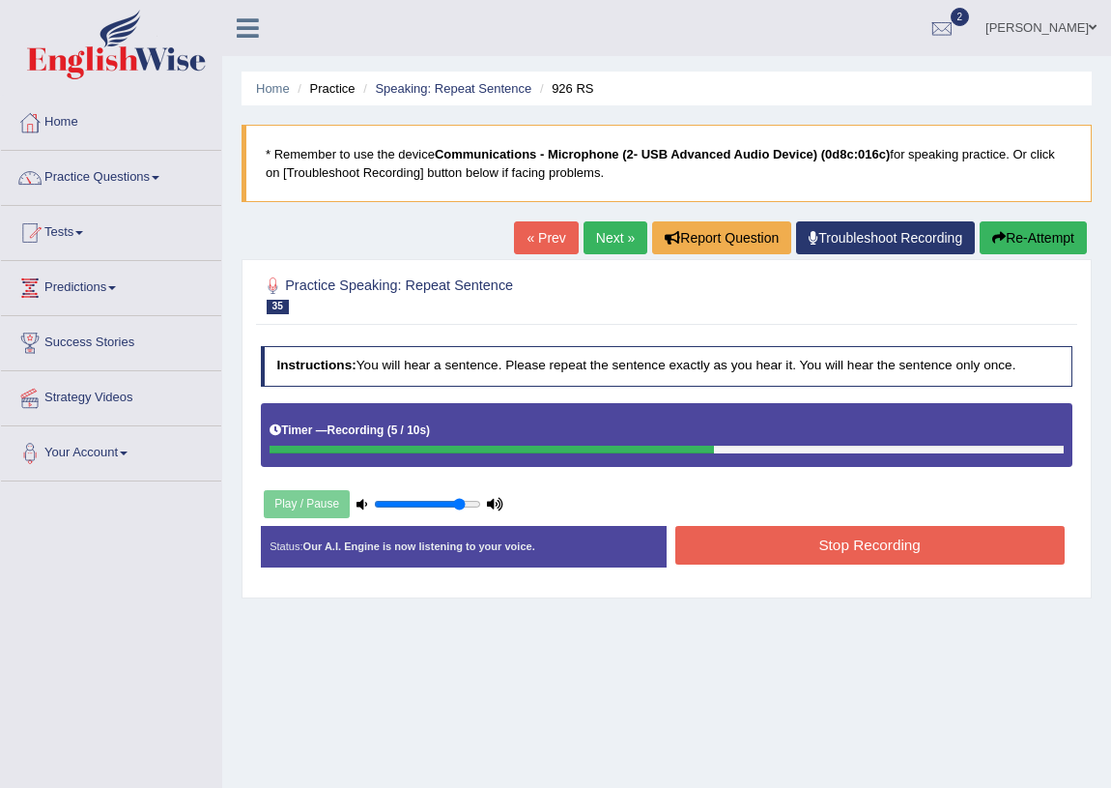
drag, startPoint x: 850, startPoint y: 545, endPoint x: 862, endPoint y: 540, distance: 13.5
click at [851, 545] on button "Stop Recording" at bounding box center [870, 545] width 389 height 38
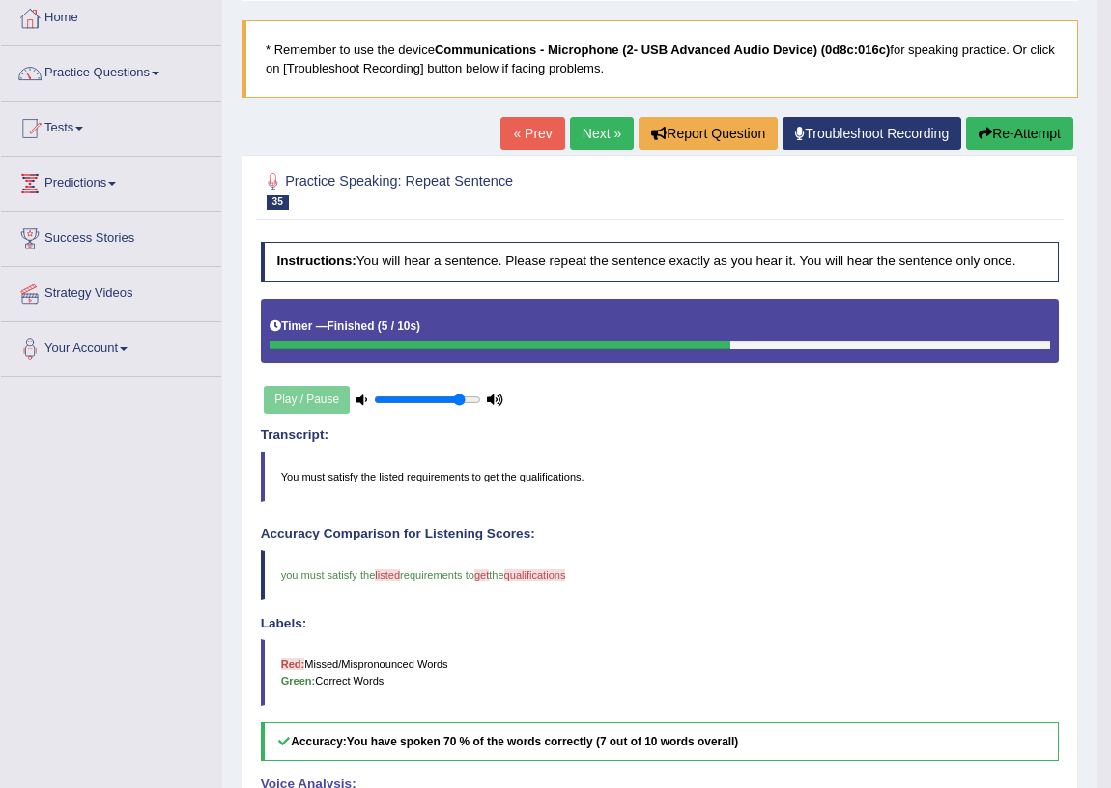
scroll to position [103, 0]
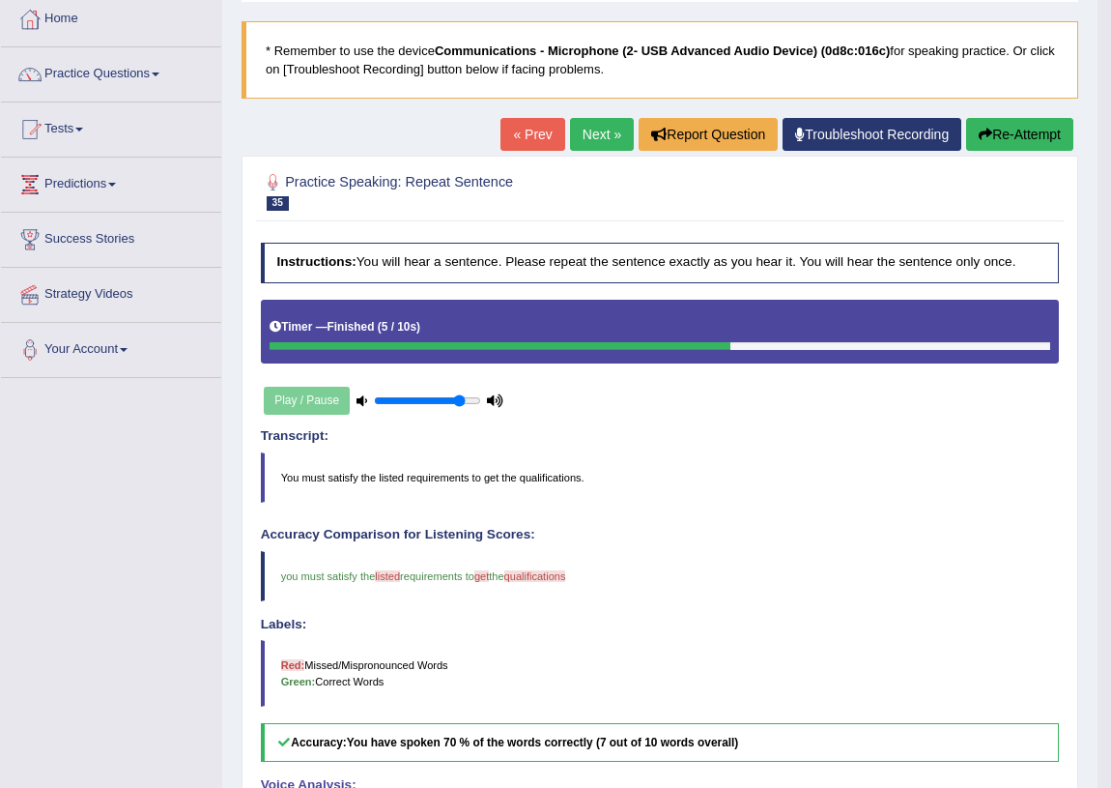
click at [608, 122] on link "Next »" at bounding box center [602, 134] width 64 height 33
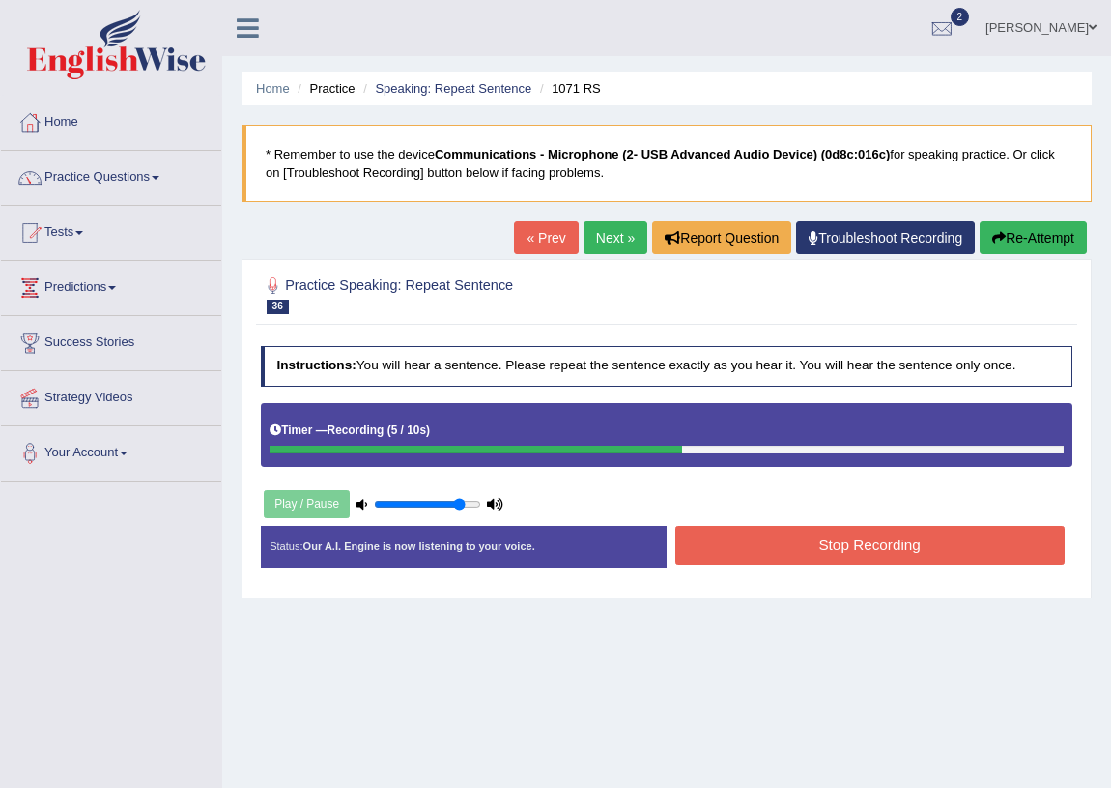
drag, startPoint x: 793, startPoint y: 483, endPoint x: 780, endPoint y: 534, distance: 51.8
click at [793, 490] on div "Instructions: You will hear a sentence. Please repeat the sentence exactly as y…" at bounding box center [666, 462] width 821 height 251
click at [780, 534] on button "Stop Recording" at bounding box center [870, 545] width 389 height 38
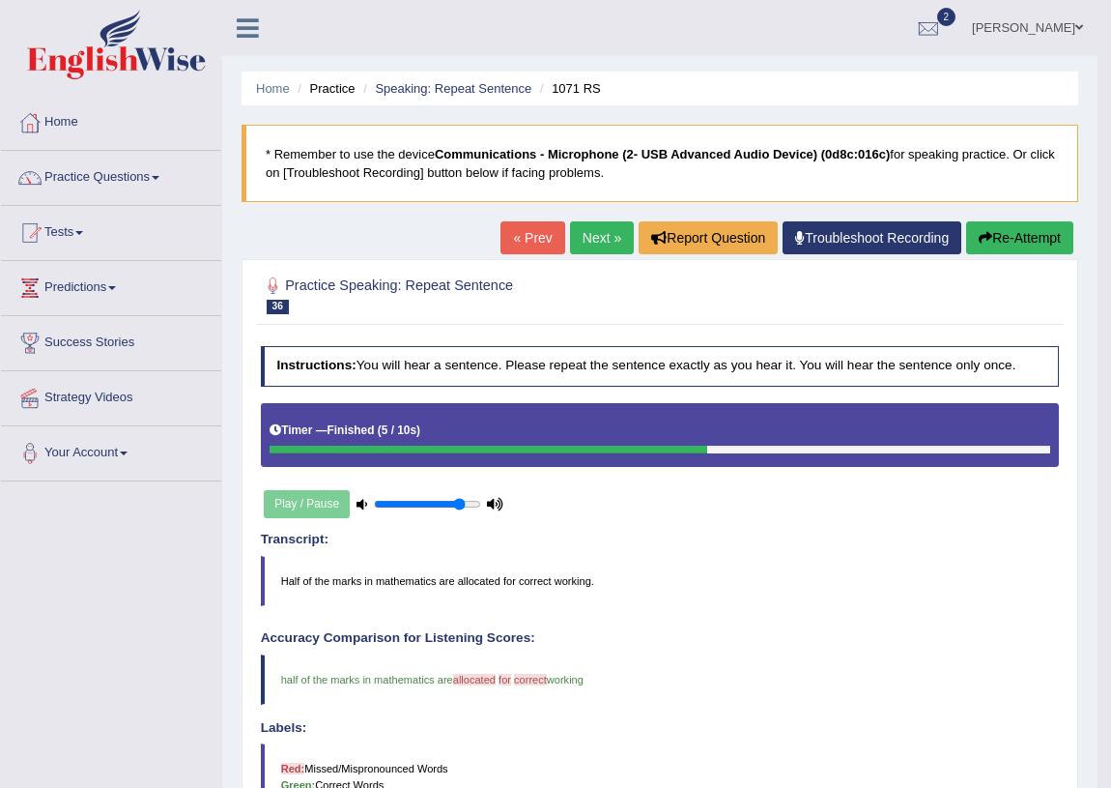
click at [598, 232] on link "Next »" at bounding box center [602, 237] width 64 height 33
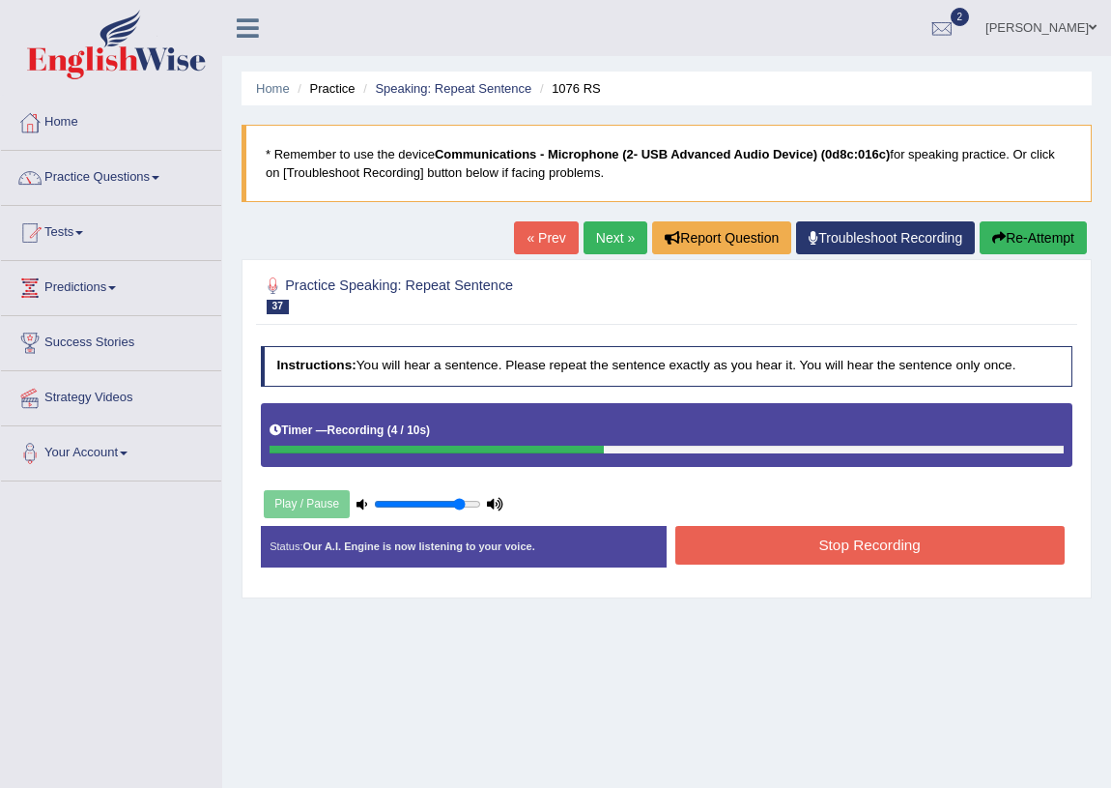
click at [791, 547] on button "Stop Recording" at bounding box center [870, 545] width 389 height 38
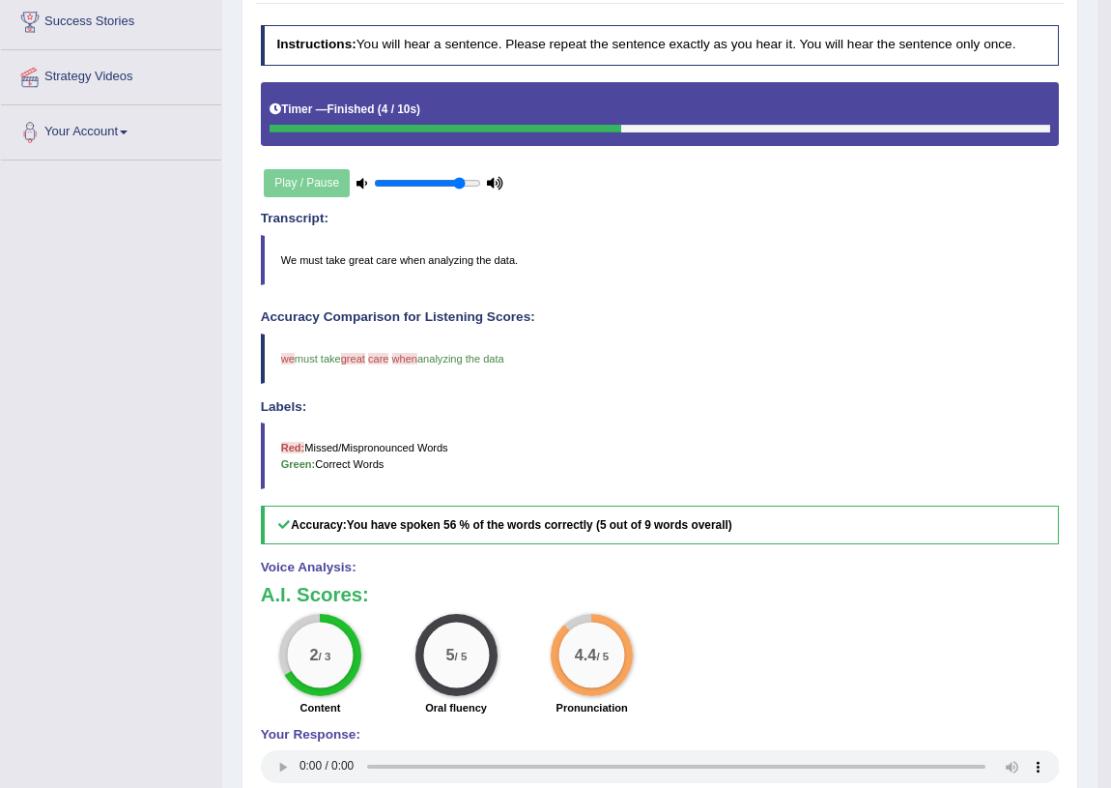
scroll to position [191, 0]
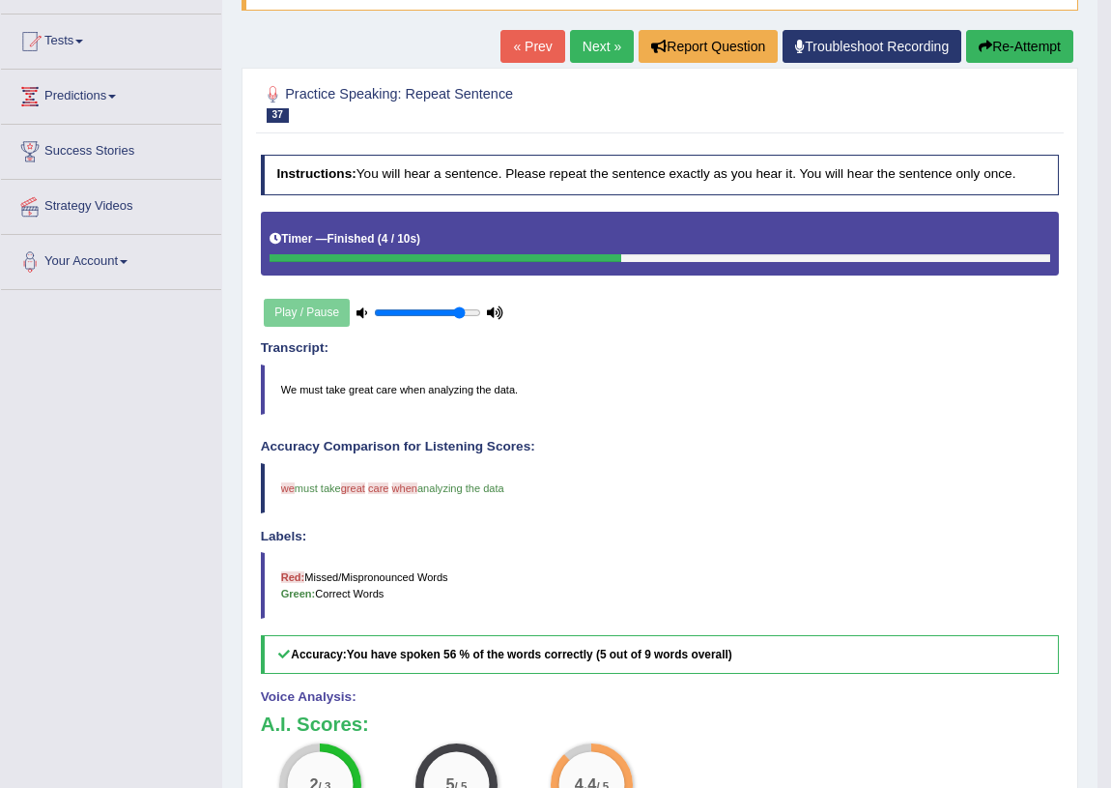
click at [606, 45] on link "Next »" at bounding box center [602, 46] width 64 height 33
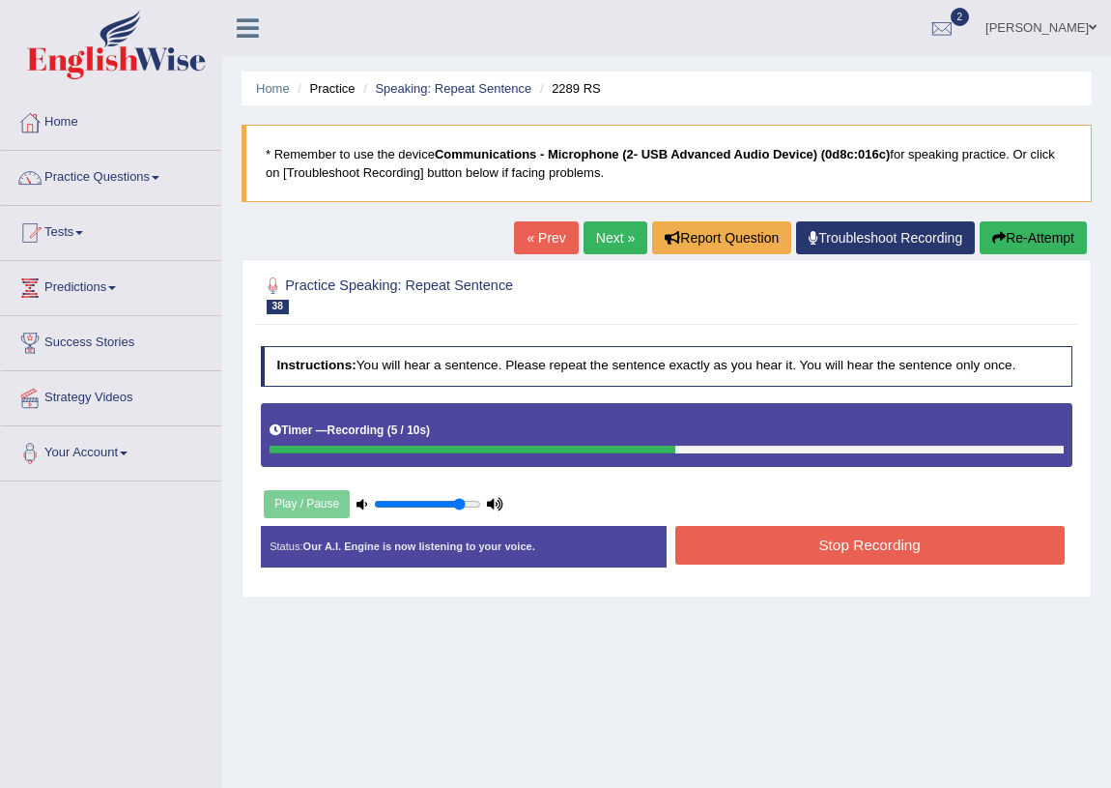
click at [966, 540] on button "Stop Recording" at bounding box center [870, 545] width 389 height 38
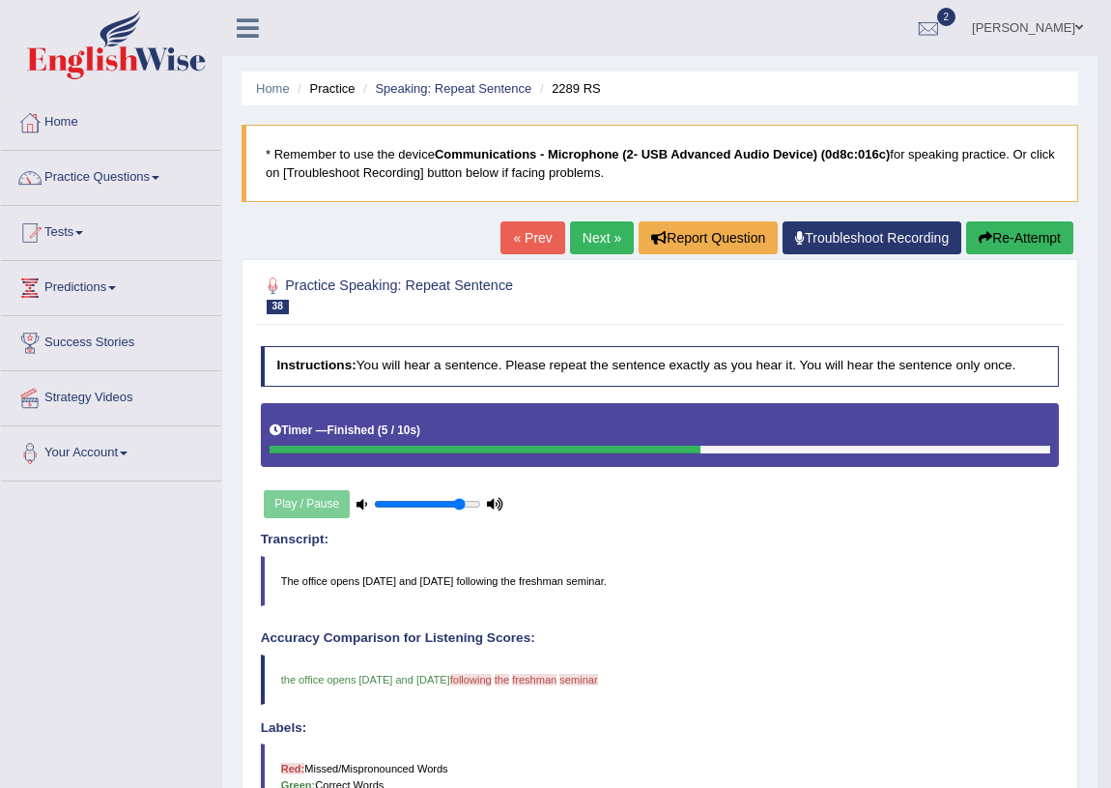
click at [588, 245] on link "Next »" at bounding box center [602, 237] width 64 height 33
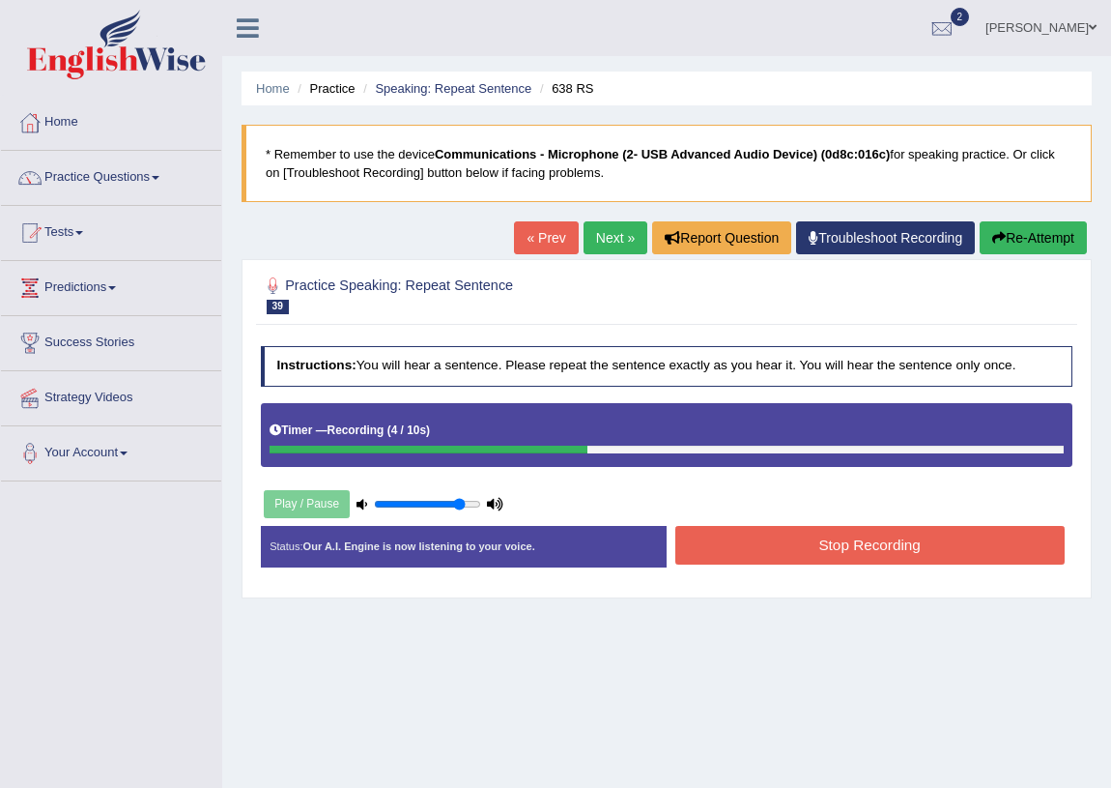
click at [782, 557] on button "Stop Recording" at bounding box center [870, 545] width 389 height 38
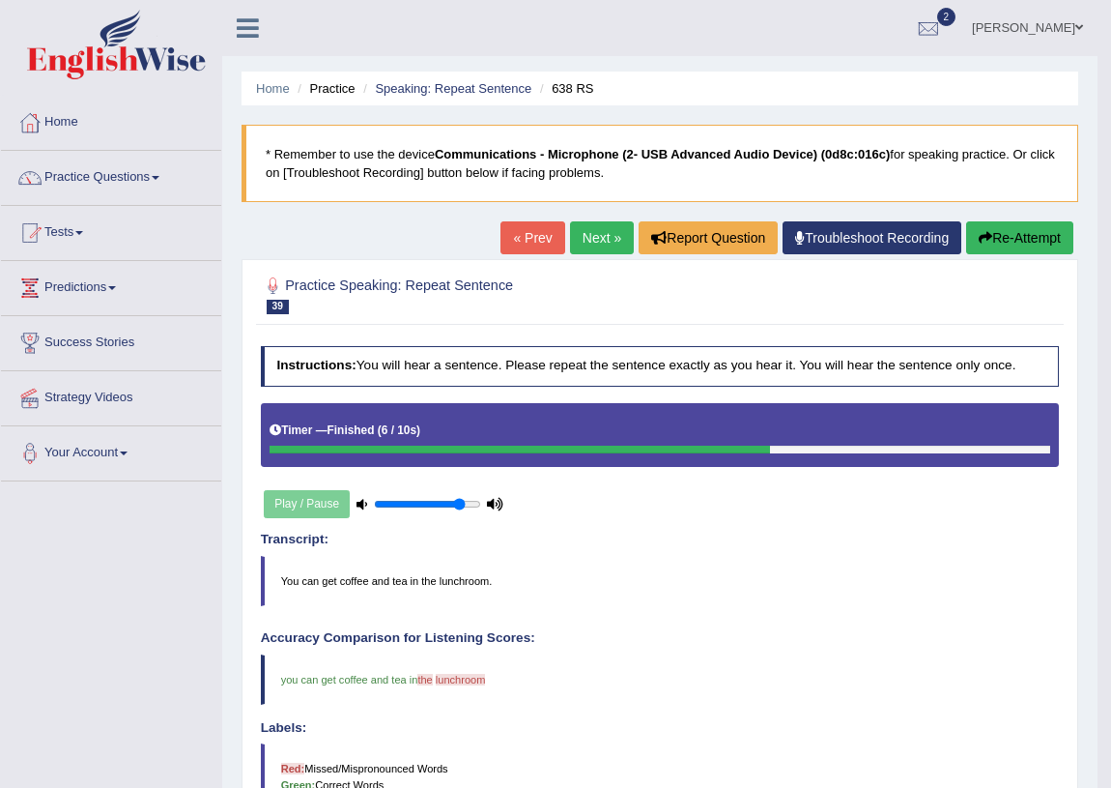
click at [591, 255] on div "« Prev Next » Report Question Troubleshoot Recording Re-Attempt" at bounding box center [790, 240] width 578 height 38
click at [593, 251] on link "Next »" at bounding box center [602, 237] width 64 height 33
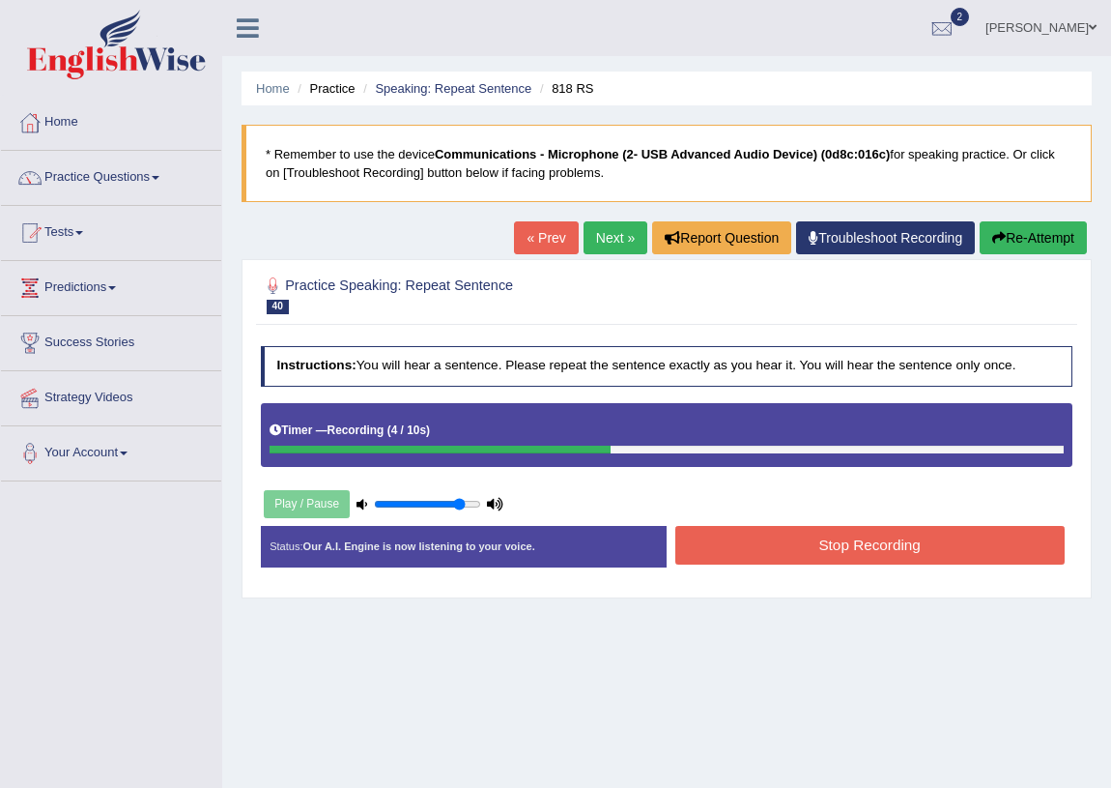
click at [739, 525] on div "Created with Highcharts 7.1.2 Great Too slow Too fast Time Speech pace meter: 0…" at bounding box center [874, 525] width 415 height 1
click at [743, 525] on div "Created with Highcharts 7.1.2 Great Too slow Too fast Time Speech pace meter: 0…" at bounding box center [874, 525] width 415 height 1
click at [743, 530] on button "Stop Recording" at bounding box center [870, 545] width 389 height 38
click at [741, 531] on div "Status: Our A.I. Engine is now listening to your voice. Start Answering Stop Re…" at bounding box center [667, 555] width 813 height 59
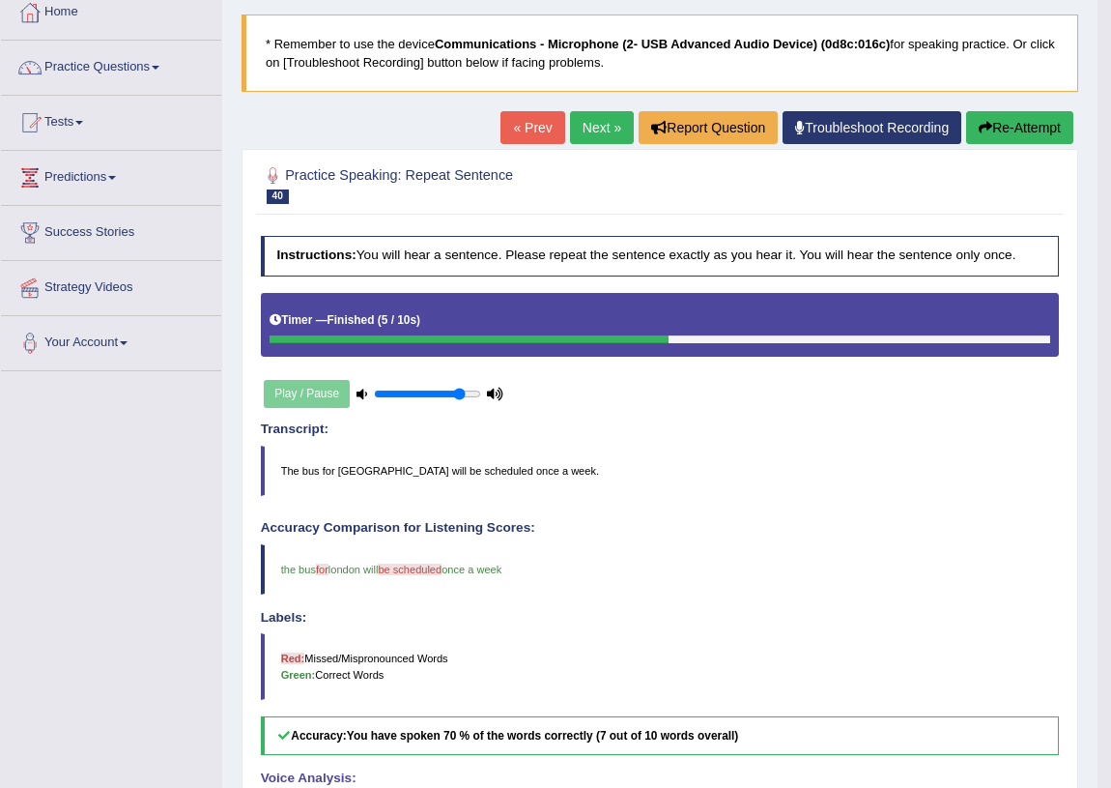
scroll to position [103, 0]
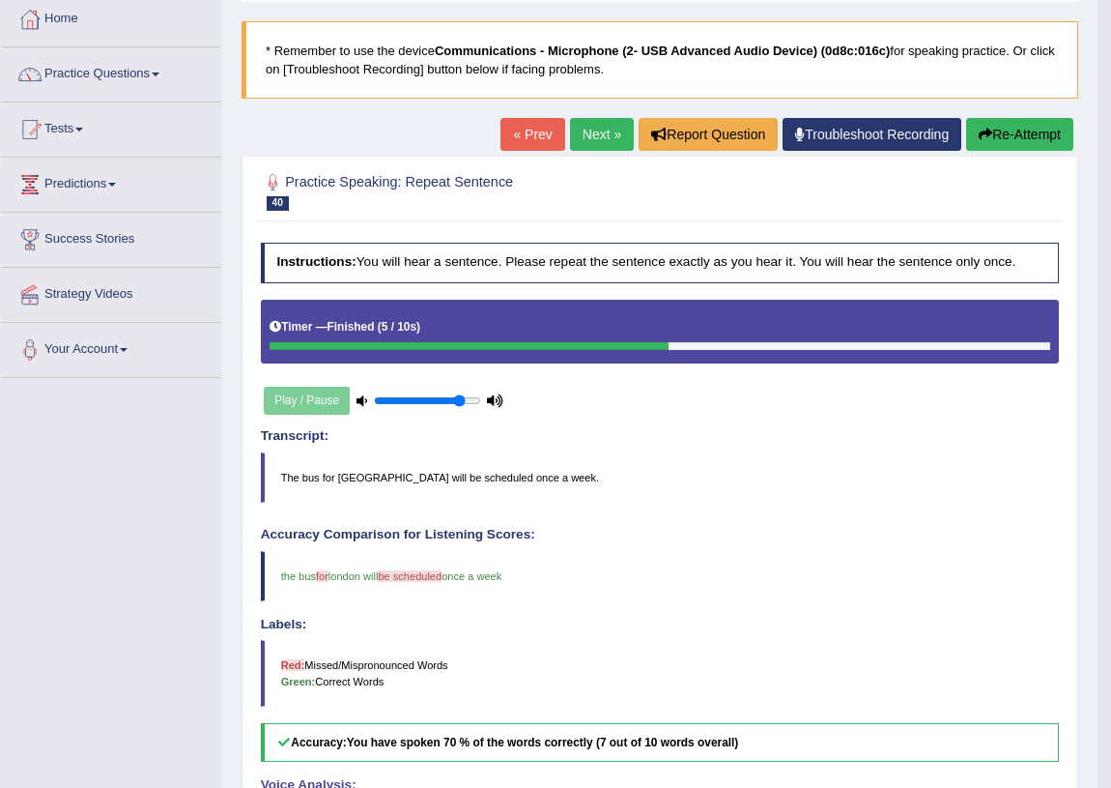
click at [601, 131] on link "Next »" at bounding box center [602, 134] width 64 height 33
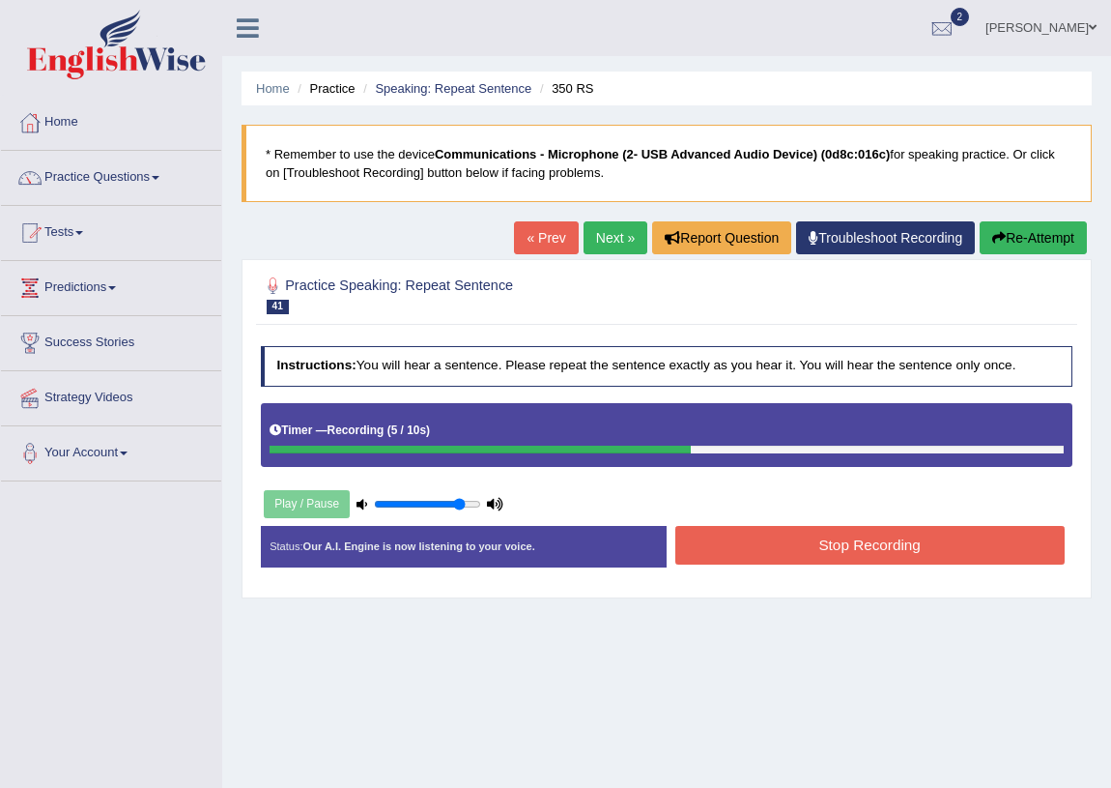
click at [792, 525] on div "Created with Highcharts 7.1.2 Great Too slow Too fast Time Speech pace meter: 0…" at bounding box center [874, 525] width 415 height 1
click at [782, 551] on button "Stop Recording" at bounding box center [870, 545] width 389 height 38
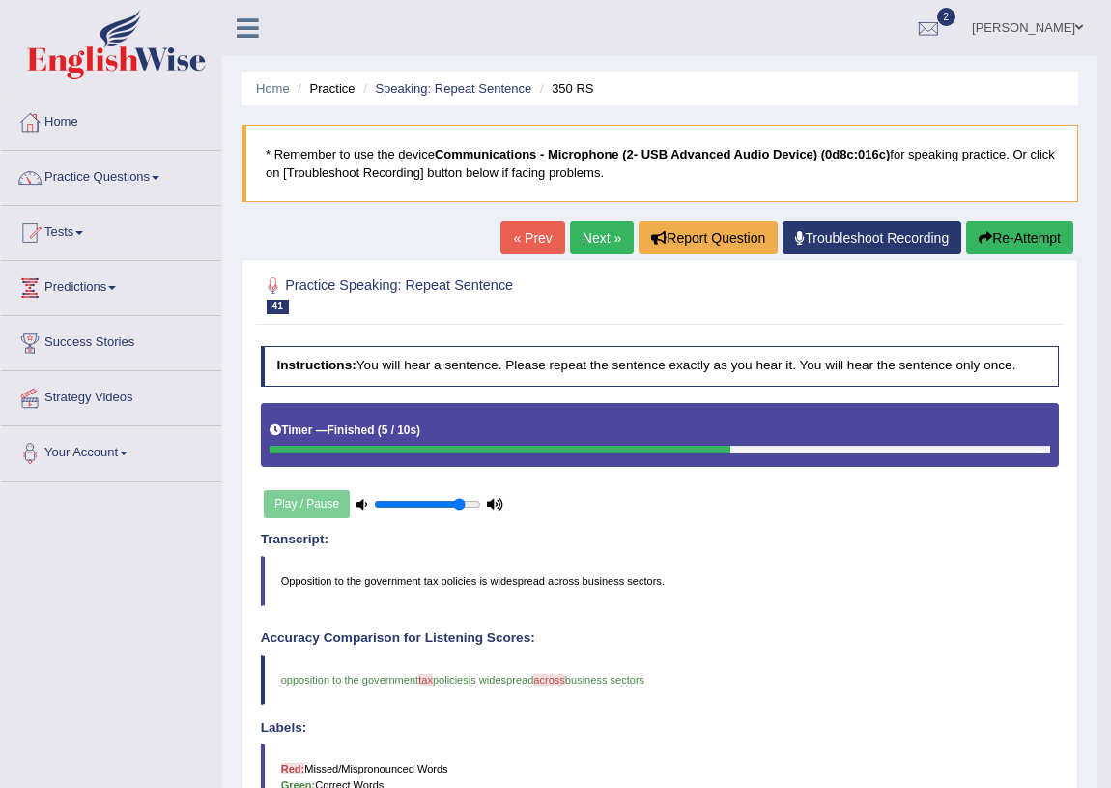
click at [588, 246] on link "Next »" at bounding box center [602, 237] width 64 height 33
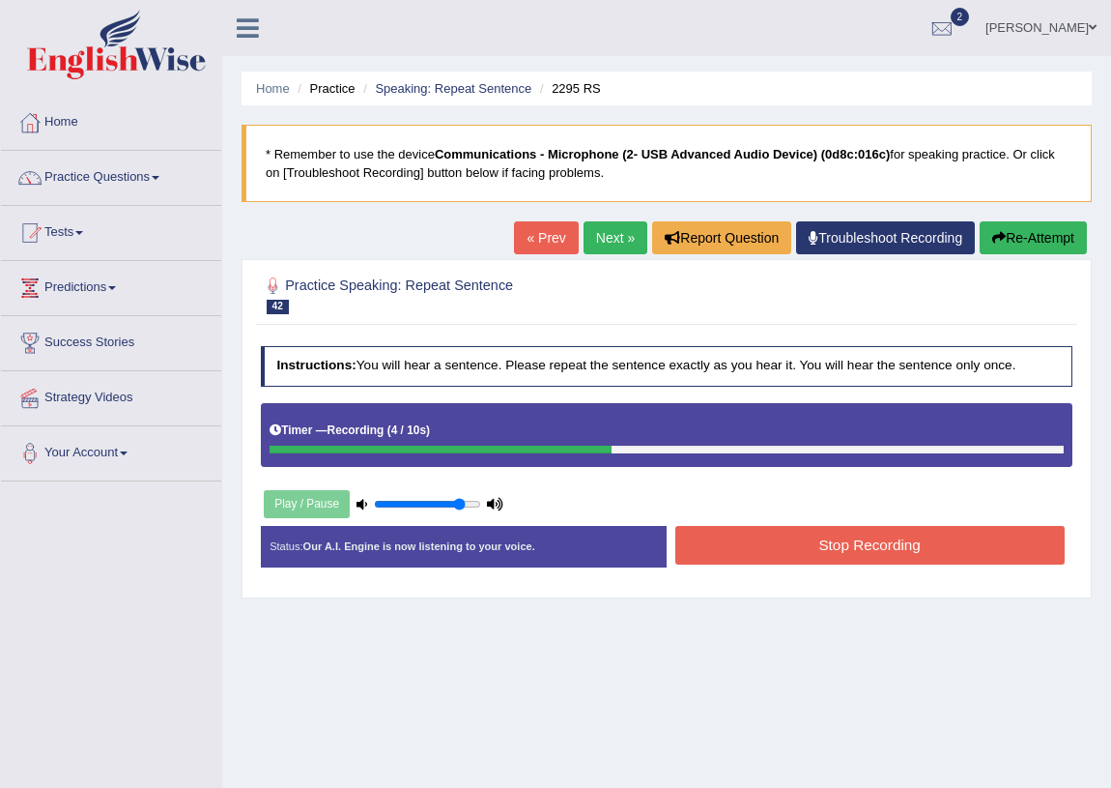
click at [946, 563] on div "Stop Recording" at bounding box center [870, 547] width 406 height 43
click at [946, 558] on button "Stop Recording" at bounding box center [870, 545] width 389 height 38
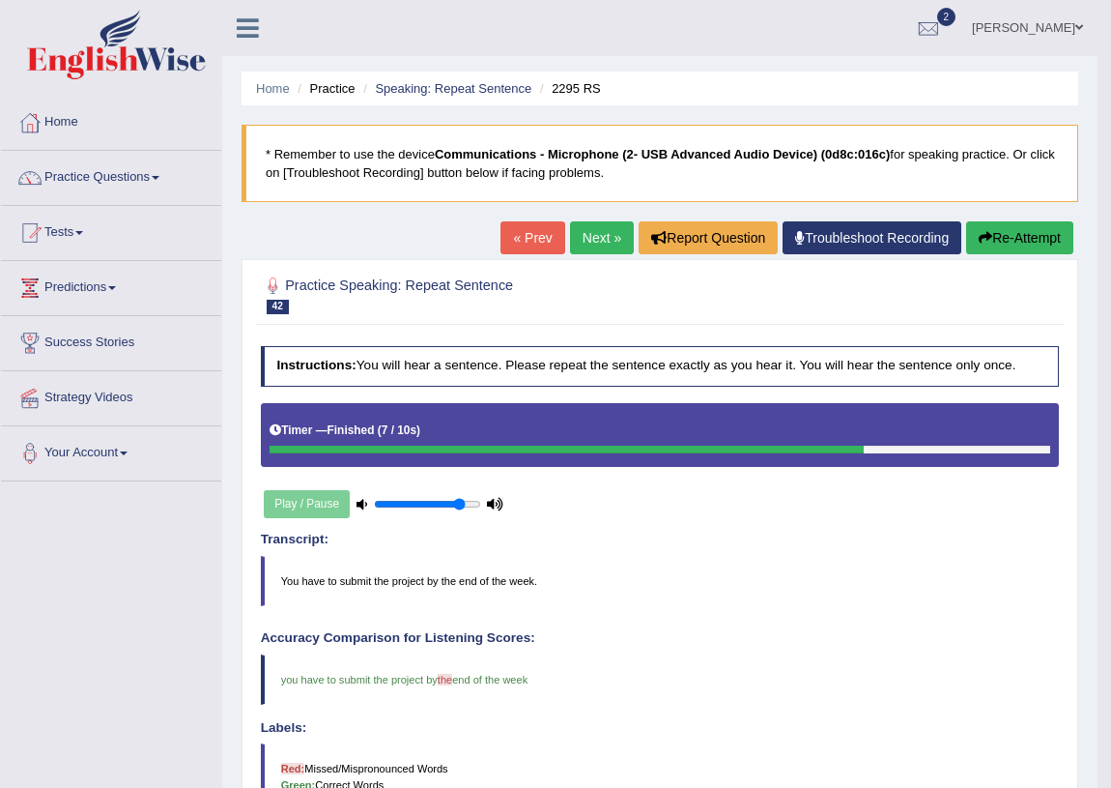
click at [599, 223] on link "Next »" at bounding box center [602, 237] width 64 height 33
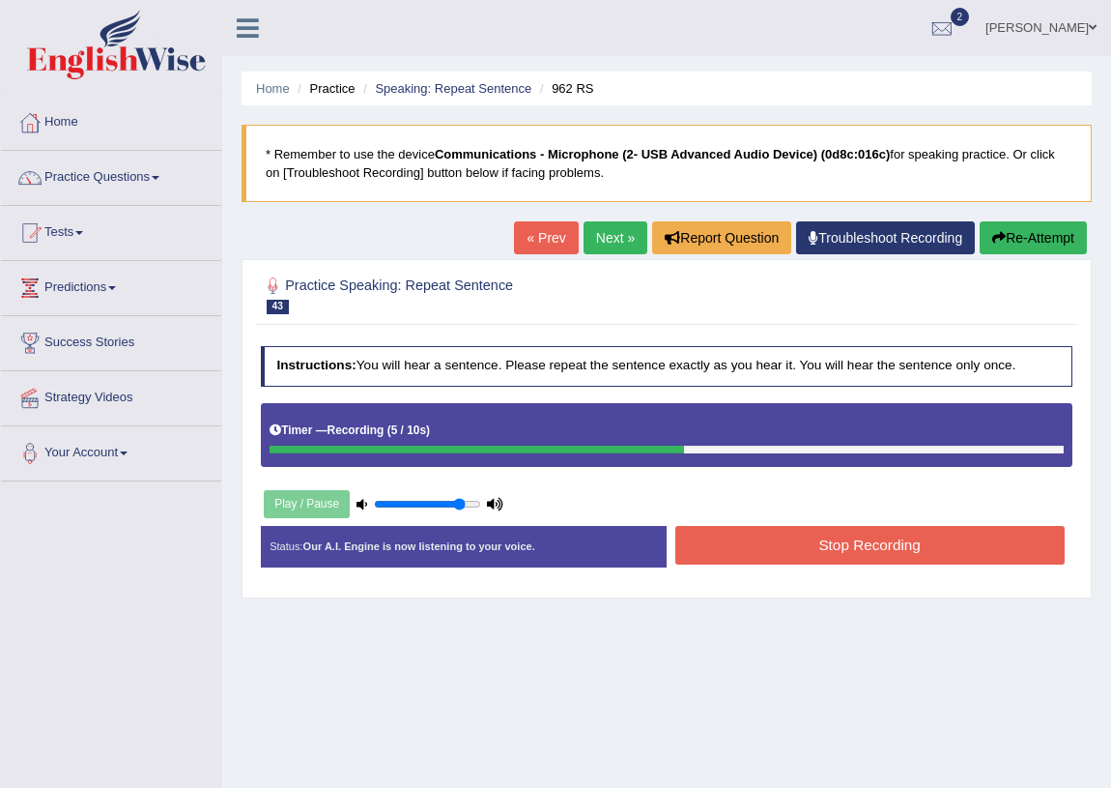
click at [848, 501] on div "Instructions: You will hear a sentence. Please repeat the sentence exactly as y…" at bounding box center [666, 462] width 821 height 251
drag, startPoint x: 863, startPoint y: 516, endPoint x: 885, endPoint y: 553, distance: 42.9
click at [868, 522] on div "Instructions: You will hear a sentence. Please repeat the sentence exactly as y…" at bounding box center [666, 462] width 821 height 251
drag, startPoint x: 885, startPoint y: 553, endPoint x: 894, endPoint y: 547, distance: 10.5
click at [886, 553] on button "Stop Recording" at bounding box center [870, 545] width 389 height 38
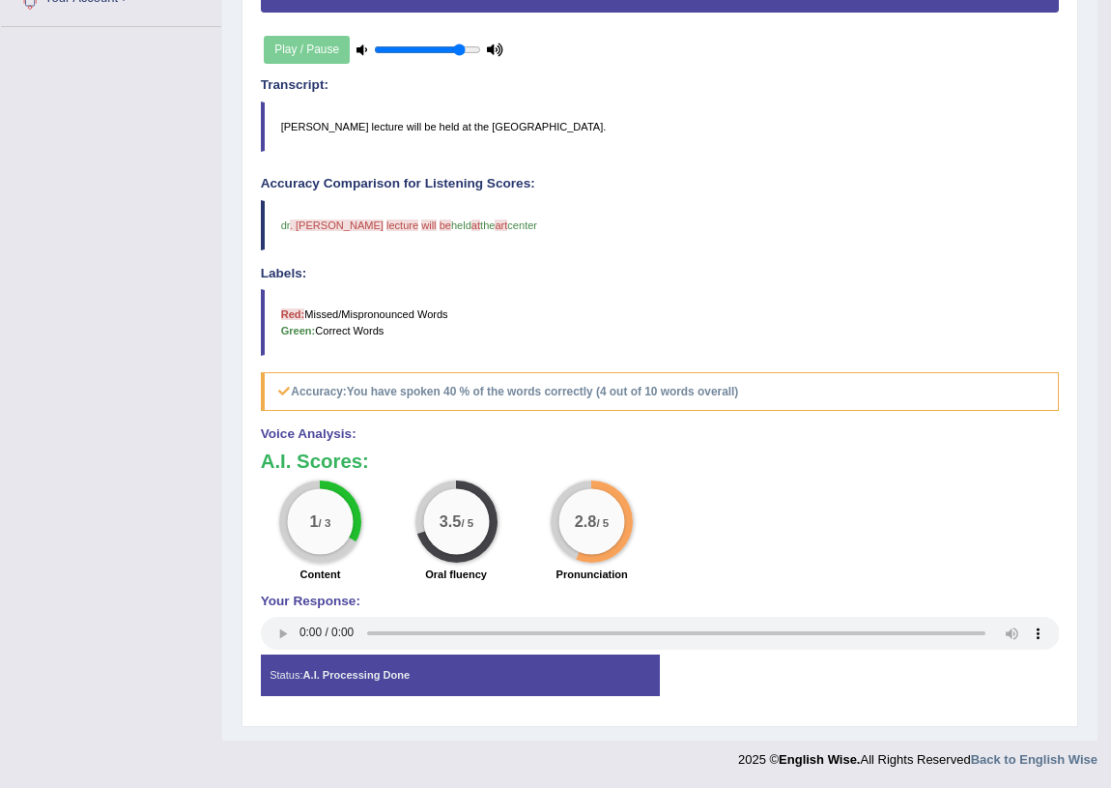
scroll to position [15, 0]
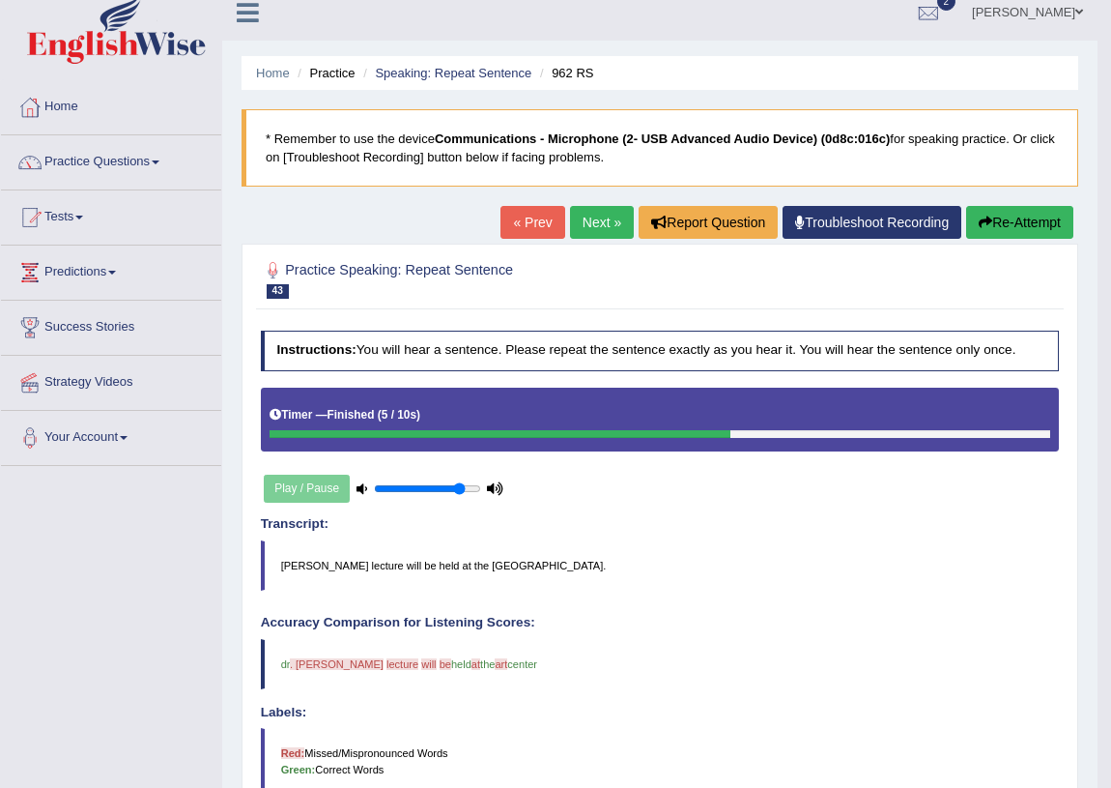
click at [1007, 225] on button "Re-Attempt" at bounding box center [1019, 222] width 107 height 33
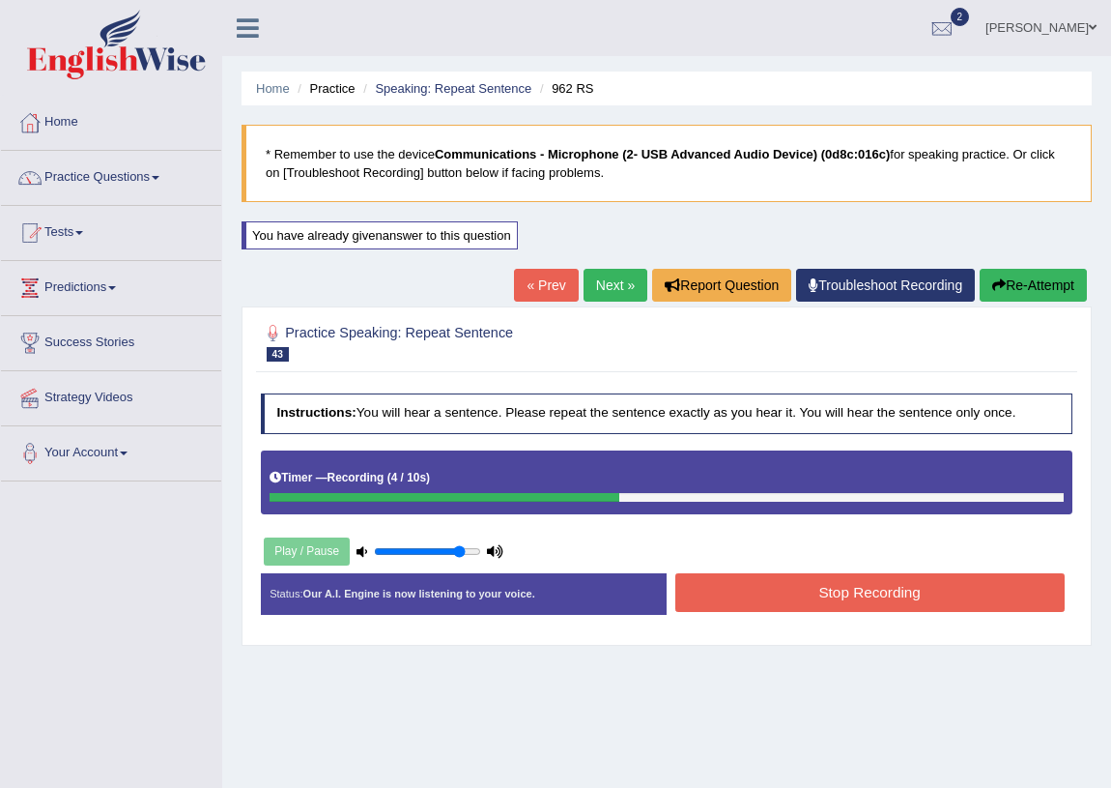
click at [840, 590] on button "Stop Recording" at bounding box center [870, 592] width 389 height 38
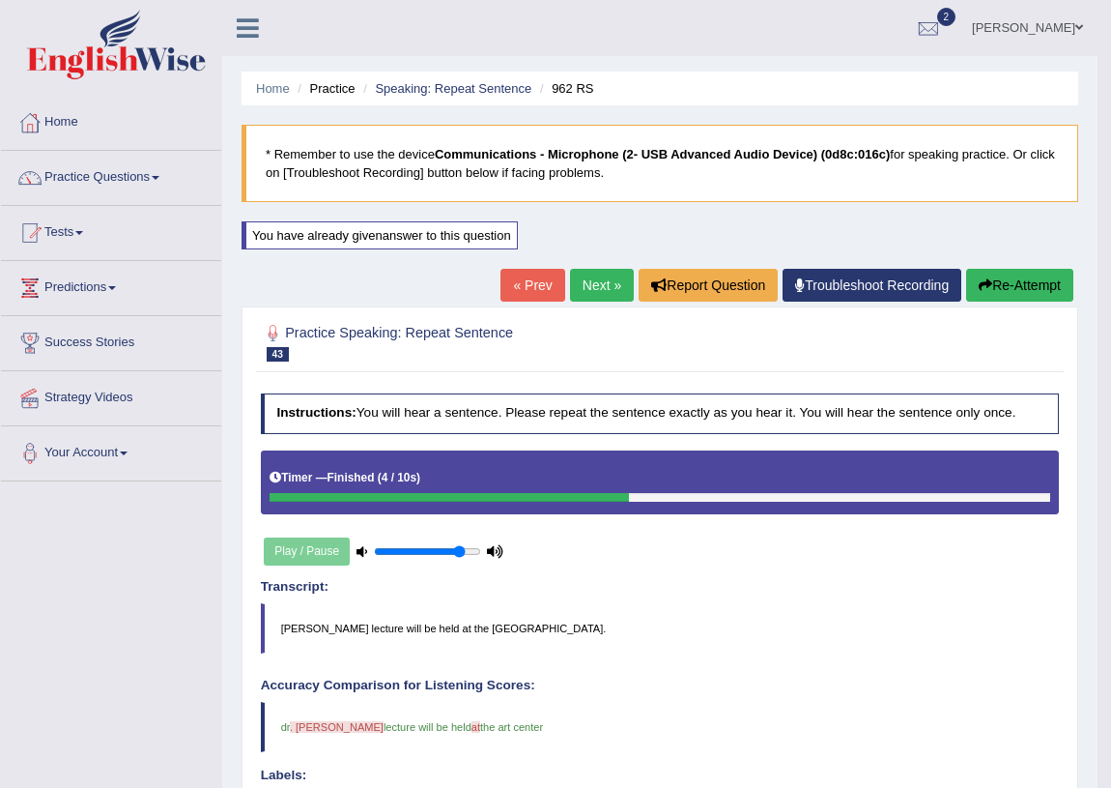
click at [578, 276] on link "Next »" at bounding box center [602, 285] width 64 height 33
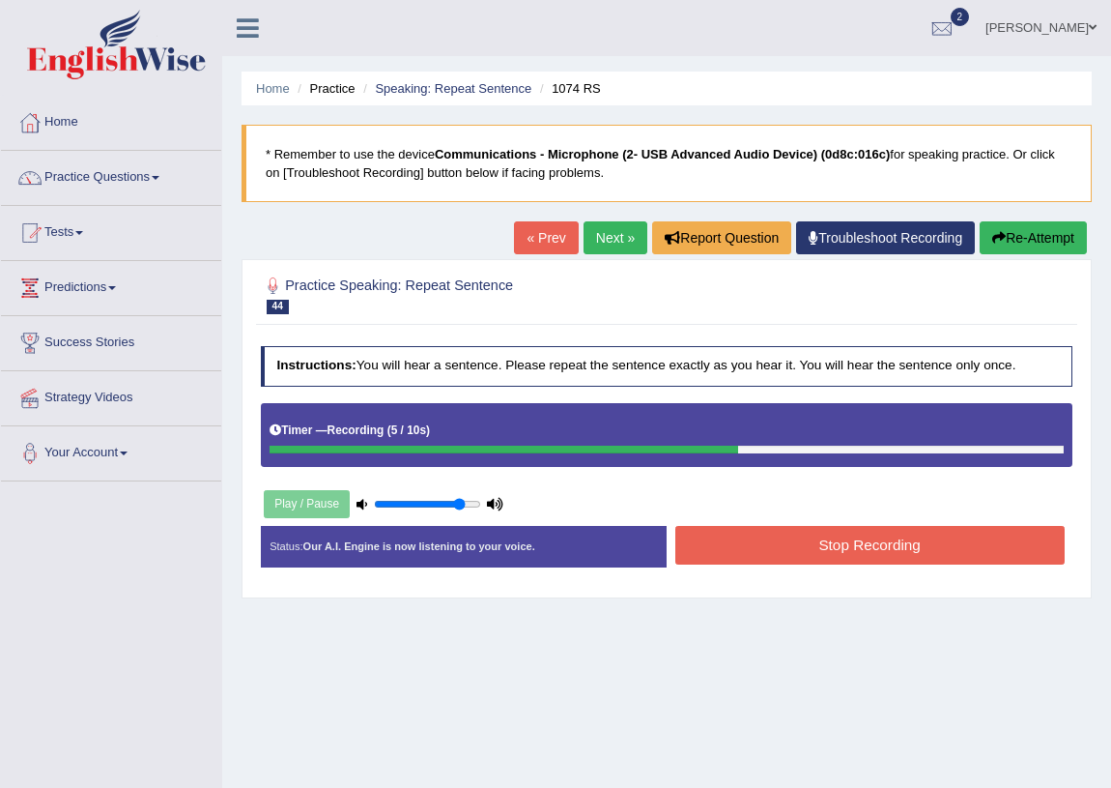
click at [835, 525] on div "Instructions: You will hear a sentence. Please repeat the sentence exactly as y…" at bounding box center [666, 462] width 821 height 251
click at [845, 527] on button "Stop Recording" at bounding box center [870, 545] width 389 height 38
click at [845, 527] on div "Status: Our A.I. Engine is now listening to your voice. Start Answering Stop Re…" at bounding box center [667, 555] width 813 height 59
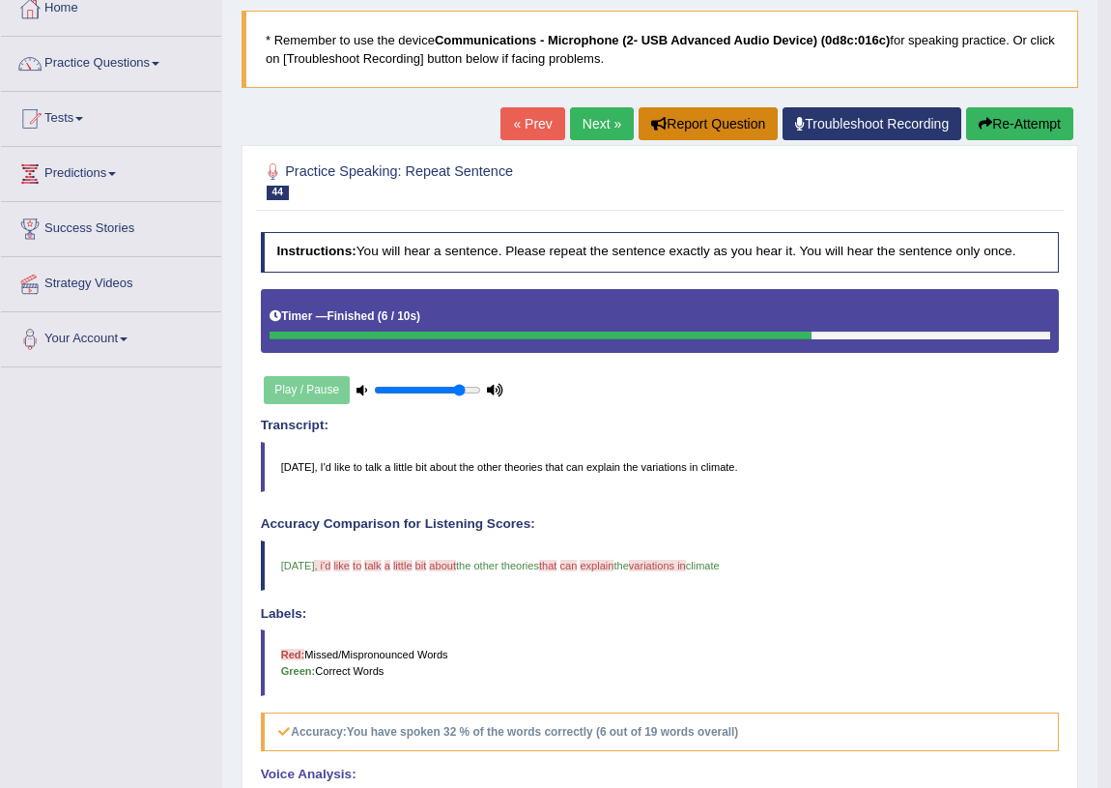
scroll to position [15, 0]
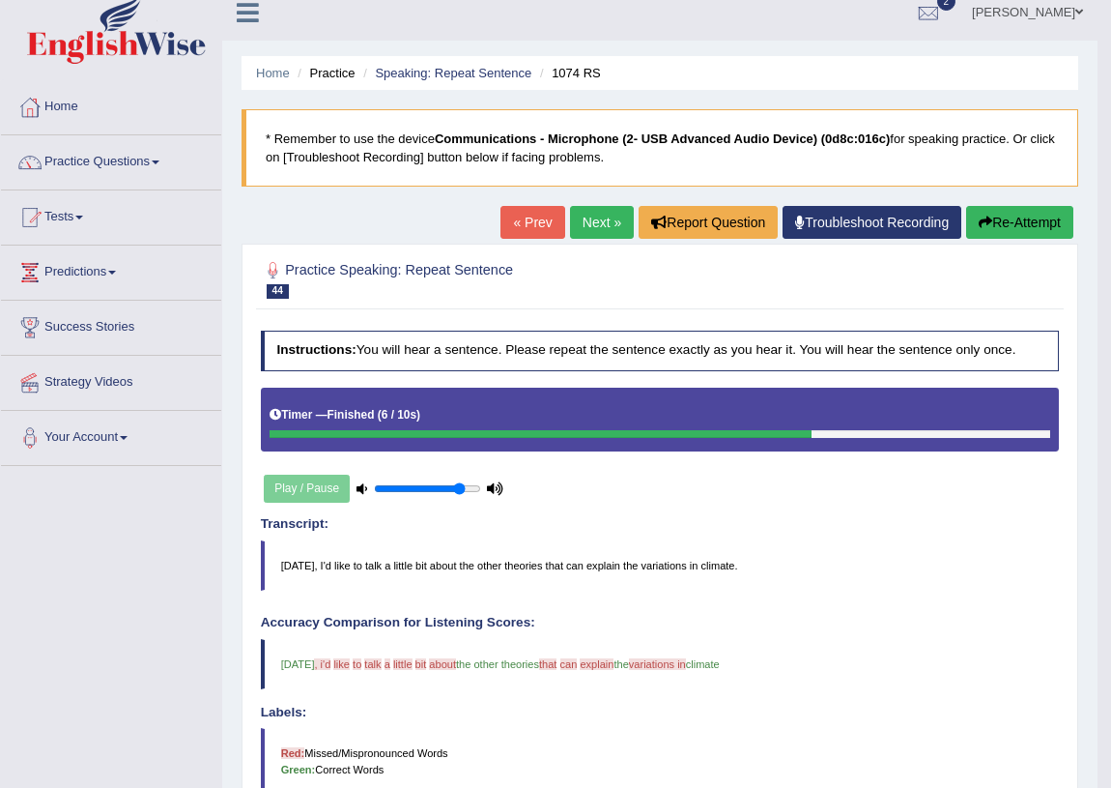
click at [581, 231] on link "Next »" at bounding box center [602, 222] width 64 height 33
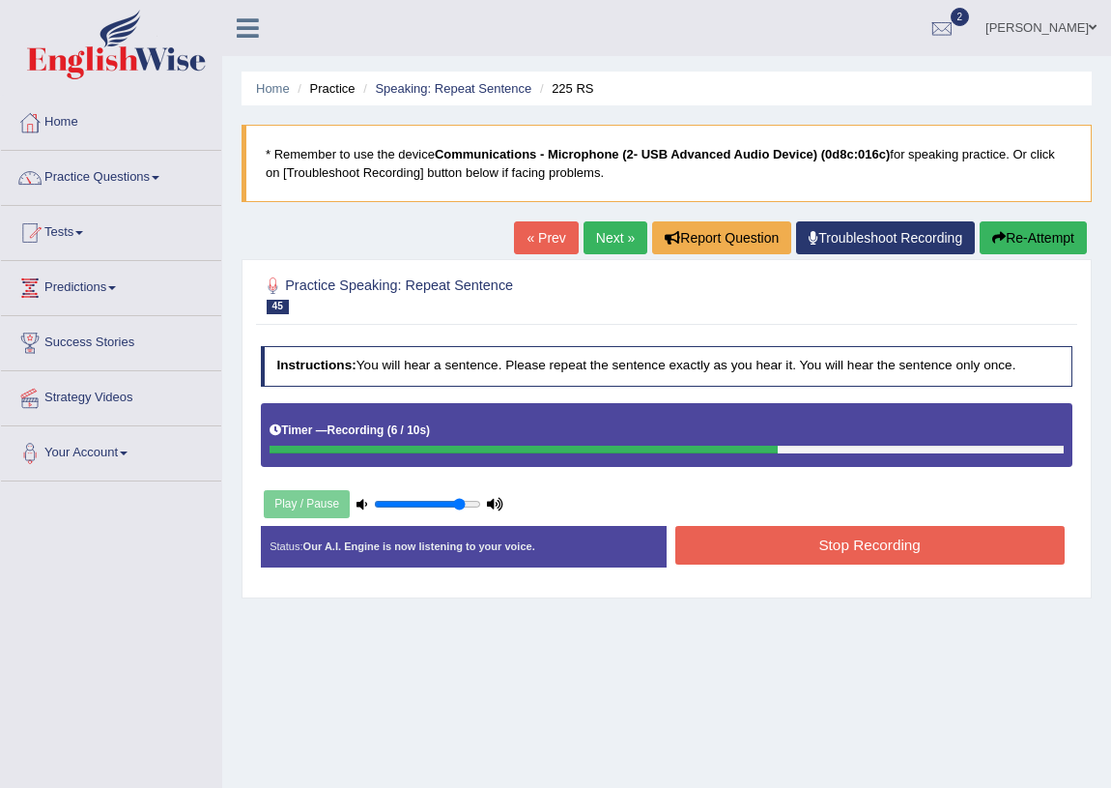
click at [732, 535] on button "Stop Recording" at bounding box center [870, 545] width 389 height 38
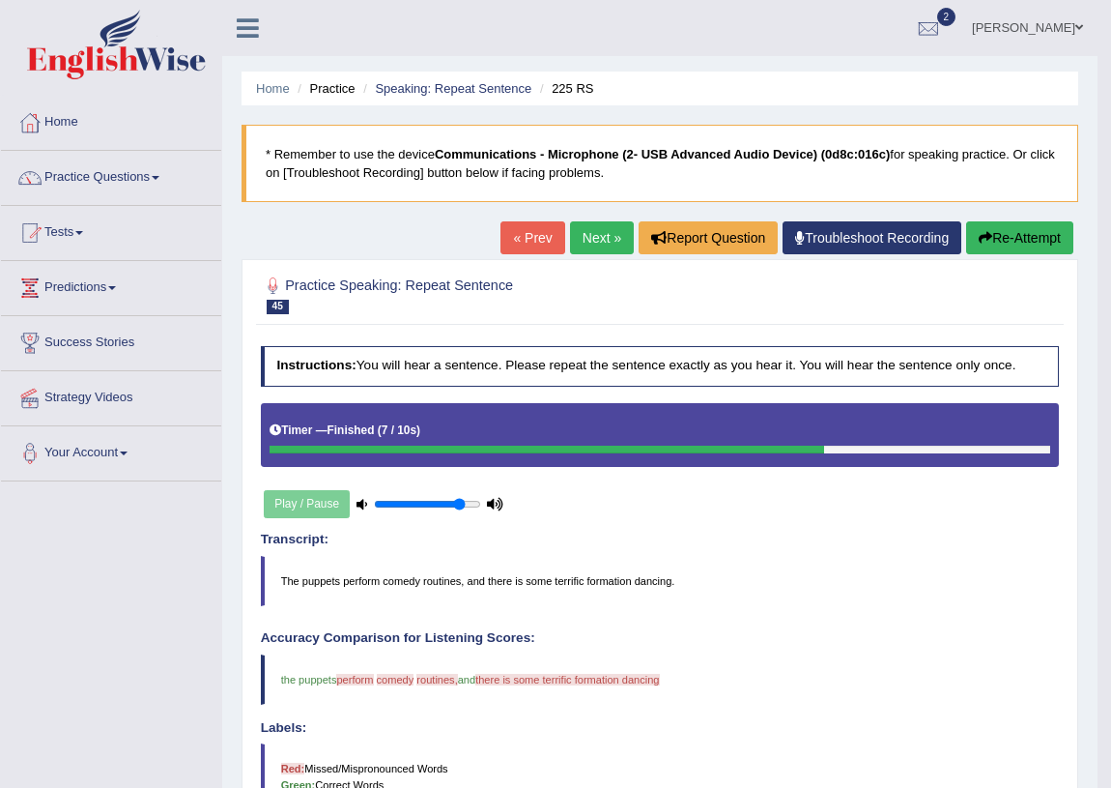
click at [1056, 240] on button "Re-Attempt" at bounding box center [1019, 237] width 107 height 33
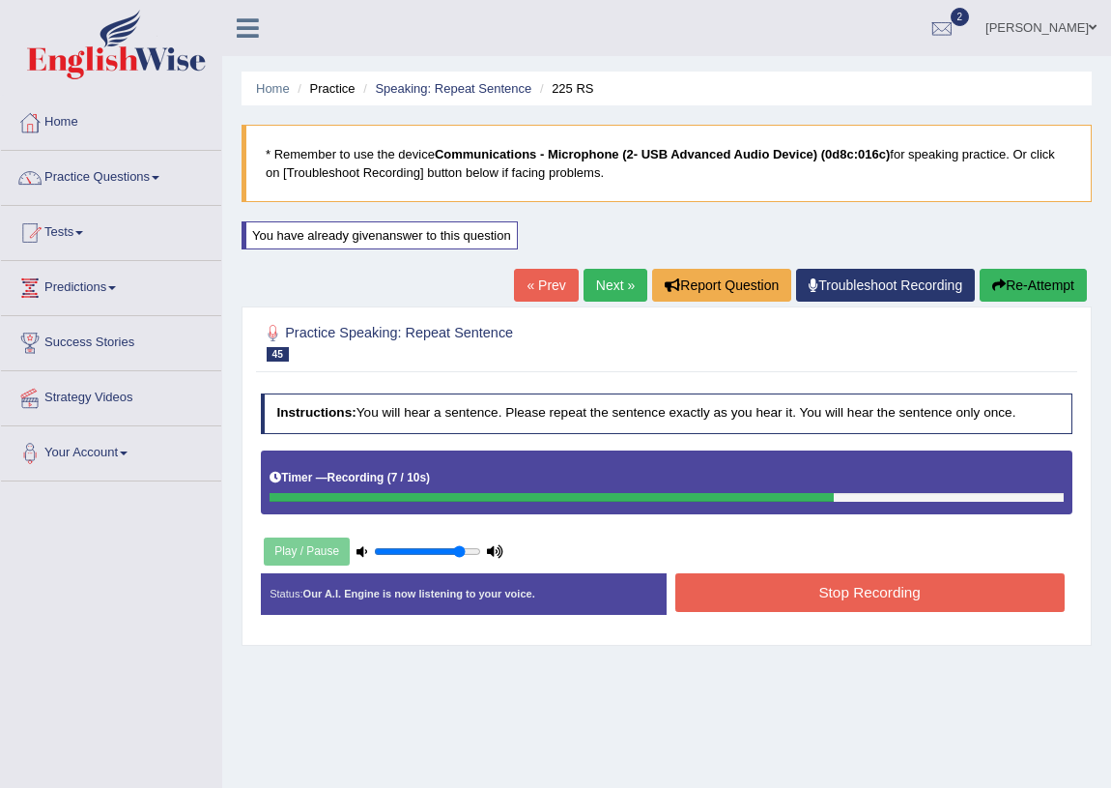
click at [950, 597] on button "Stop Recording" at bounding box center [870, 592] width 389 height 38
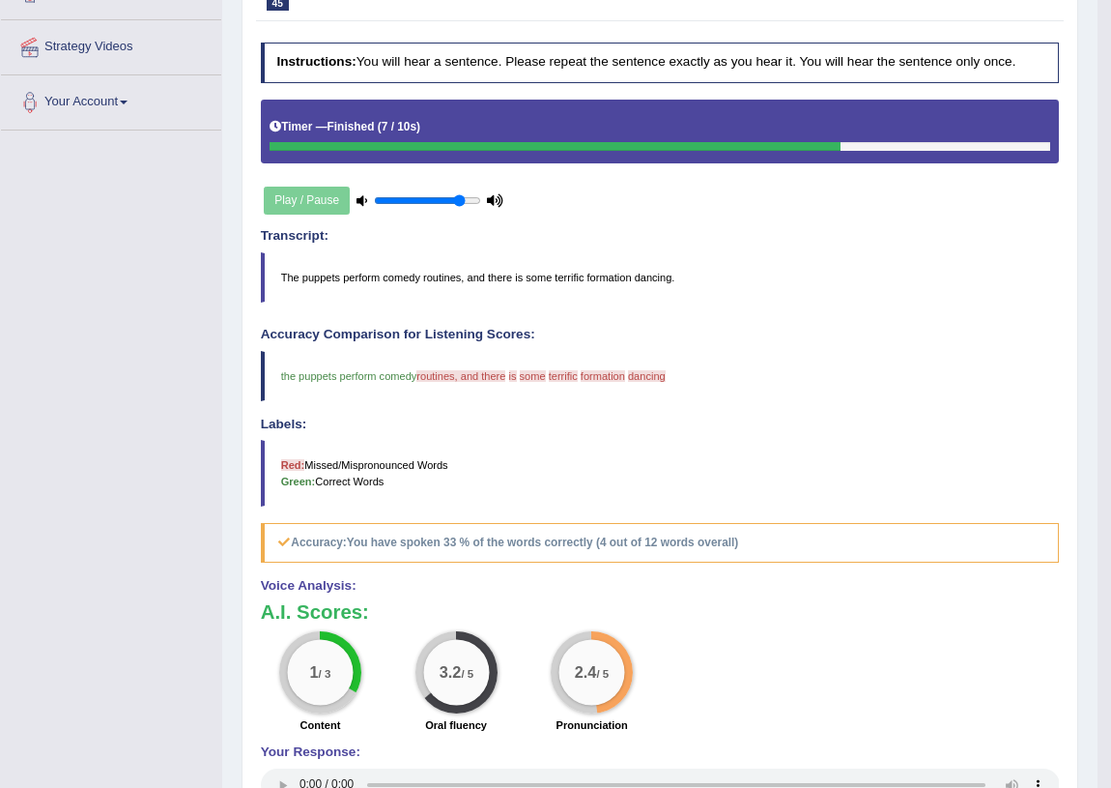
scroll to position [63, 0]
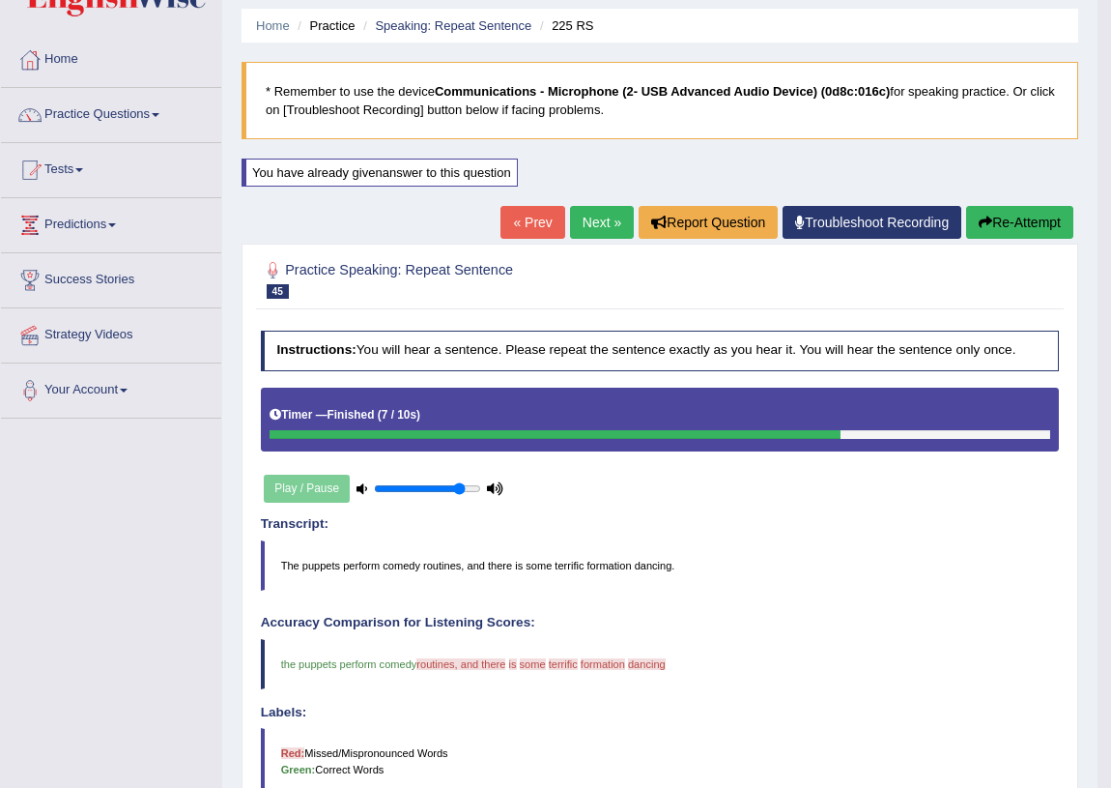
click at [1040, 206] on button "Re-Attempt" at bounding box center [1019, 222] width 107 height 33
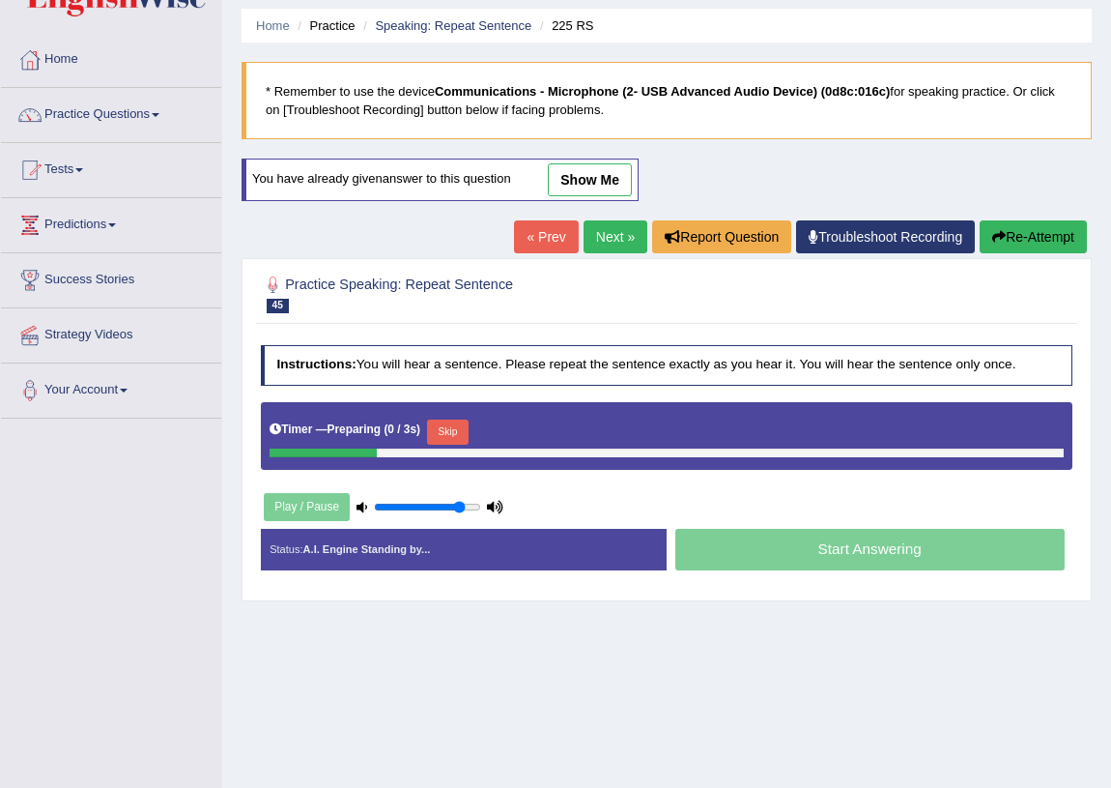
click at [434, 434] on div "Timer — Preparing ( 0 / 3s ) Skip" at bounding box center [667, 432] width 794 height 33
click at [436, 434] on button "Skip" at bounding box center [448, 431] width 42 height 25
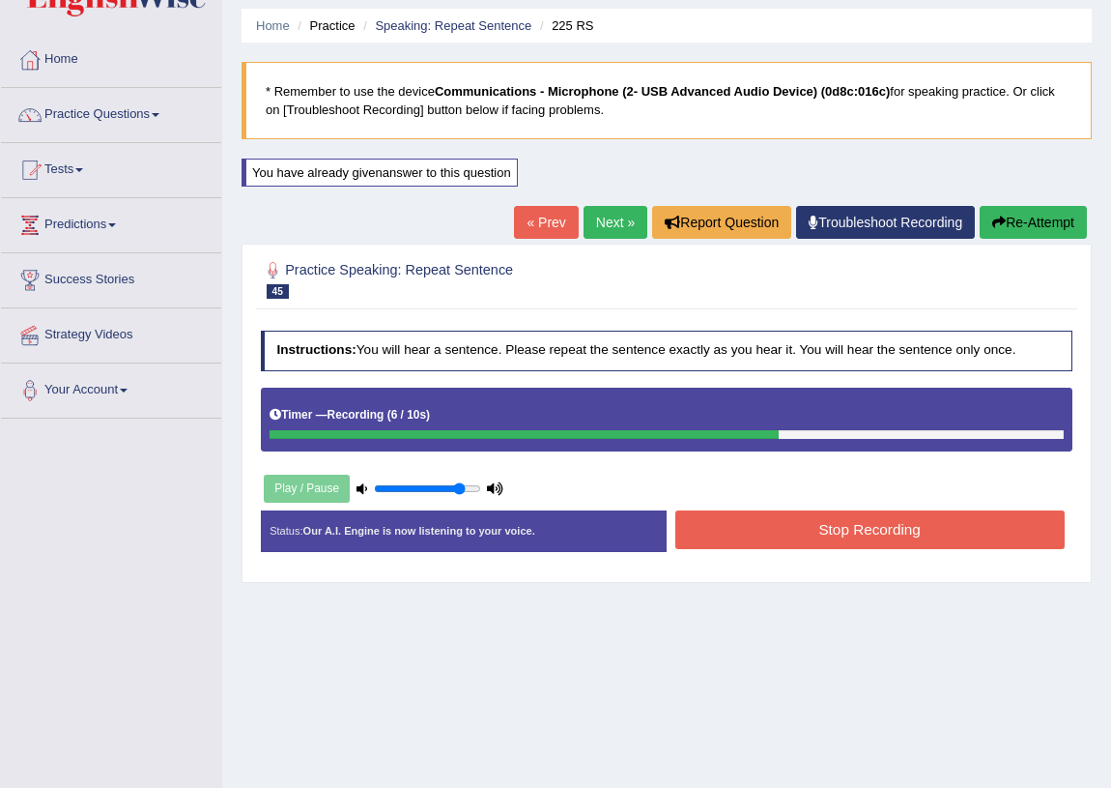
click at [895, 477] on div "Instructions: You will hear a sentence. Please repeat the sentence exactly as y…" at bounding box center [666, 447] width 821 height 251
click at [898, 554] on div "Status: Our A.I. Engine is now listening to your voice. Start Answering Stop Re…" at bounding box center [667, 539] width 813 height 59
click at [907, 525] on button "Stop Recording" at bounding box center [870, 529] width 389 height 38
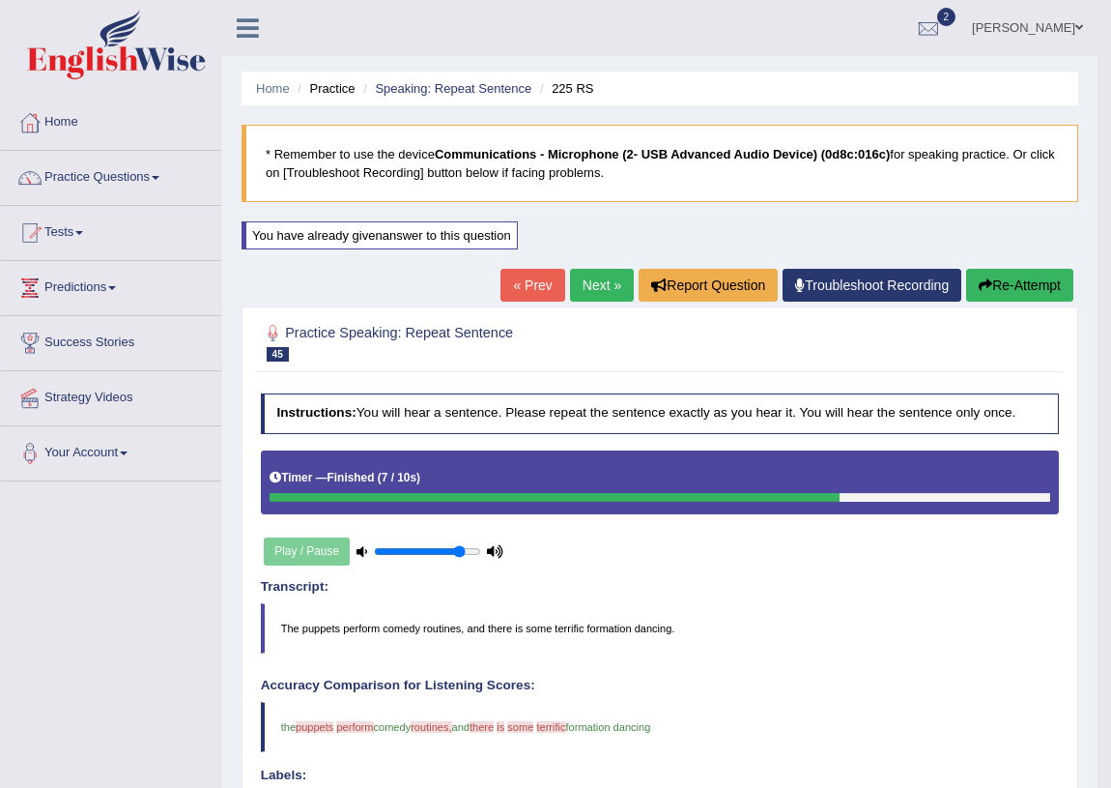
click at [606, 293] on link "Next »" at bounding box center [602, 285] width 64 height 33
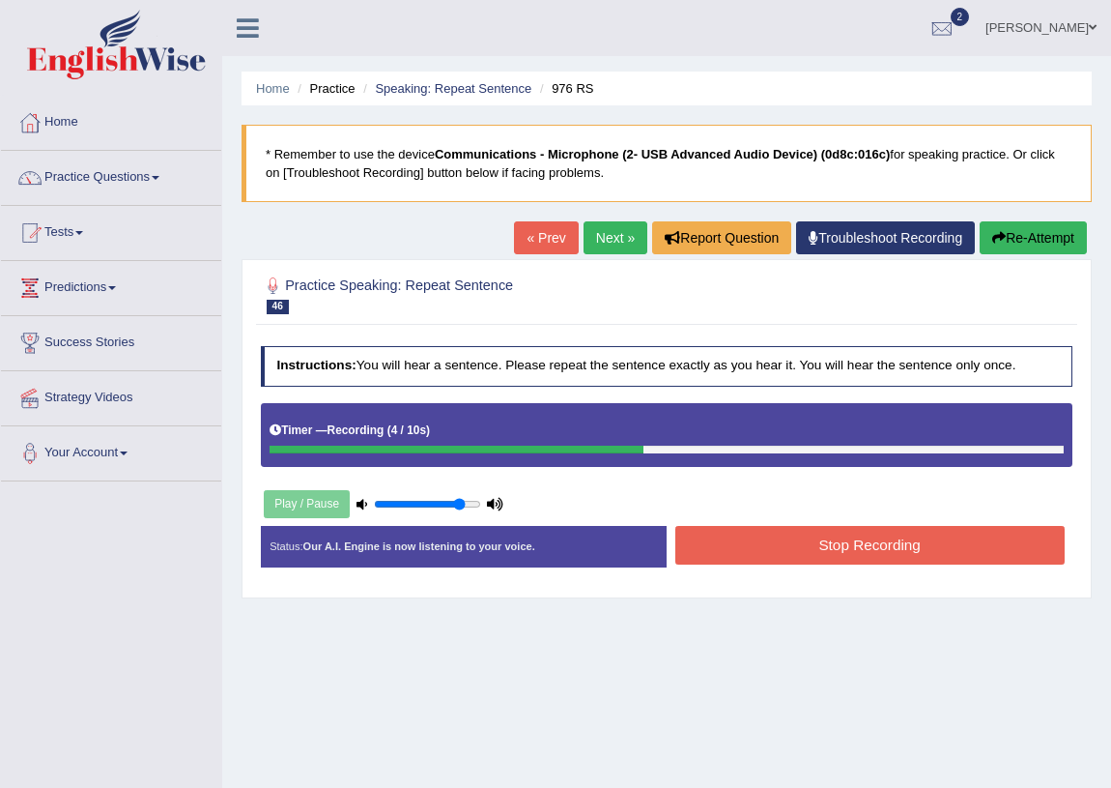
click at [1016, 554] on button "Stop Recording" at bounding box center [870, 545] width 389 height 38
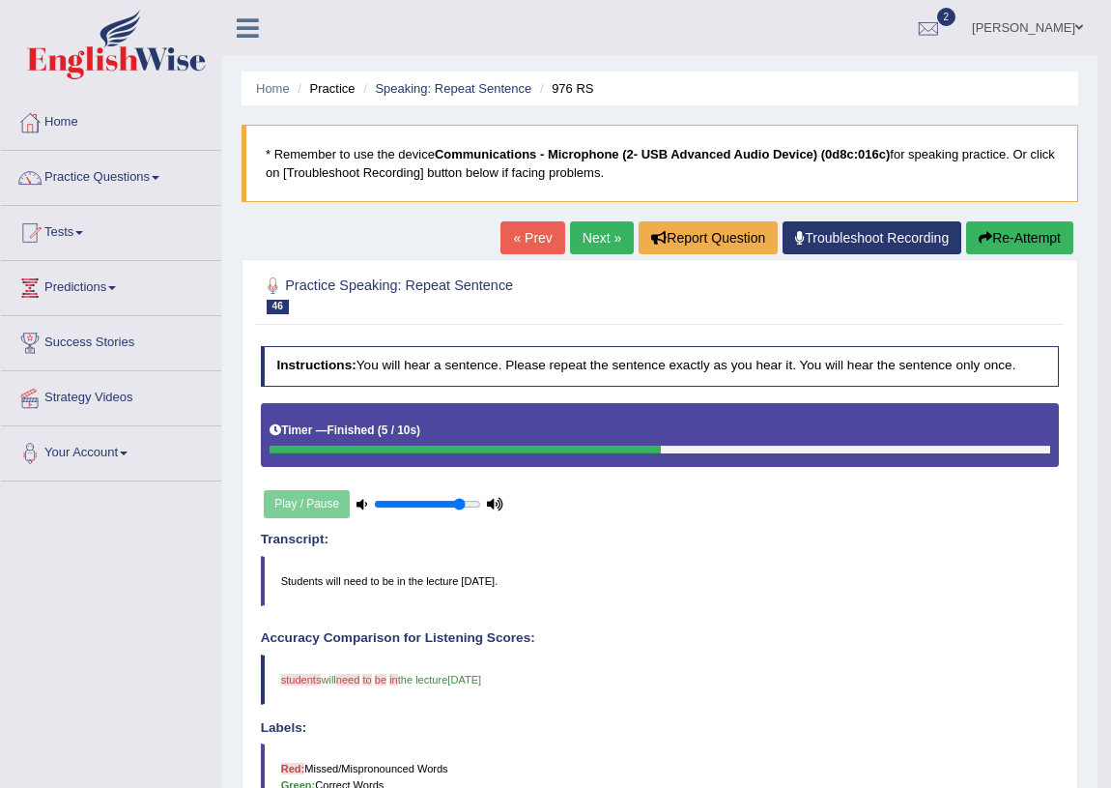
click at [581, 226] on link "Next »" at bounding box center [602, 237] width 64 height 33
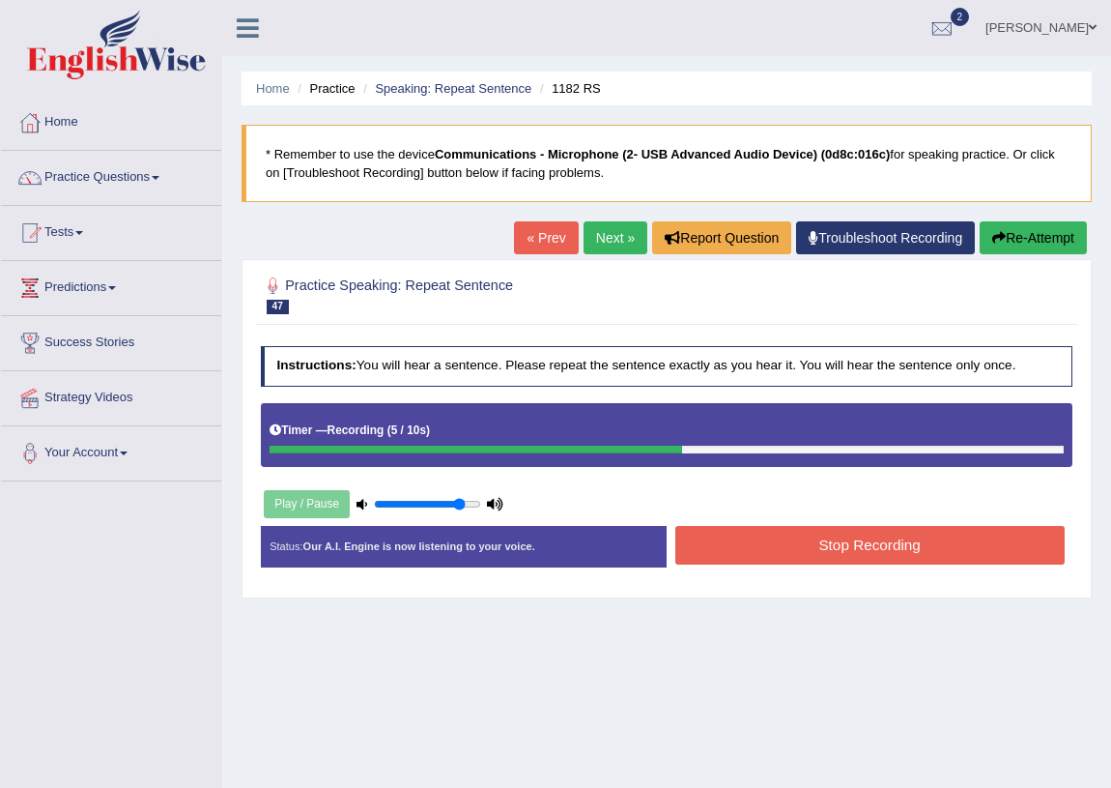
drag, startPoint x: 878, startPoint y: 512, endPoint x: 879, endPoint y: 551, distance: 38.7
click at [877, 516] on div "Instructions: You will hear a sentence. Please repeat the sentence exactly as y…" at bounding box center [666, 462] width 821 height 251
click at [879, 551] on button "Stop Recording" at bounding box center [870, 545] width 389 height 38
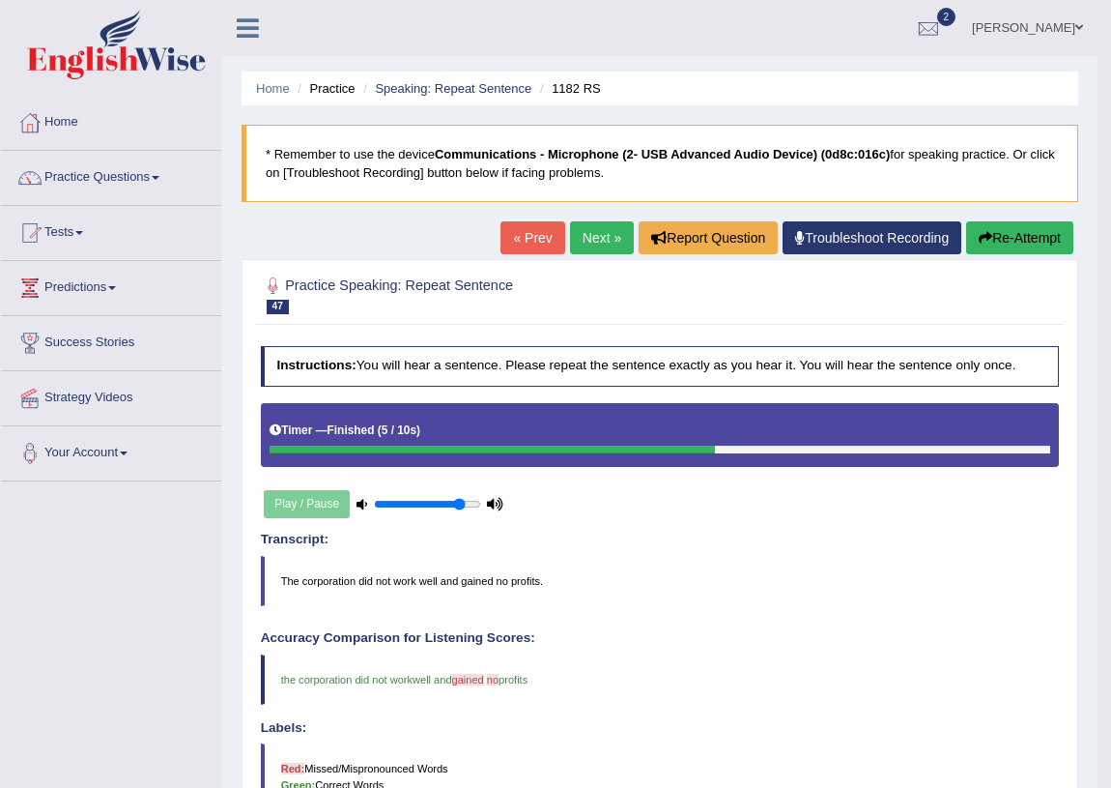
click at [586, 218] on div "Home Practice Speaking: Repeat Sentence 1182 RS * Remember to use the device Co…" at bounding box center [660, 597] width 876 height 1195
click at [603, 226] on link "Next »" at bounding box center [602, 237] width 64 height 33
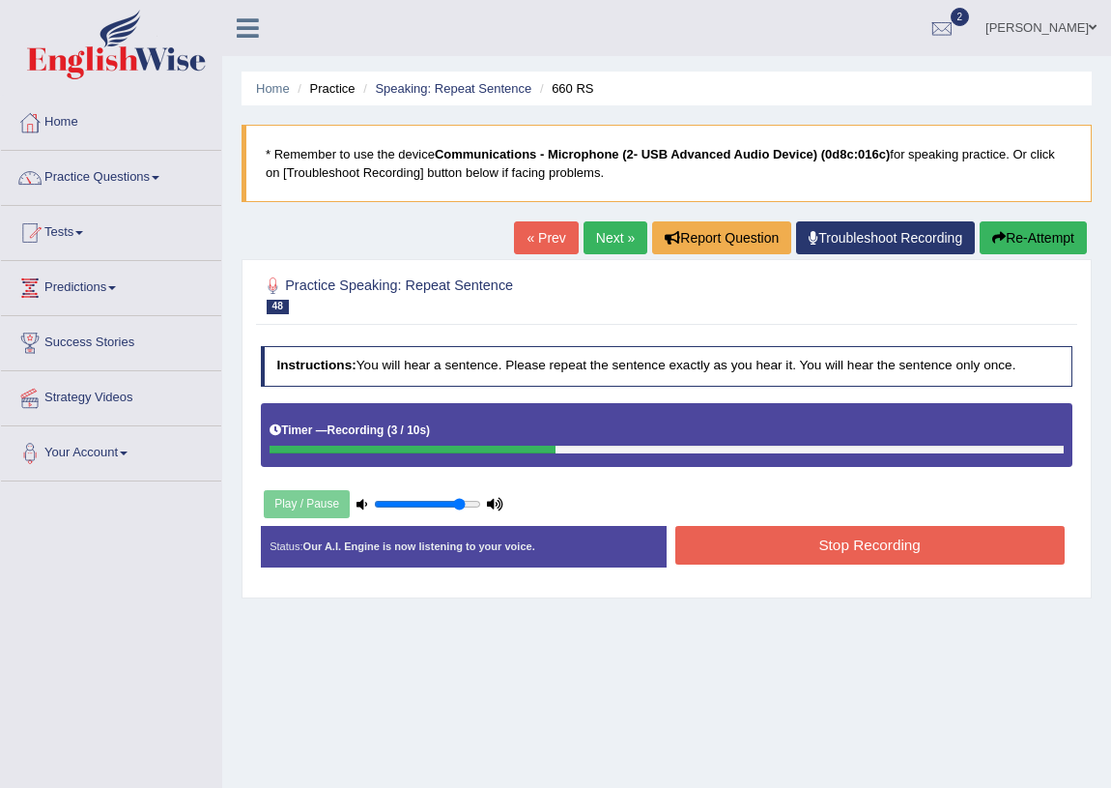
click at [908, 551] on button "Stop Recording" at bounding box center [870, 545] width 389 height 38
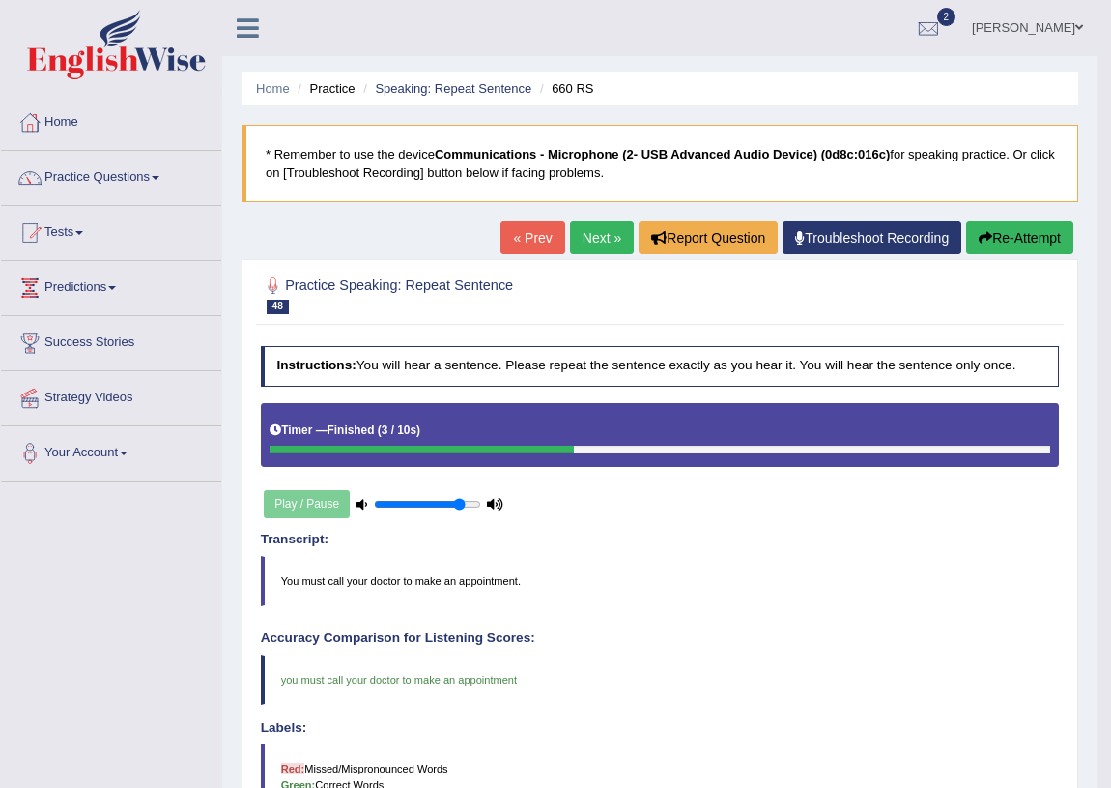
click at [594, 264] on div "Practice Speaking: Repeat Sentence 48 660 RS Instructions: You will hear a sent…" at bounding box center [660, 720] width 837 height 922
click at [597, 245] on link "Next »" at bounding box center [602, 237] width 64 height 33
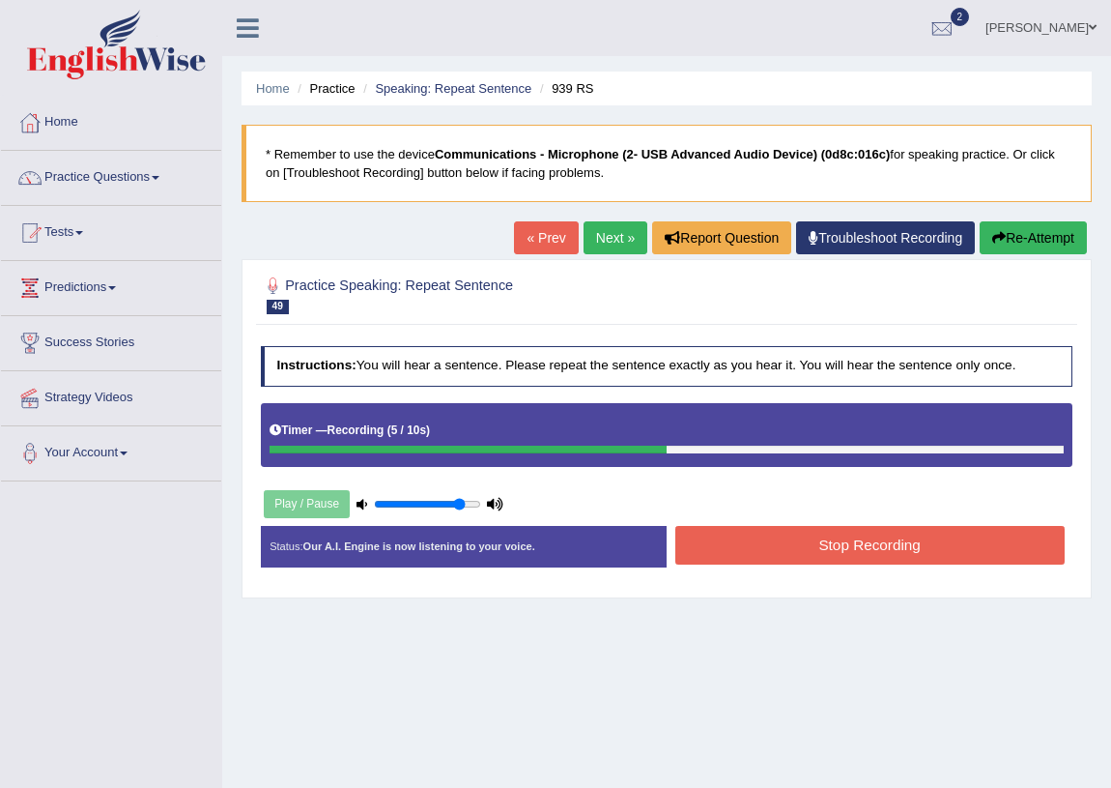
scroll to position [87, 0]
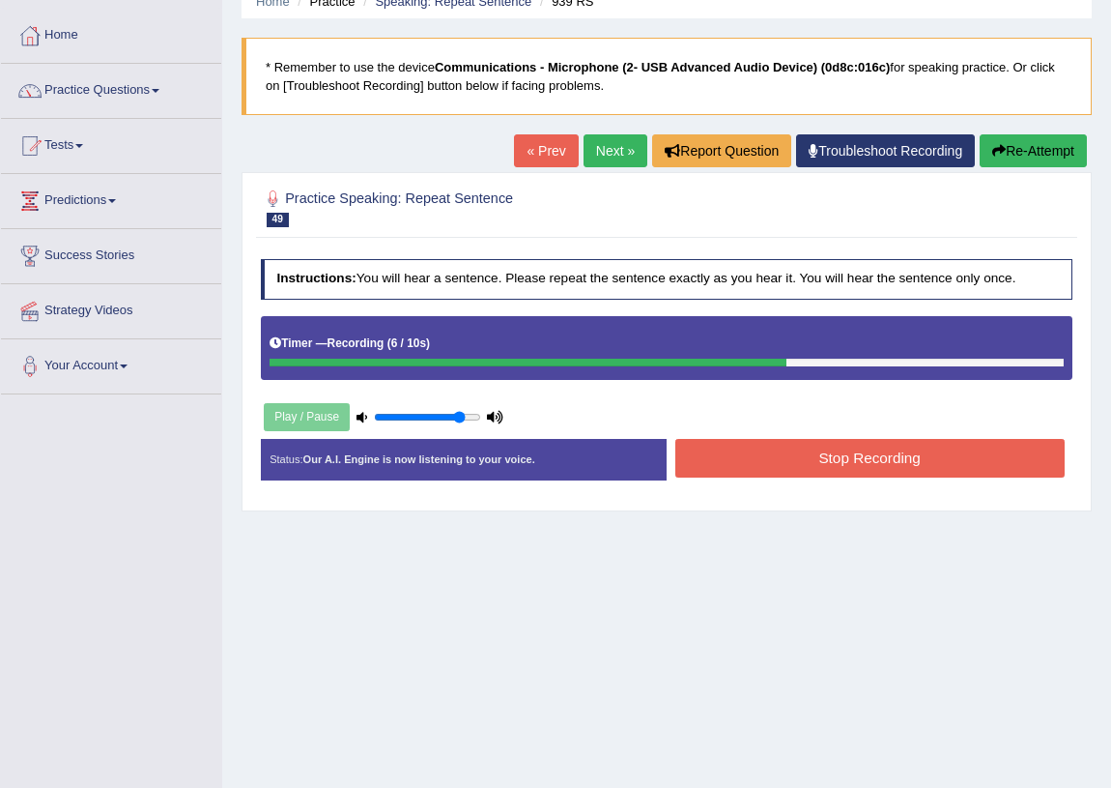
drag, startPoint x: 758, startPoint y: 424, endPoint x: 790, endPoint y: 530, distance: 110.1
click at [783, 523] on div "Home Practice Speaking: Repeat Sentence 939 RS * Remember to use the device Com…" at bounding box center [666, 396] width 889 height 966
drag, startPoint x: 790, startPoint y: 530, endPoint x: 773, endPoint y: 523, distance: 17.8
click at [786, 532] on div "Home Practice Speaking: Repeat Sentence 939 RS * Remember to use the device Com…" at bounding box center [666, 396] width 889 height 966
click at [789, 492] on div "Status: Our A.I. Engine is now listening to your voice. Start Answering Stop Re…" at bounding box center [667, 468] width 813 height 59
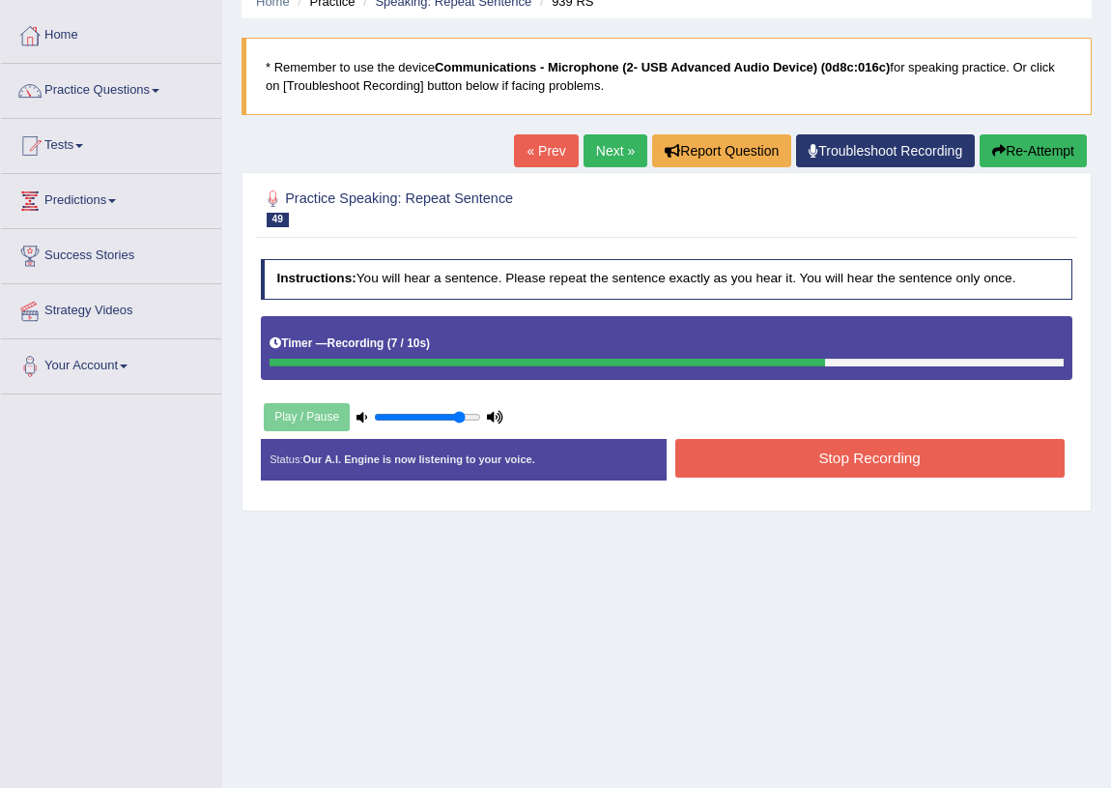
click at [802, 462] on button "Stop Recording" at bounding box center [870, 458] width 389 height 38
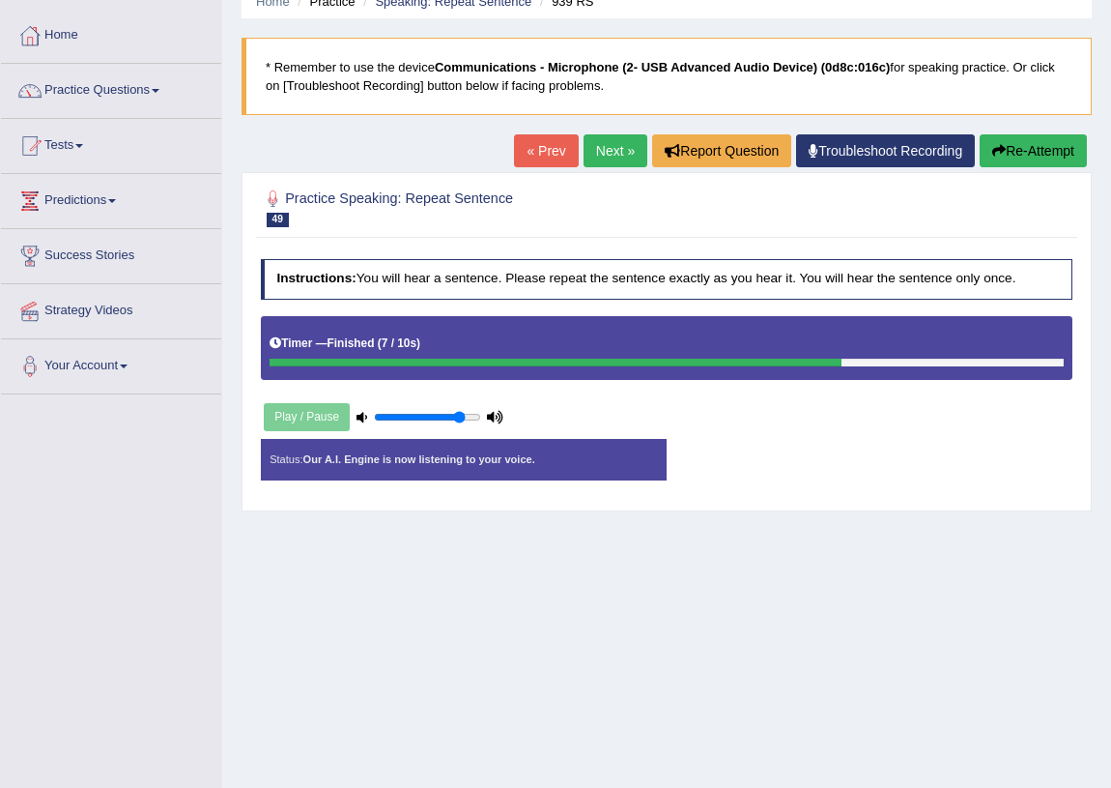
click at [802, 462] on div "Status: Our A.I. Engine is now listening to your voice. Start Answering Stop Re…" at bounding box center [667, 468] width 813 height 59
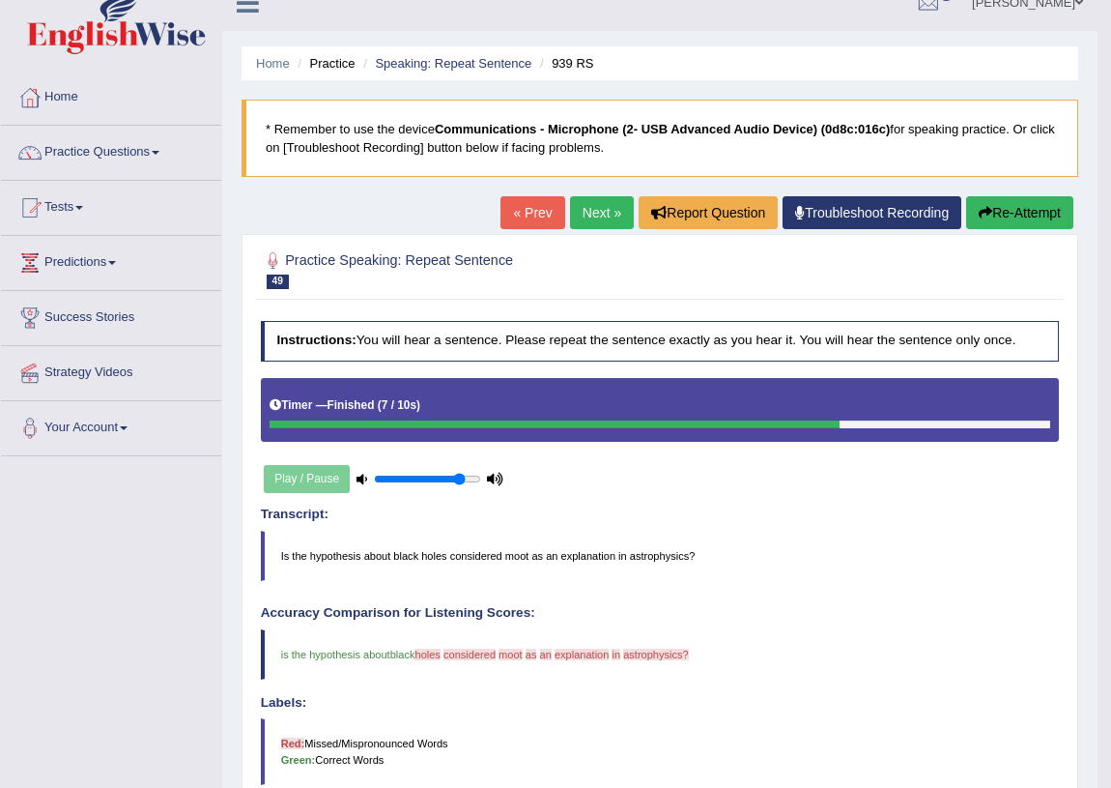
scroll to position [0, 0]
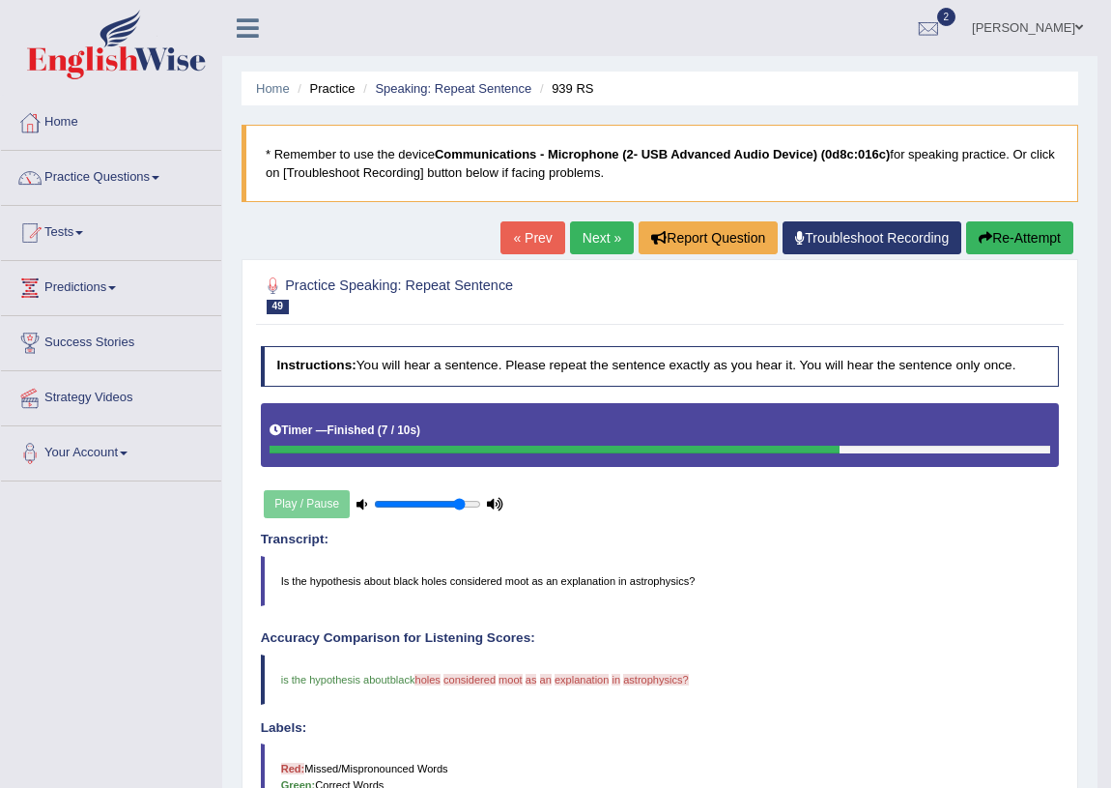
click at [605, 229] on link "Next »" at bounding box center [602, 237] width 64 height 33
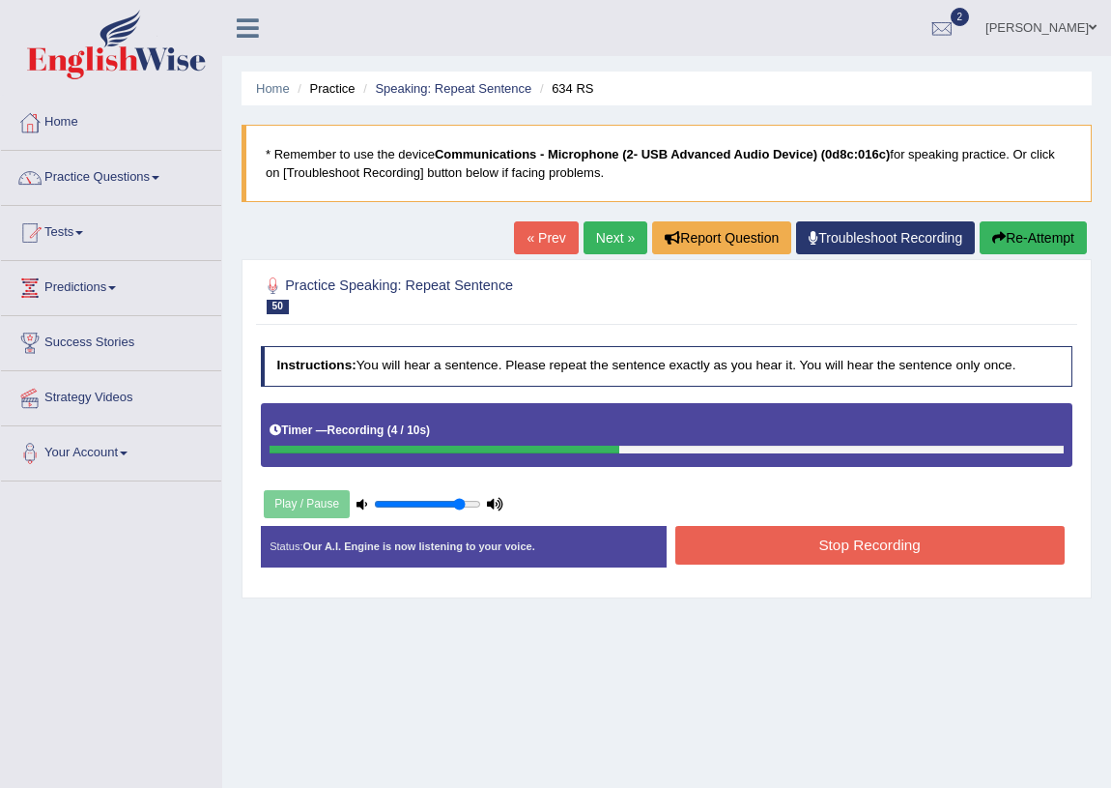
drag, startPoint x: 776, startPoint y: 577, endPoint x: 799, endPoint y: 540, distance: 43.4
click at [780, 572] on div "Status: Our A.I. Engine is now listening to your voice. Start Answering Stop Re…" at bounding box center [667, 555] width 813 height 59
click at [799, 540] on button "Stop Recording" at bounding box center [870, 545] width 389 height 38
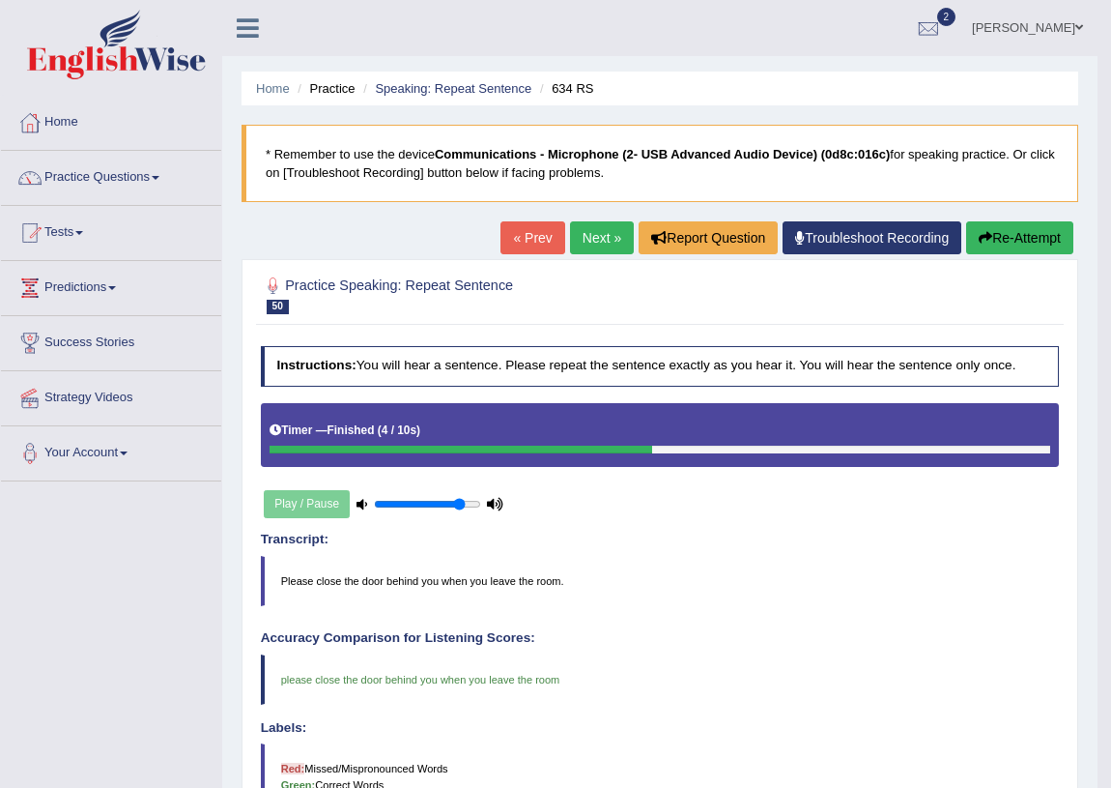
click at [597, 240] on link "Next »" at bounding box center [602, 237] width 64 height 33
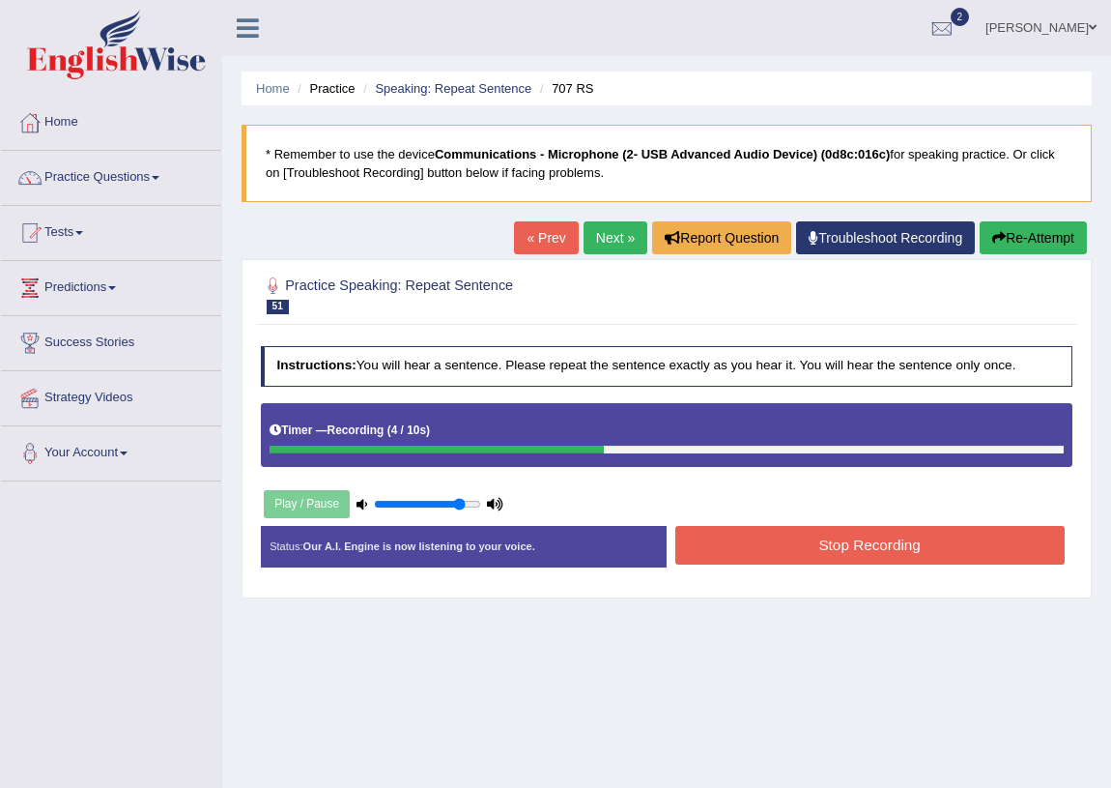
click at [740, 561] on button "Stop Recording" at bounding box center [870, 545] width 389 height 38
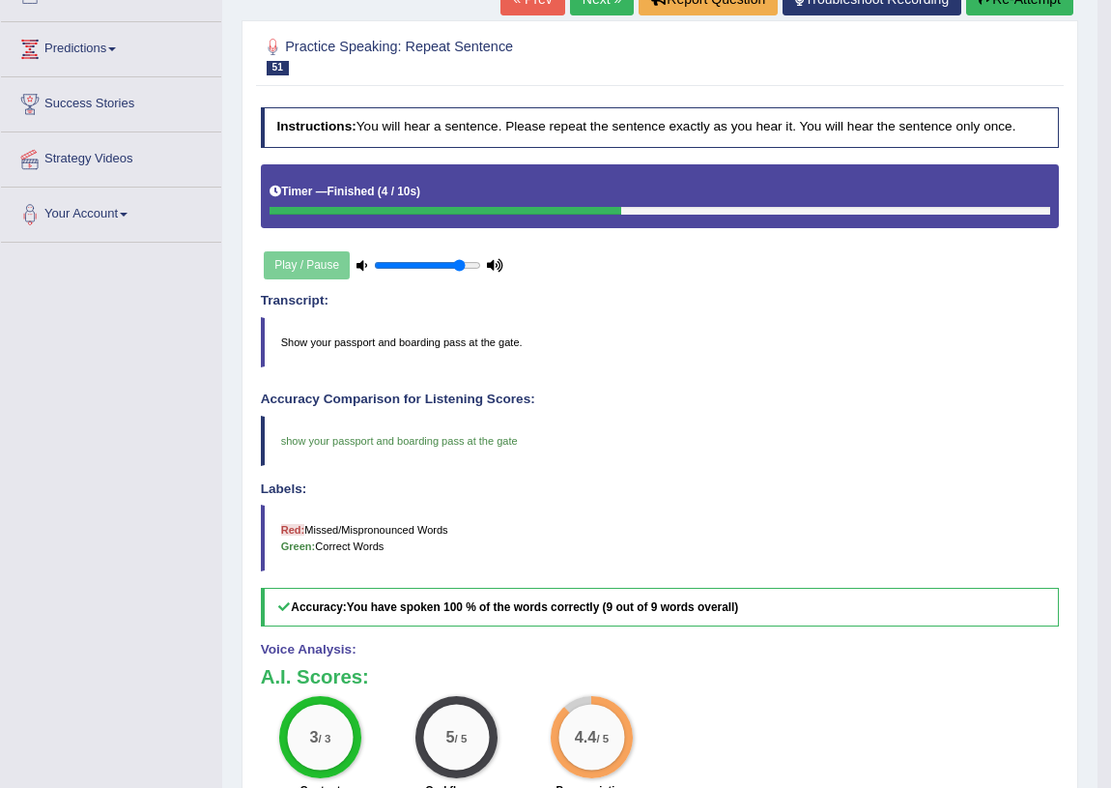
scroll to position [263, 0]
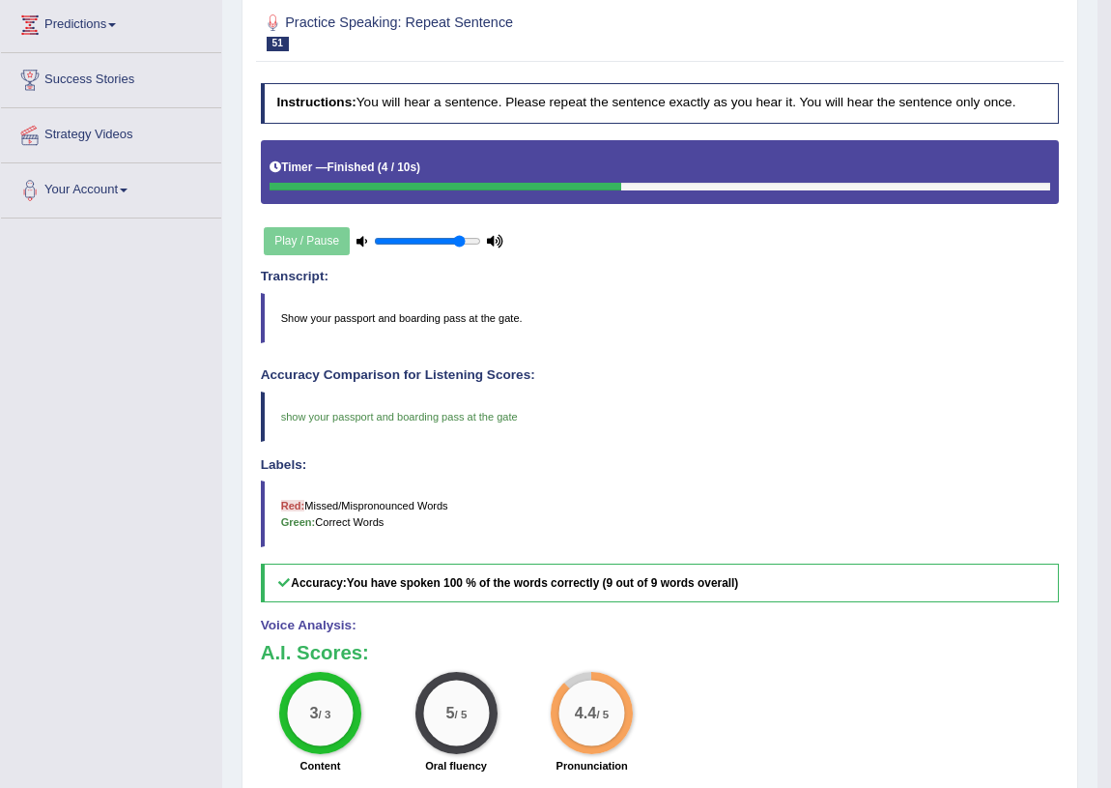
click at [314, 243] on div "Play / Pause" at bounding box center [384, 241] width 246 height 42
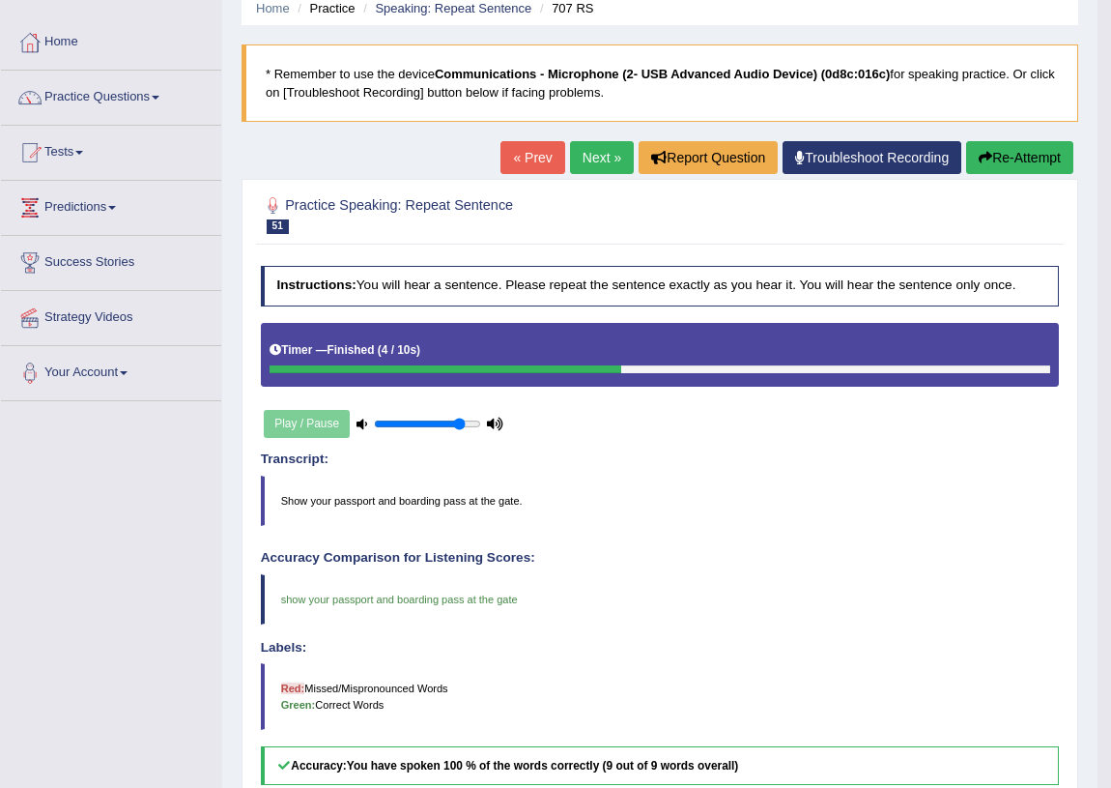
scroll to position [0, 0]
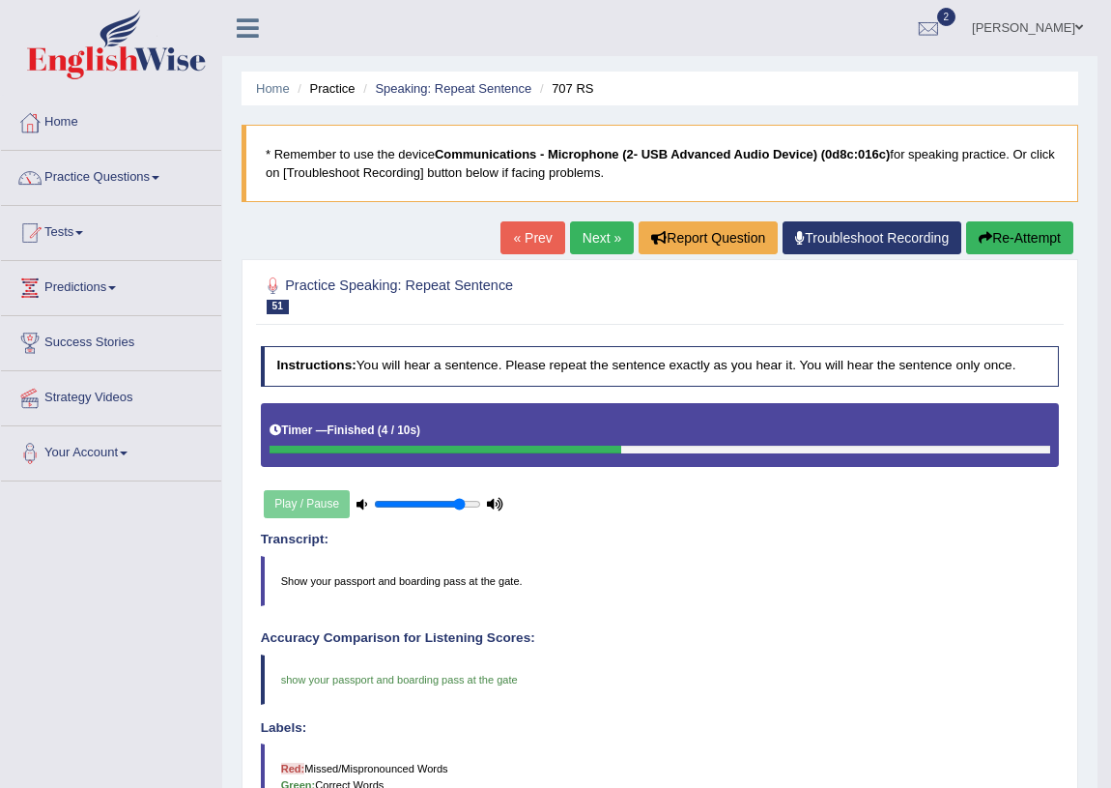
click at [613, 231] on link "Next »" at bounding box center [602, 237] width 64 height 33
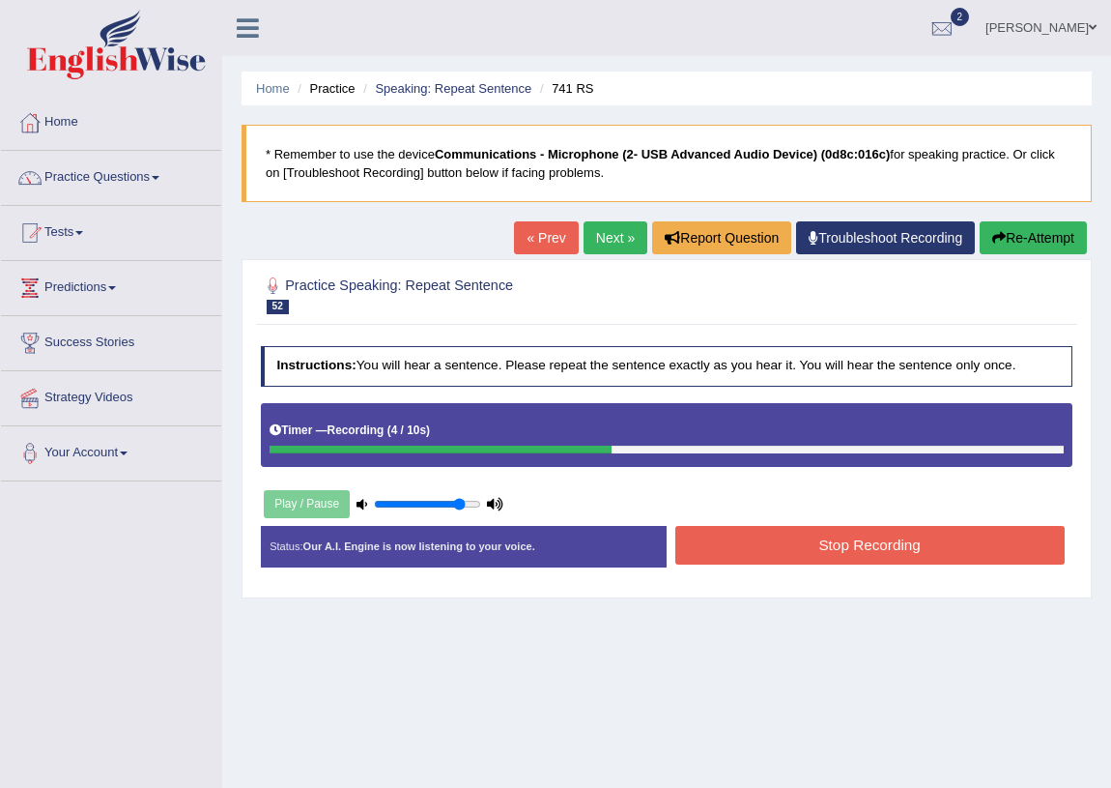
click at [983, 554] on button "Stop Recording" at bounding box center [870, 545] width 389 height 38
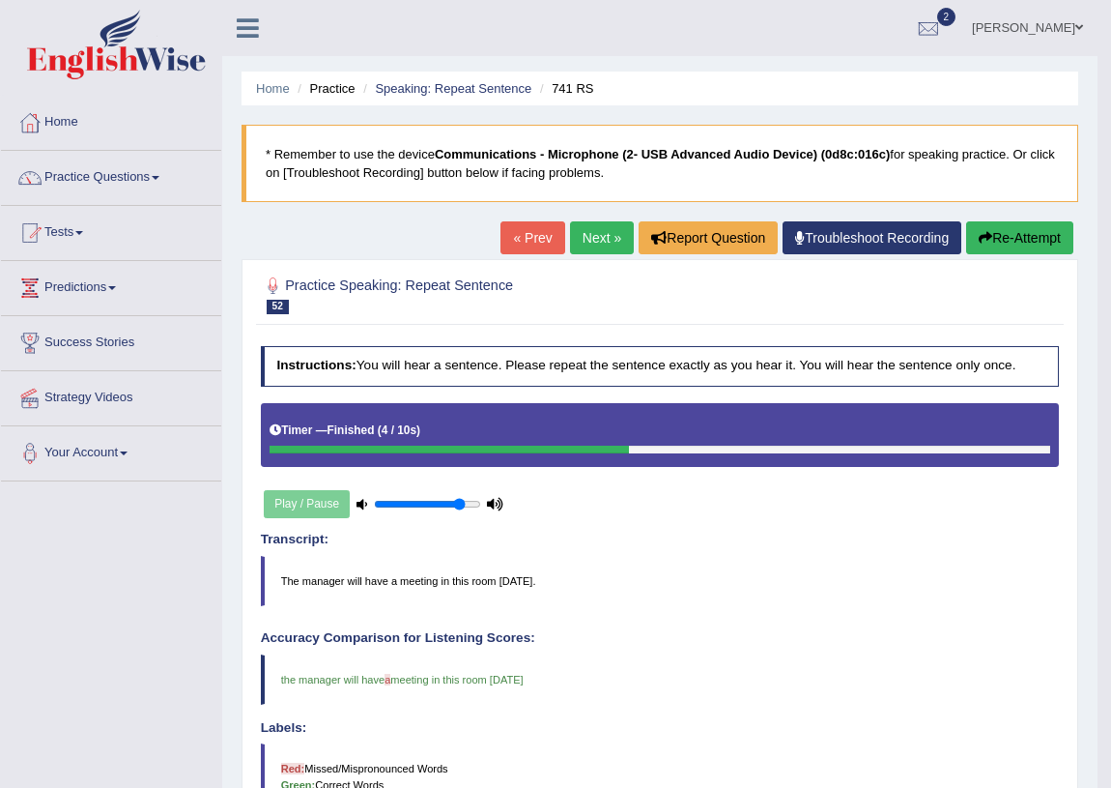
click at [323, 82] on li "Practice" at bounding box center [324, 88] width 62 height 18
click at [97, 198] on link "Practice Questions" at bounding box center [111, 175] width 220 height 48
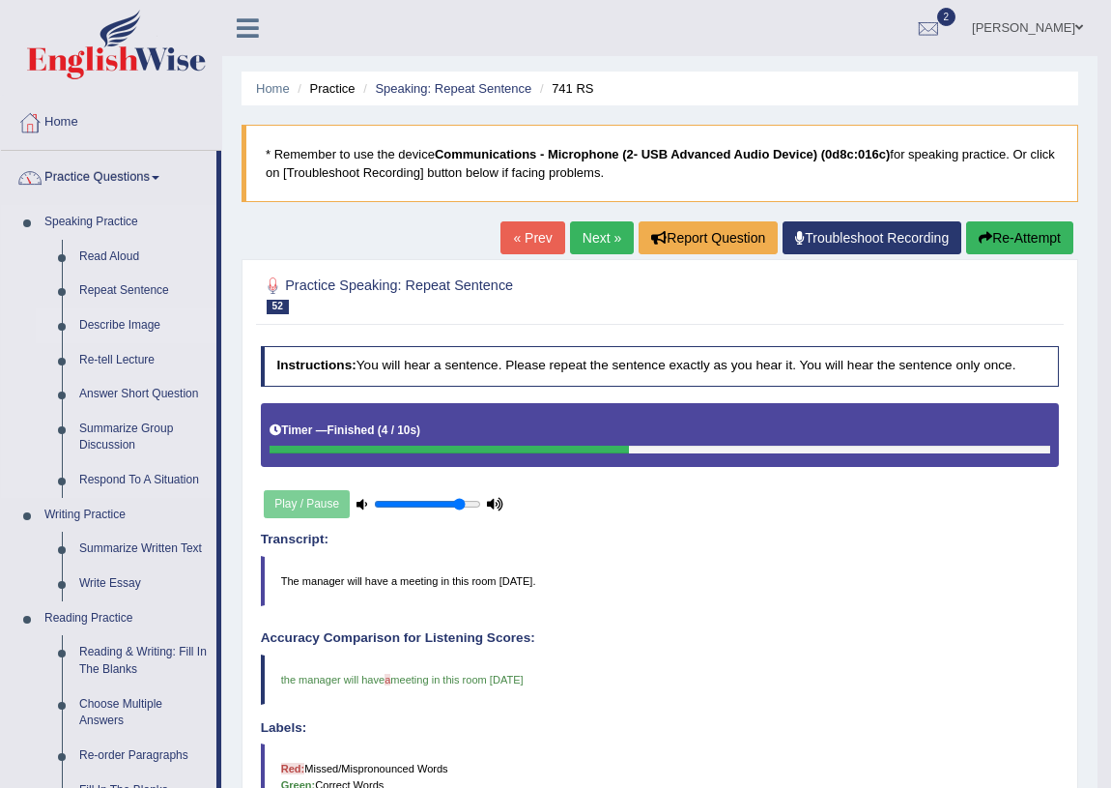
click at [117, 319] on link "Describe Image" at bounding box center [144, 325] width 146 height 35
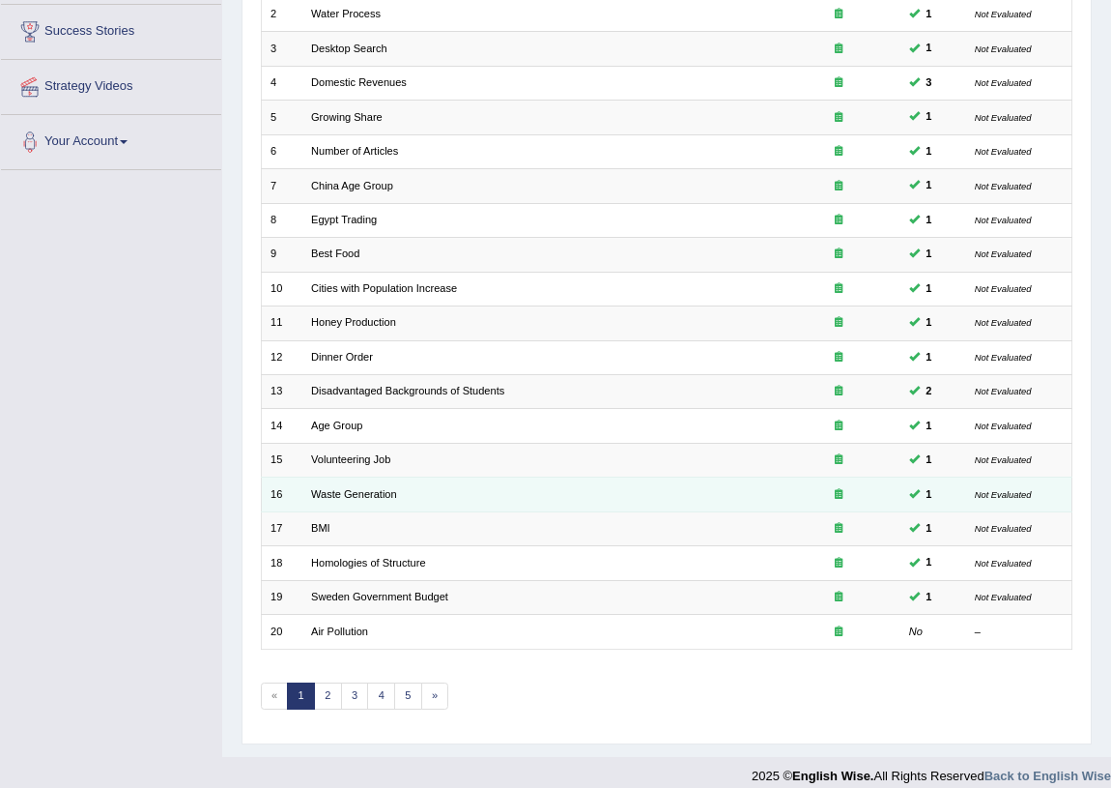
scroll to position [327, 0]
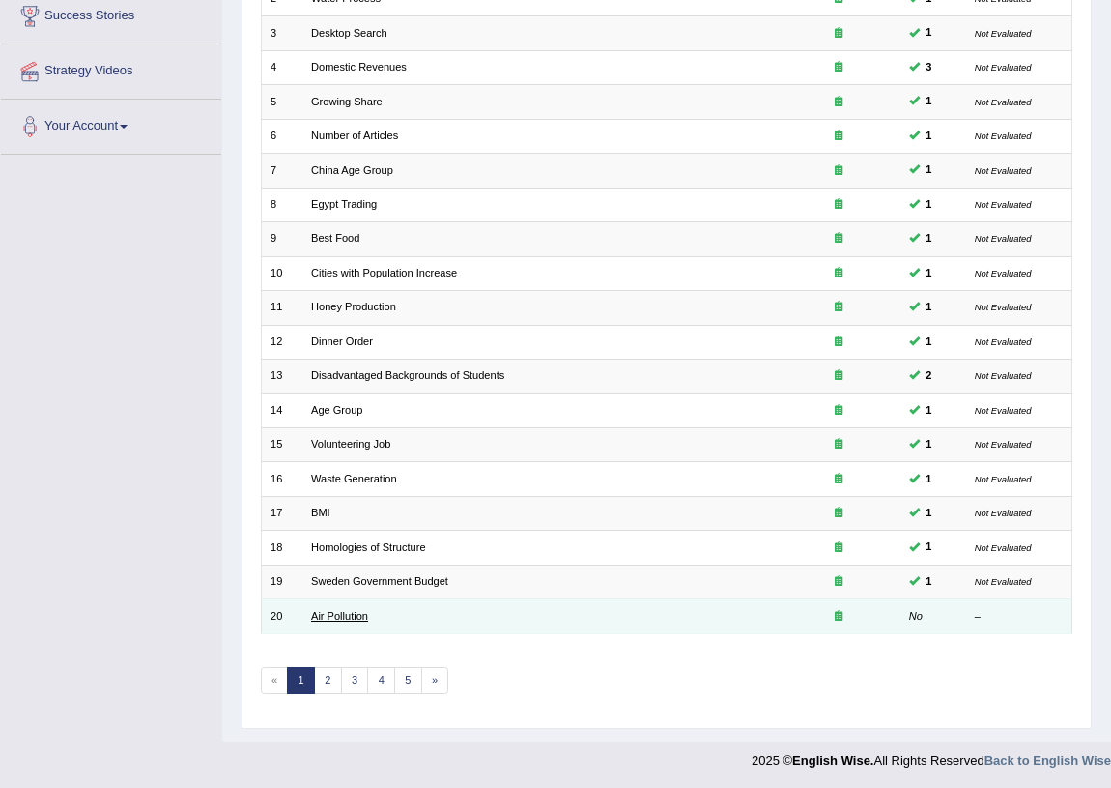
click at [345, 610] on link "Air Pollution" at bounding box center [339, 616] width 57 height 12
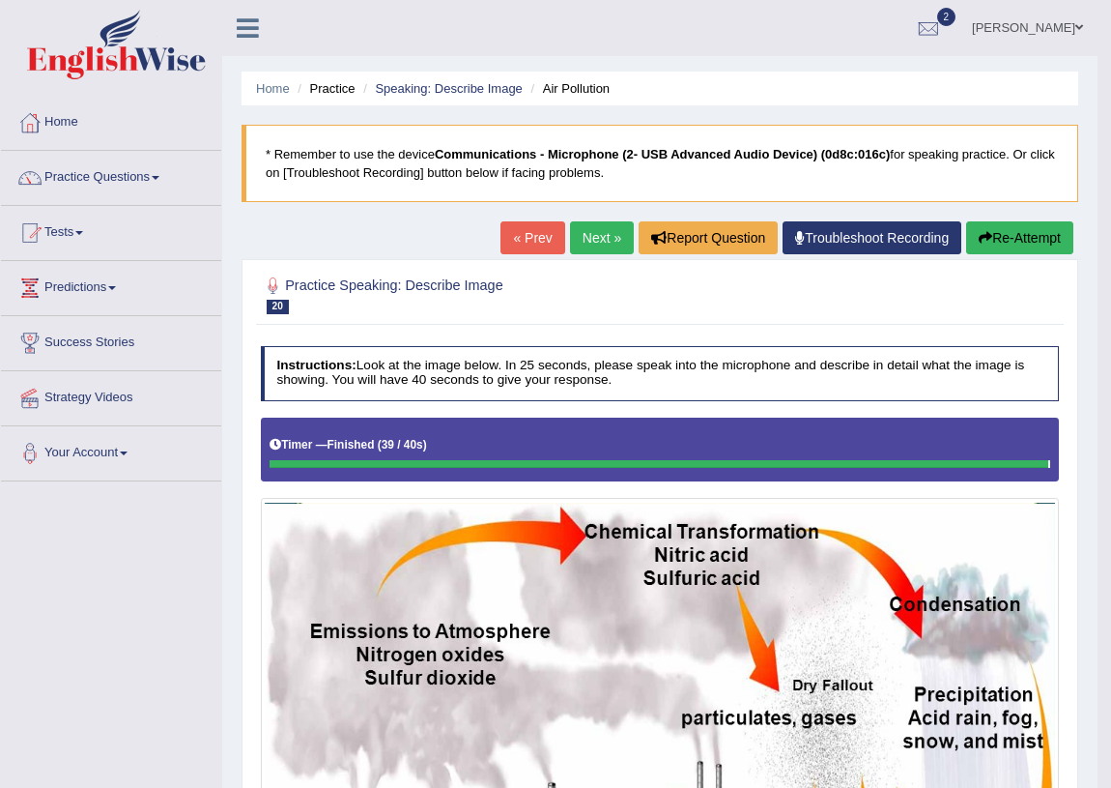
click at [594, 240] on link "Next »" at bounding box center [602, 237] width 64 height 33
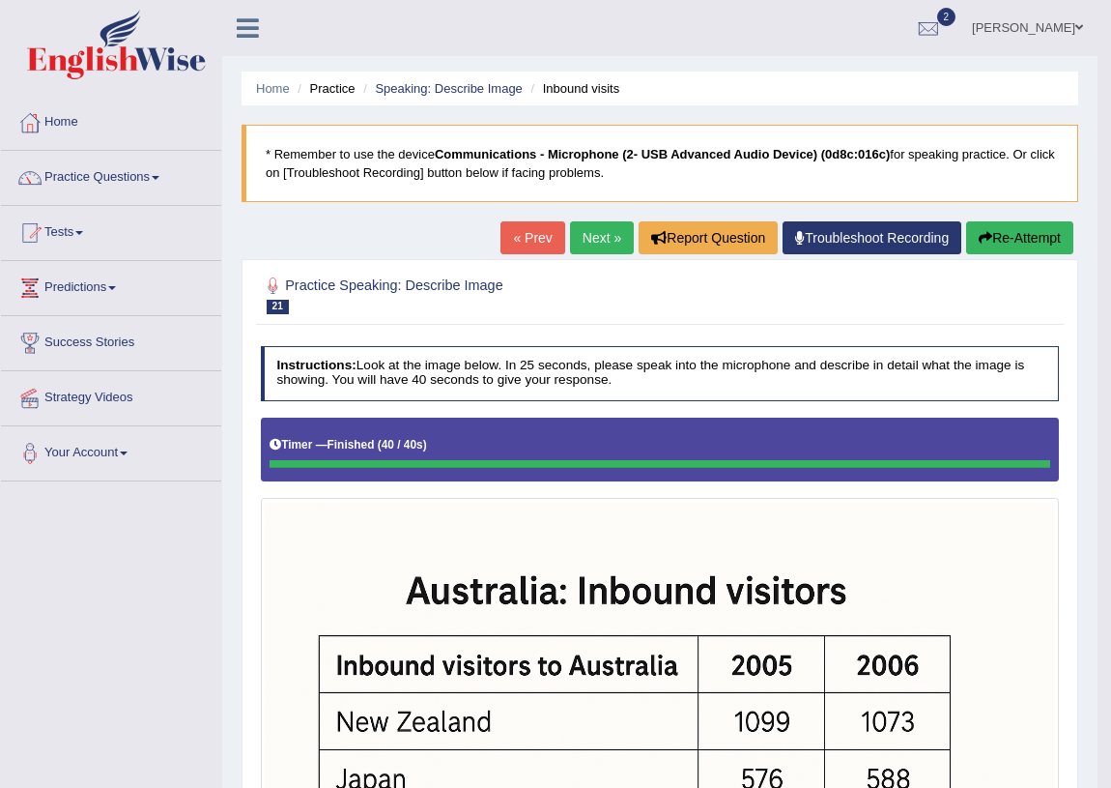
click at [585, 223] on link "Next »" at bounding box center [602, 237] width 64 height 33
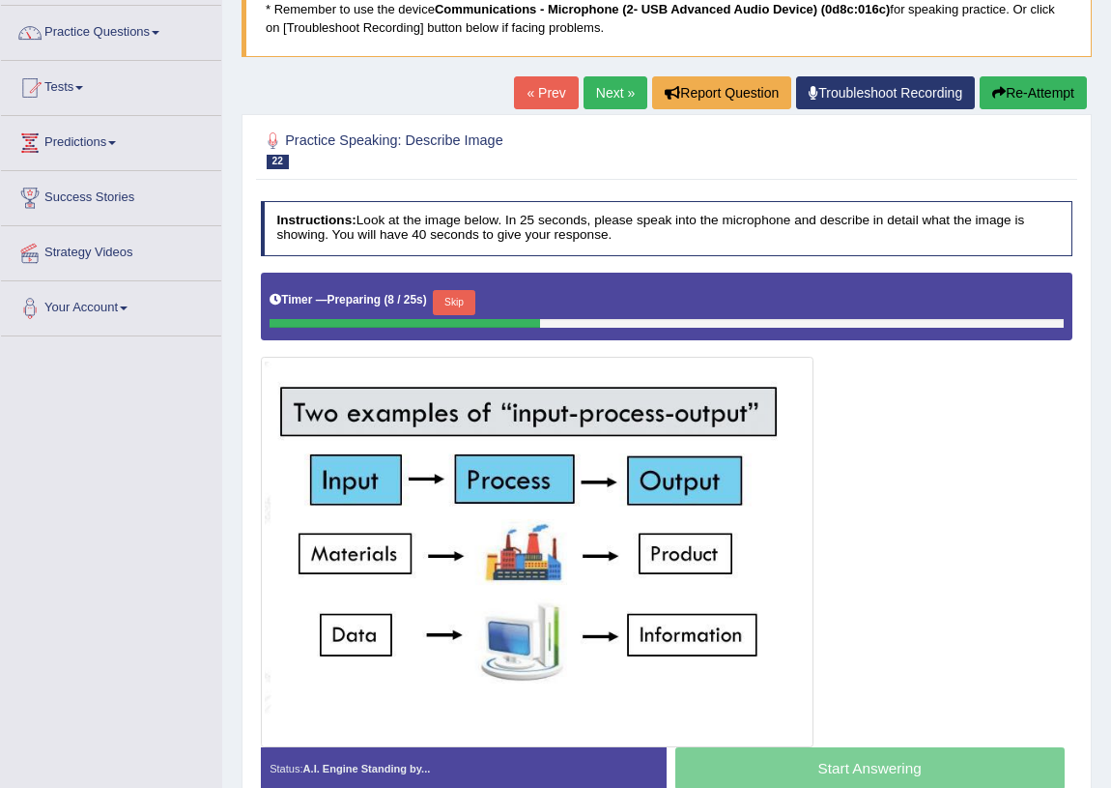
scroll to position [238, 0]
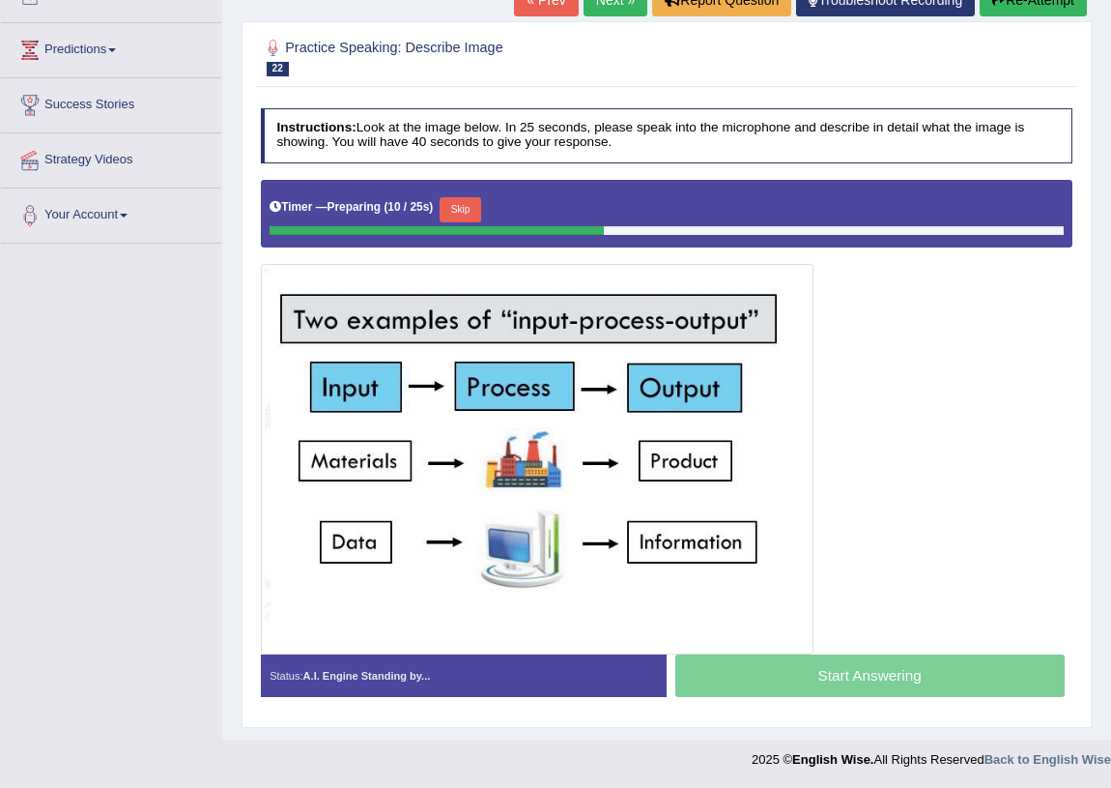
click at [481, 207] on button "Skip" at bounding box center [461, 209] width 42 height 25
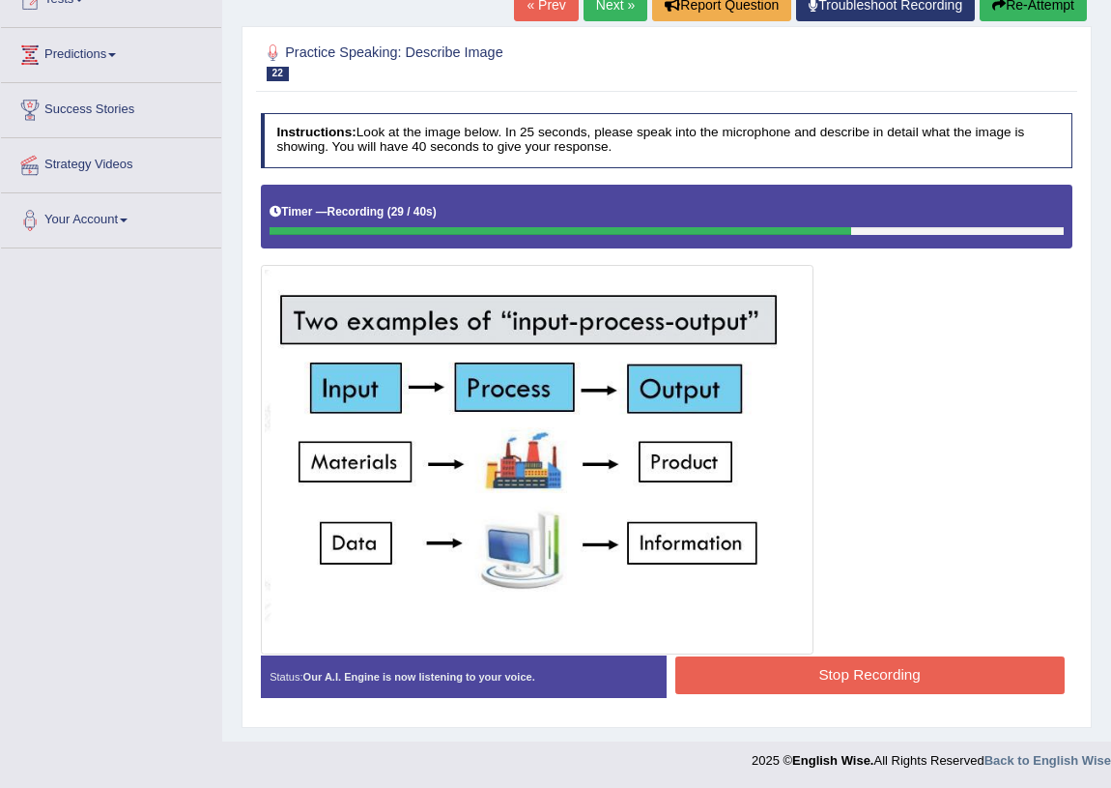
click at [996, 659] on button "Stop Recording" at bounding box center [870, 675] width 389 height 38
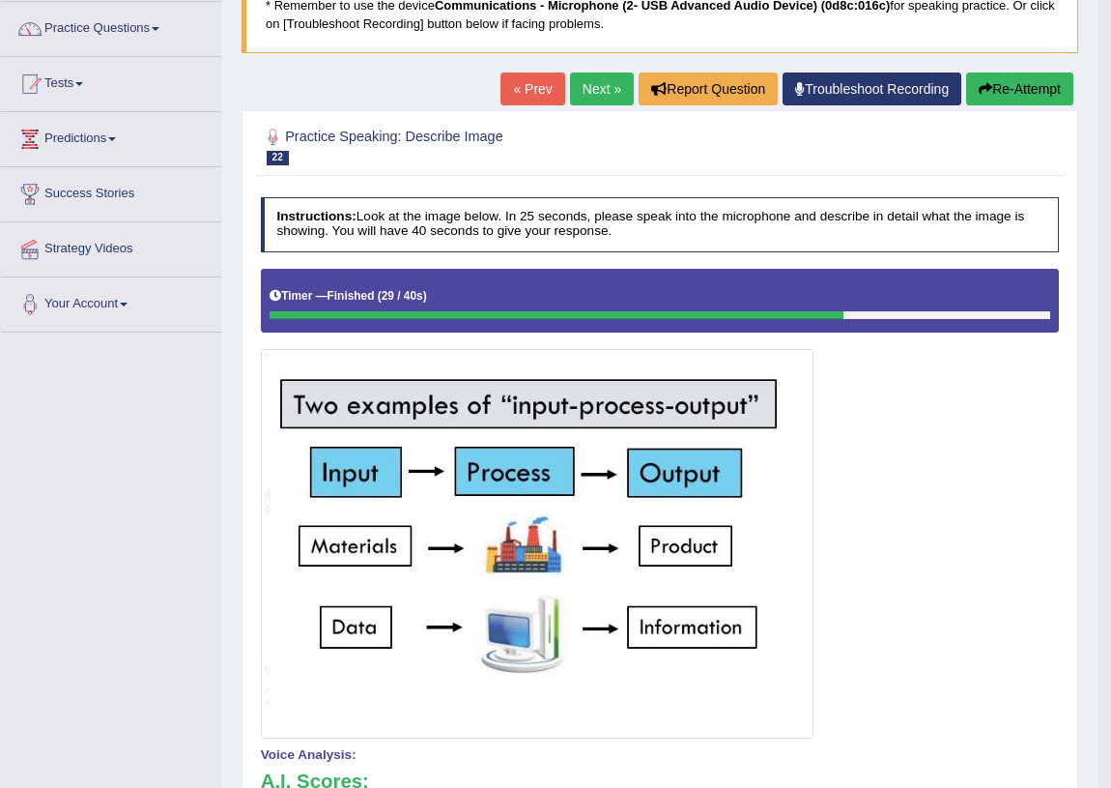
scroll to position [0, 0]
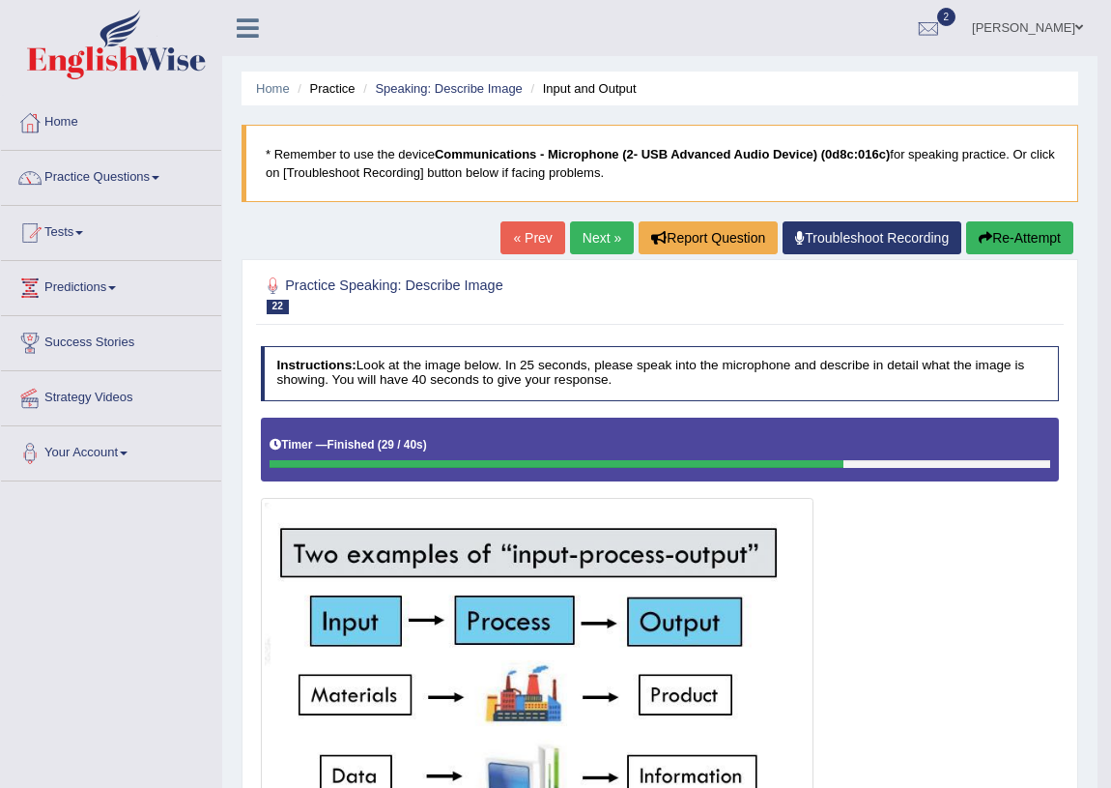
click at [985, 220] on div "Home Practice Speaking: Describe Image Input and Output * Remember to use the d…" at bounding box center [660, 653] width 876 height 1307
click at [986, 231] on icon "button" at bounding box center [986, 238] width 14 height 14
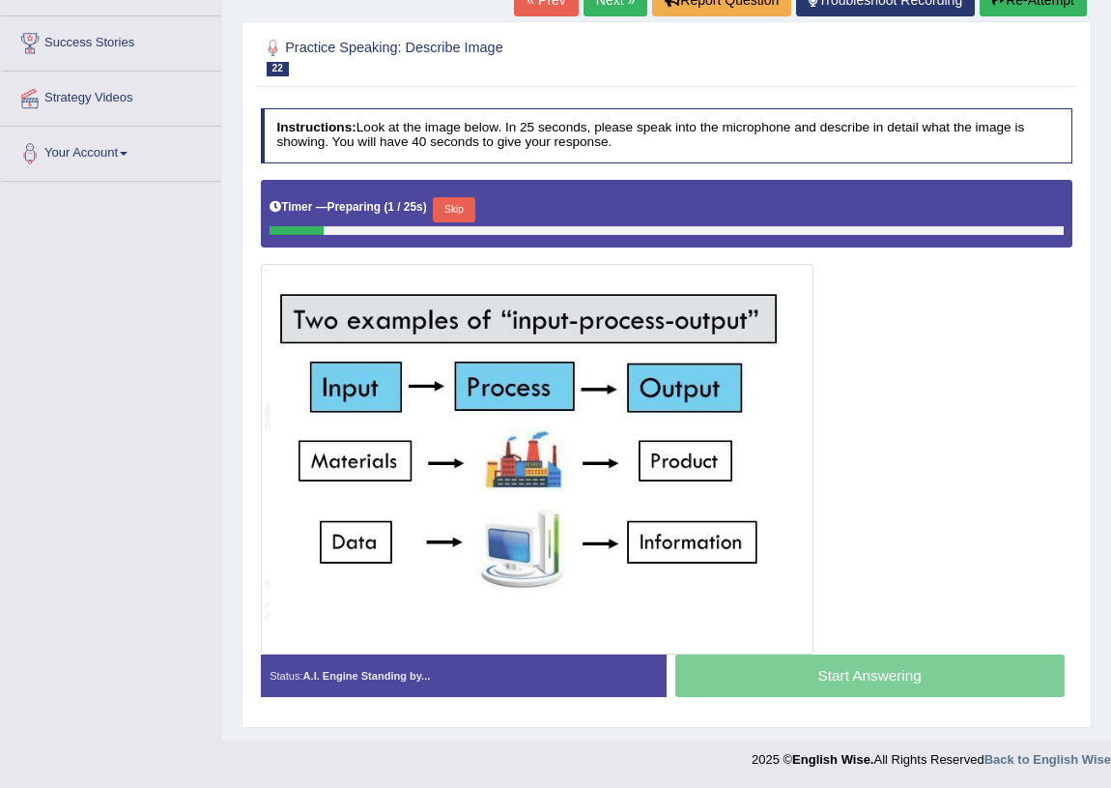
click at [453, 205] on button "Skip" at bounding box center [454, 209] width 42 height 25
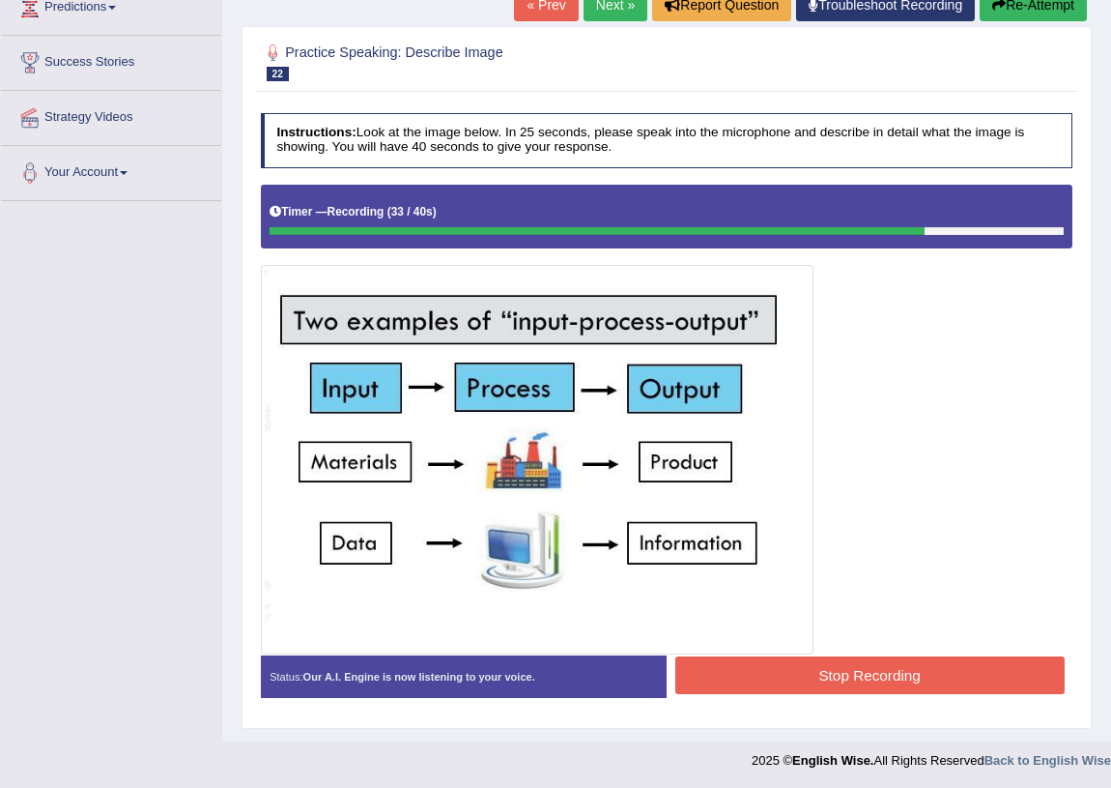
drag, startPoint x: 913, startPoint y: 645, endPoint x: 917, endPoint y: 662, distance: 17.8
click at [913, 651] on div at bounding box center [667, 420] width 813 height 470
click at [917, 662] on button "Stop Recording" at bounding box center [870, 675] width 389 height 38
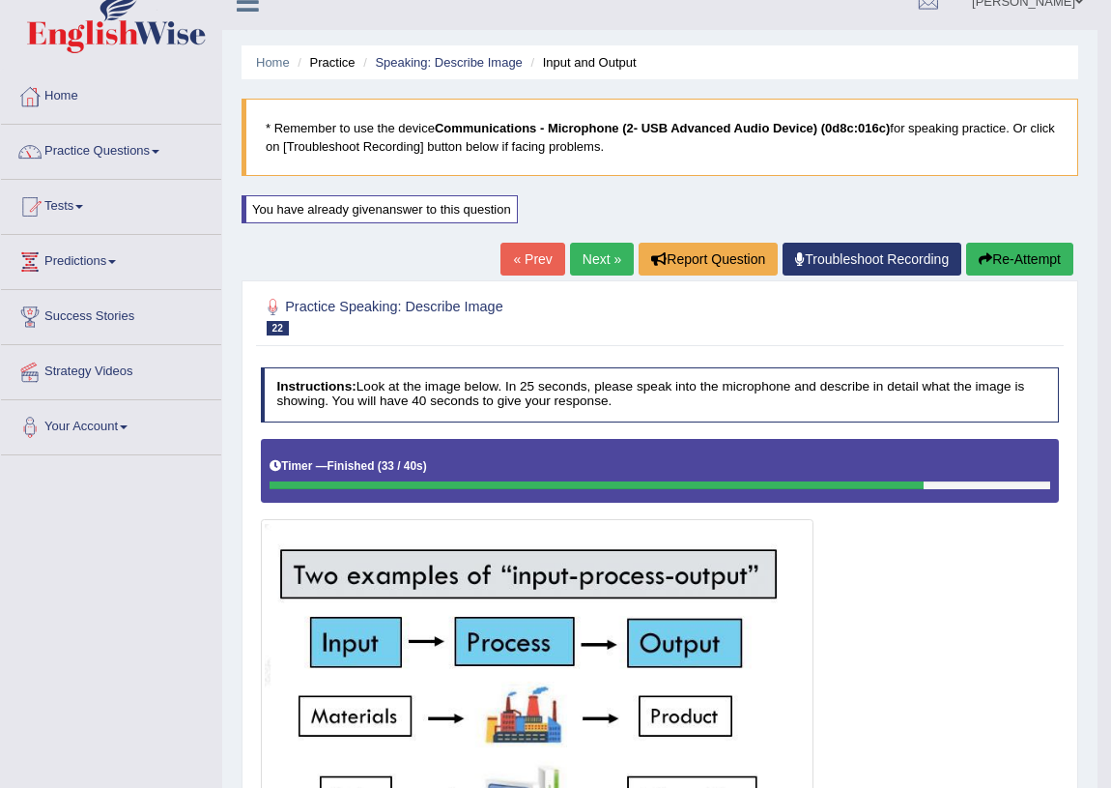
scroll to position [0, 0]
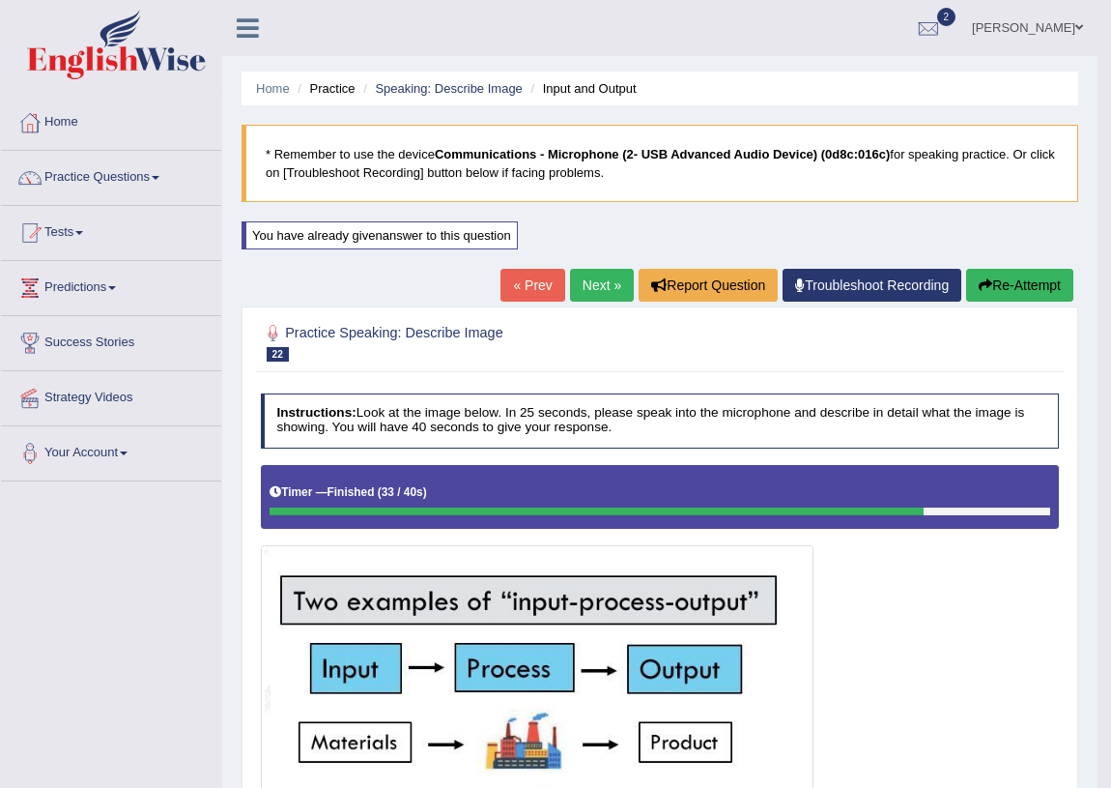
click at [584, 290] on link "Next »" at bounding box center [602, 285] width 64 height 33
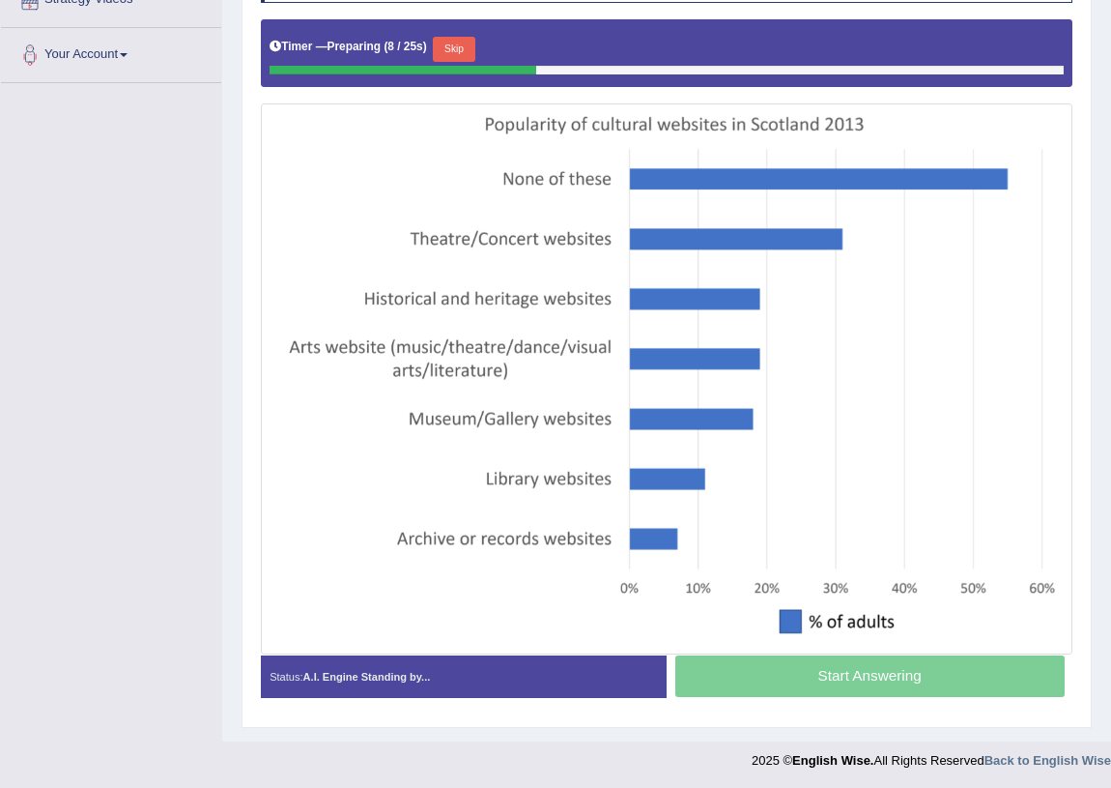
click at [449, 53] on button "Skip" at bounding box center [454, 49] width 42 height 25
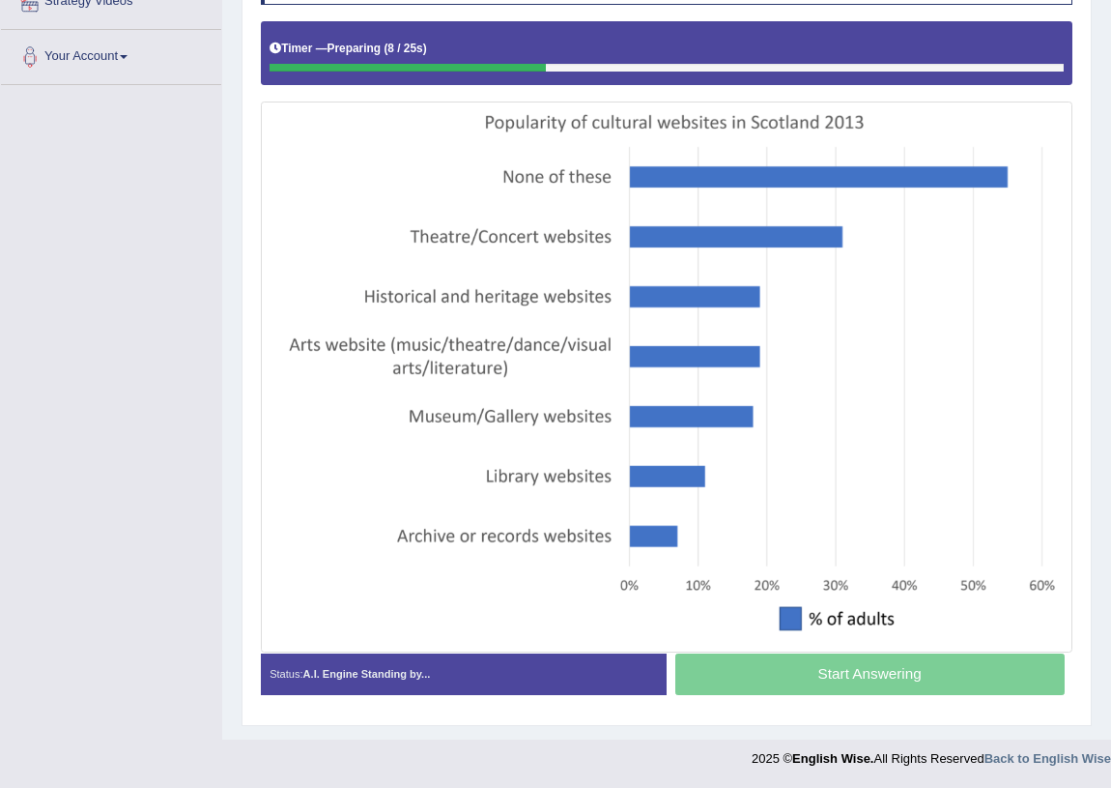
scroll to position [395, 0]
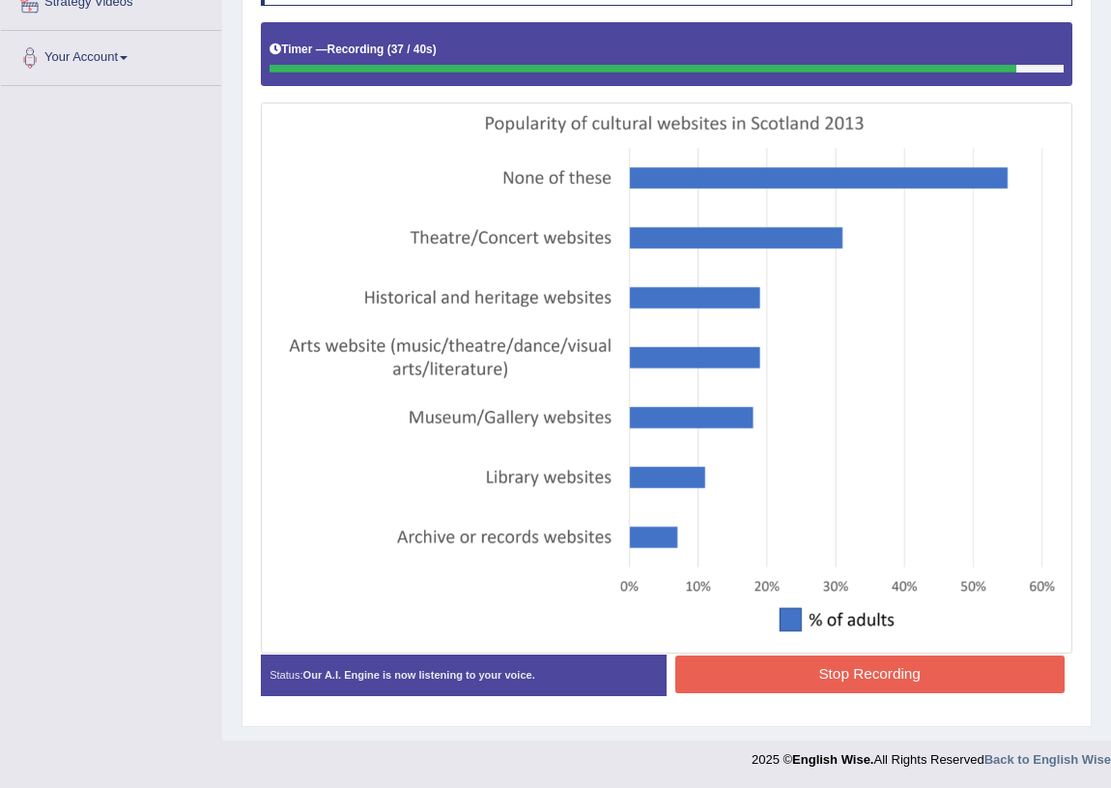
click at [823, 662] on button "Stop Recording" at bounding box center [870, 674] width 389 height 38
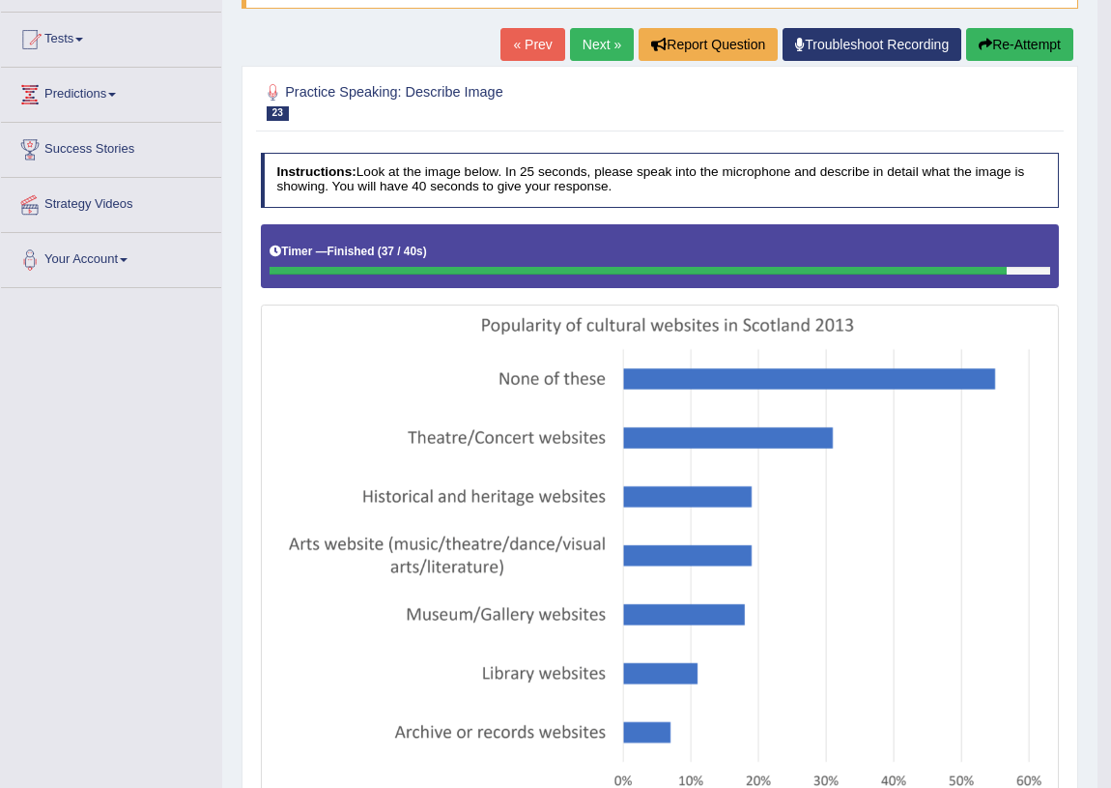
scroll to position [193, 0]
click at [989, 36] on button "Re-Attempt" at bounding box center [1019, 44] width 107 height 33
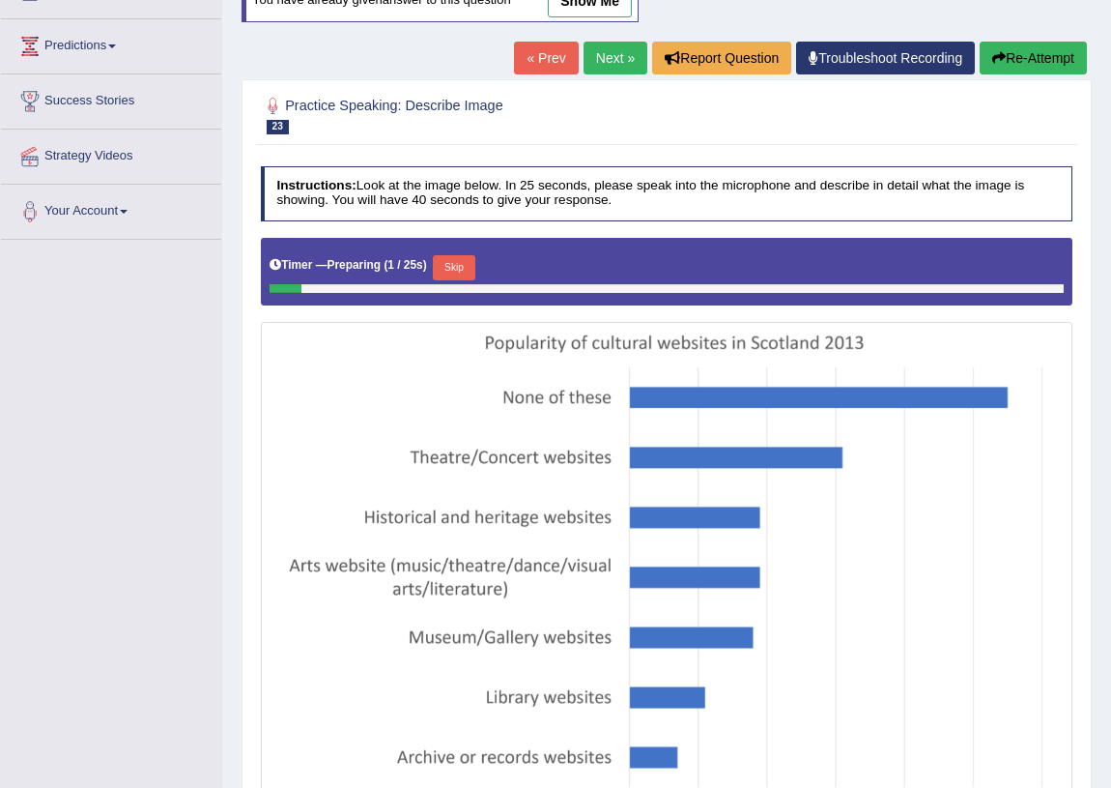
click at [451, 258] on button "Skip" at bounding box center [454, 267] width 42 height 25
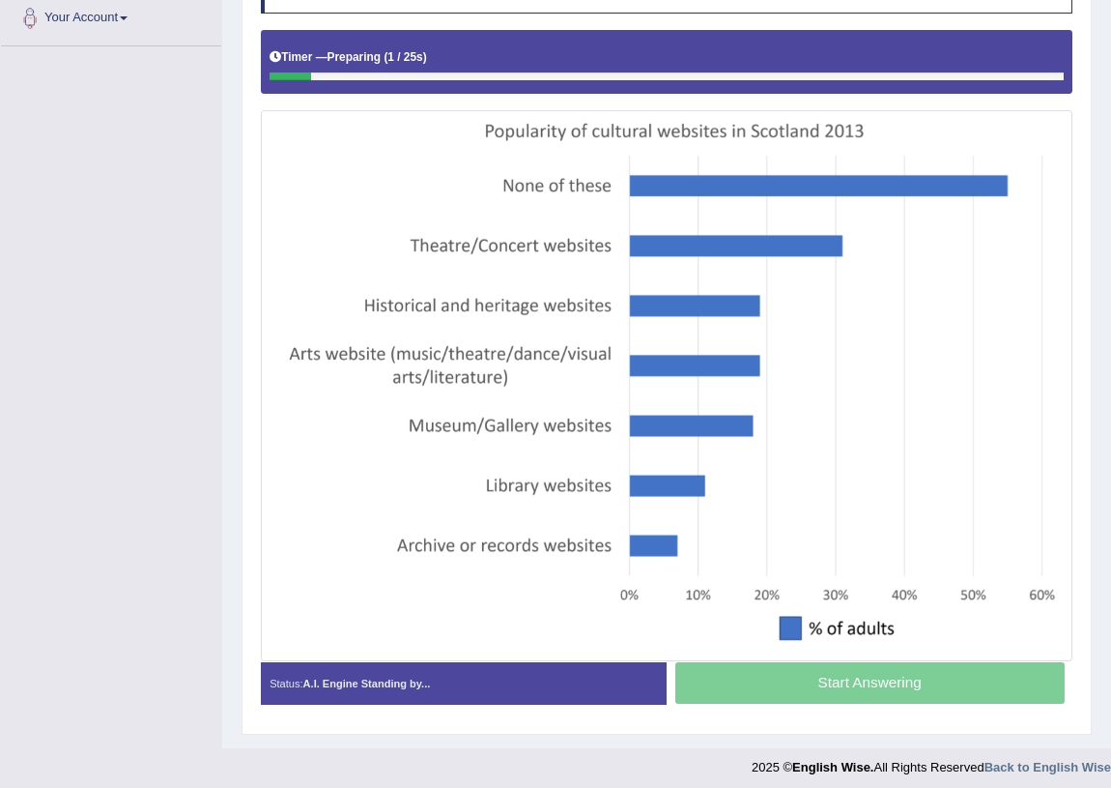
scroll to position [442, 0]
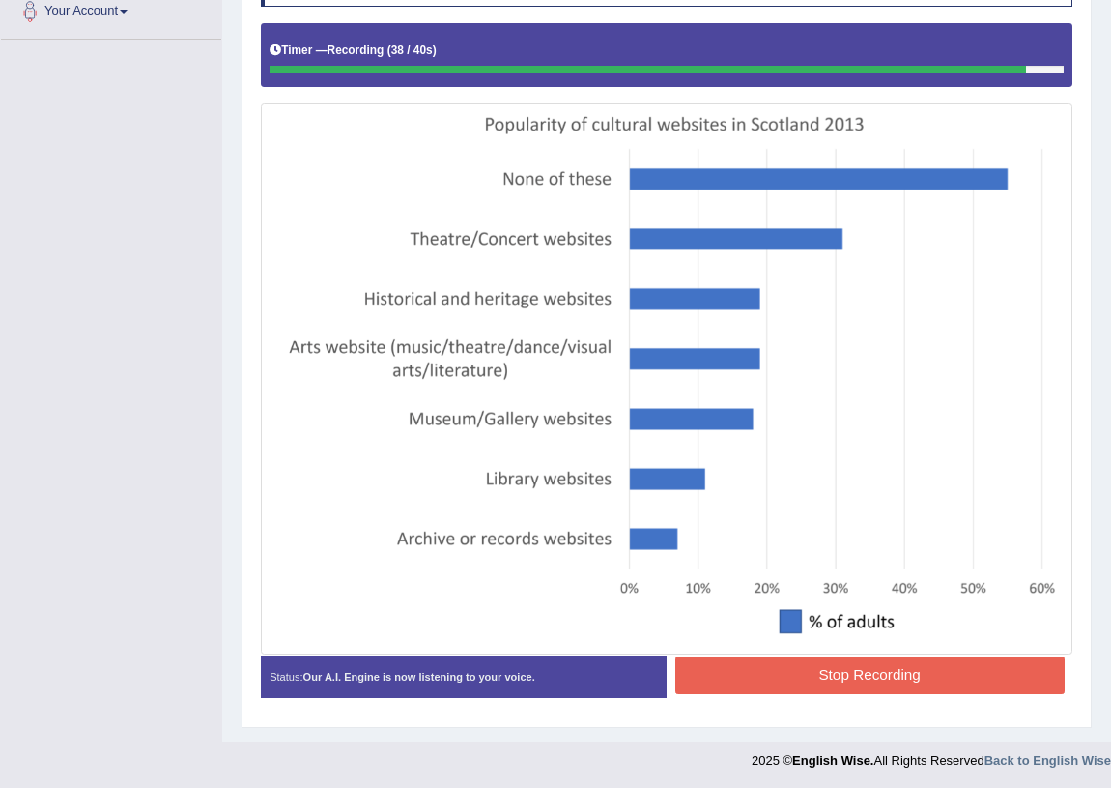
click at [771, 663] on button "Stop Recording" at bounding box center [870, 675] width 389 height 38
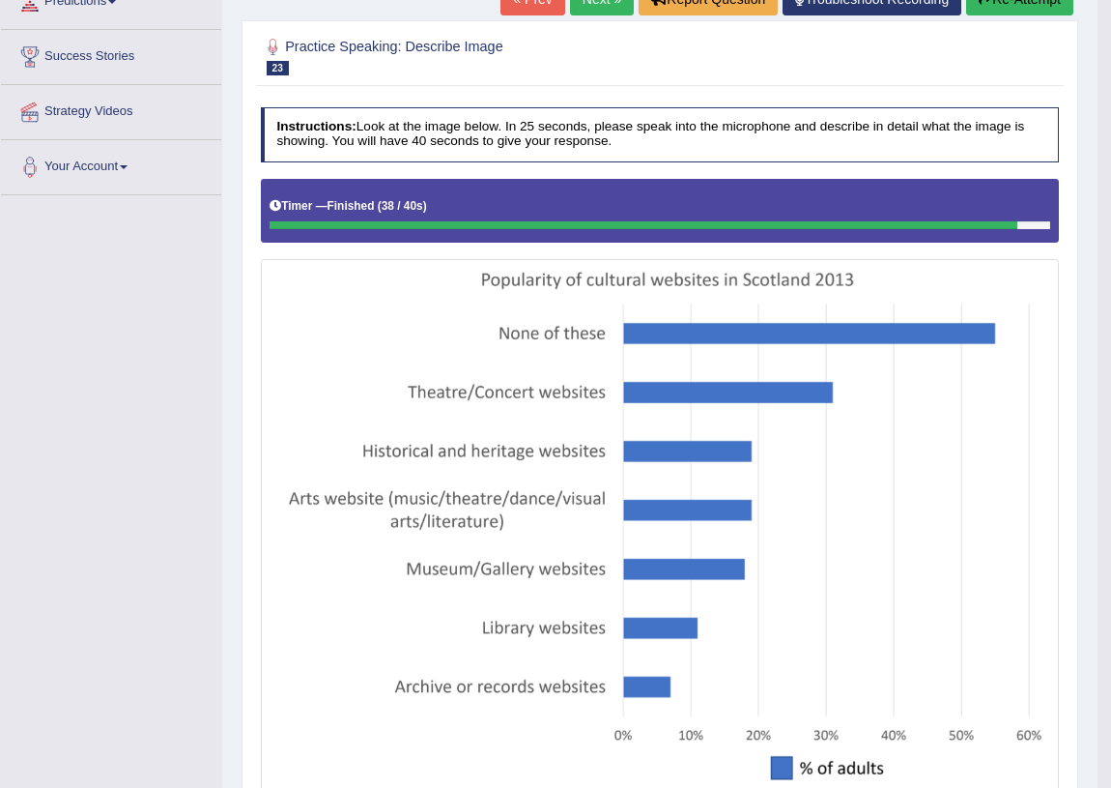
scroll to position [329, 0]
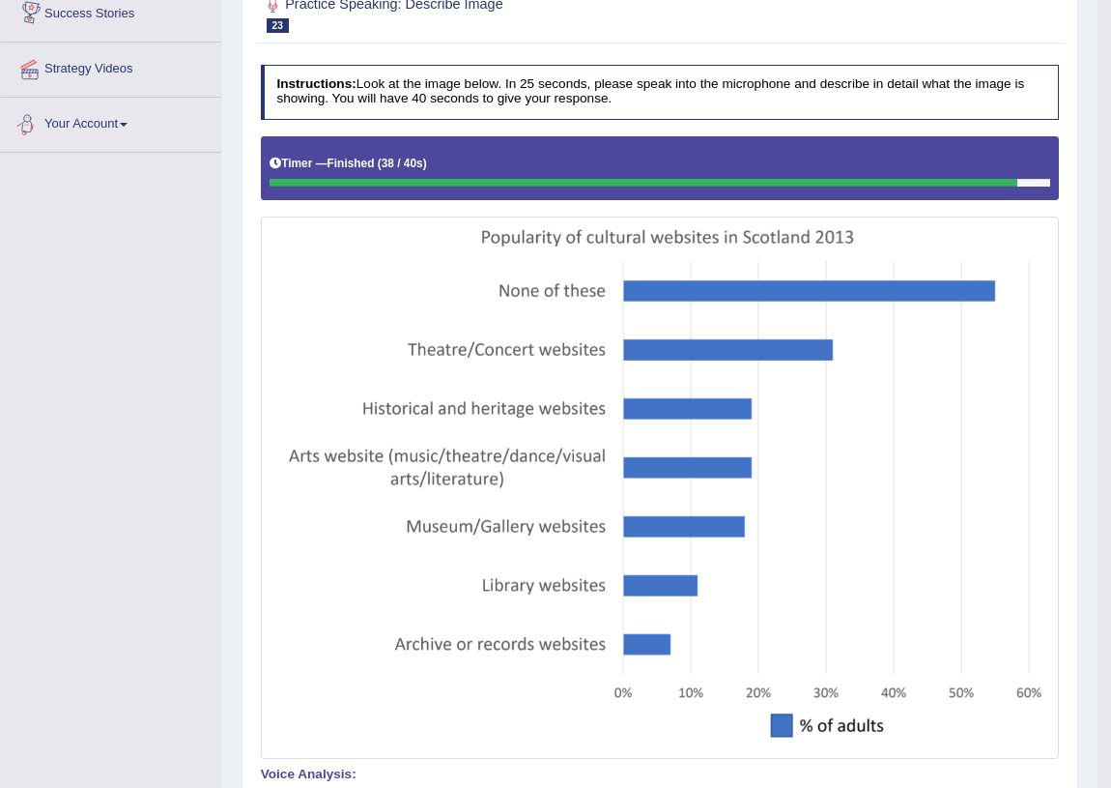
click at [397, 465] on img at bounding box center [660, 488] width 791 height 534
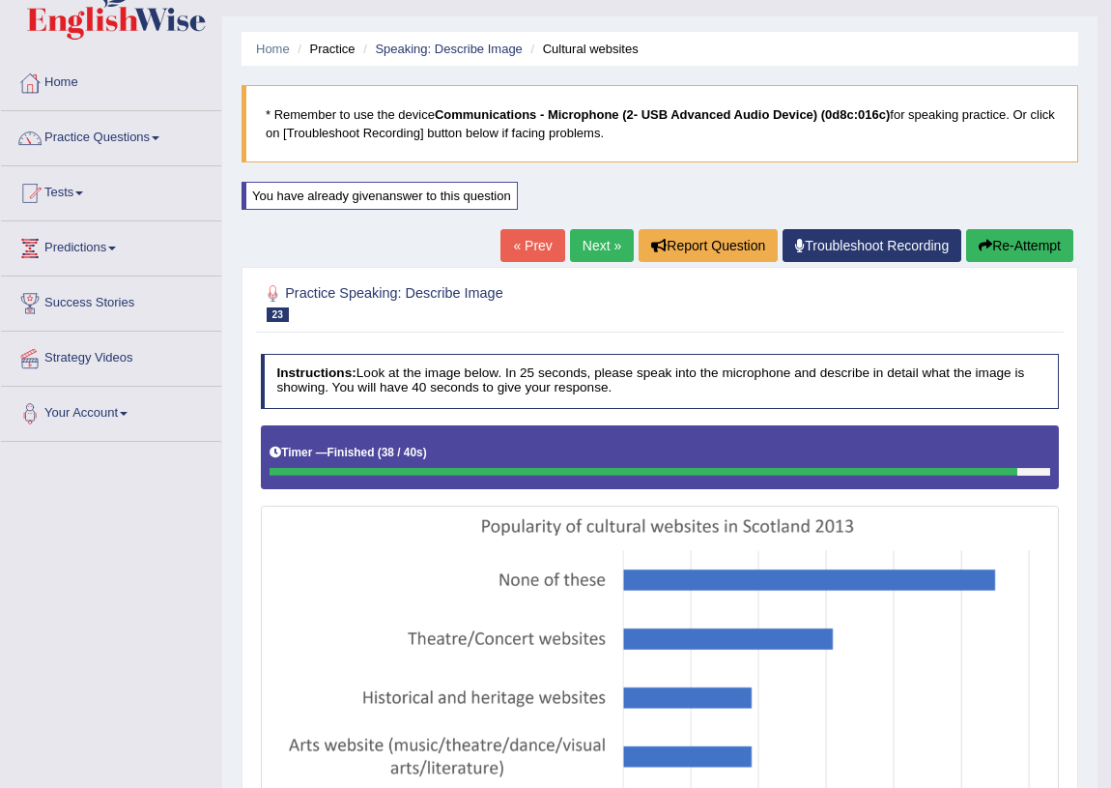
scroll to position [0, 0]
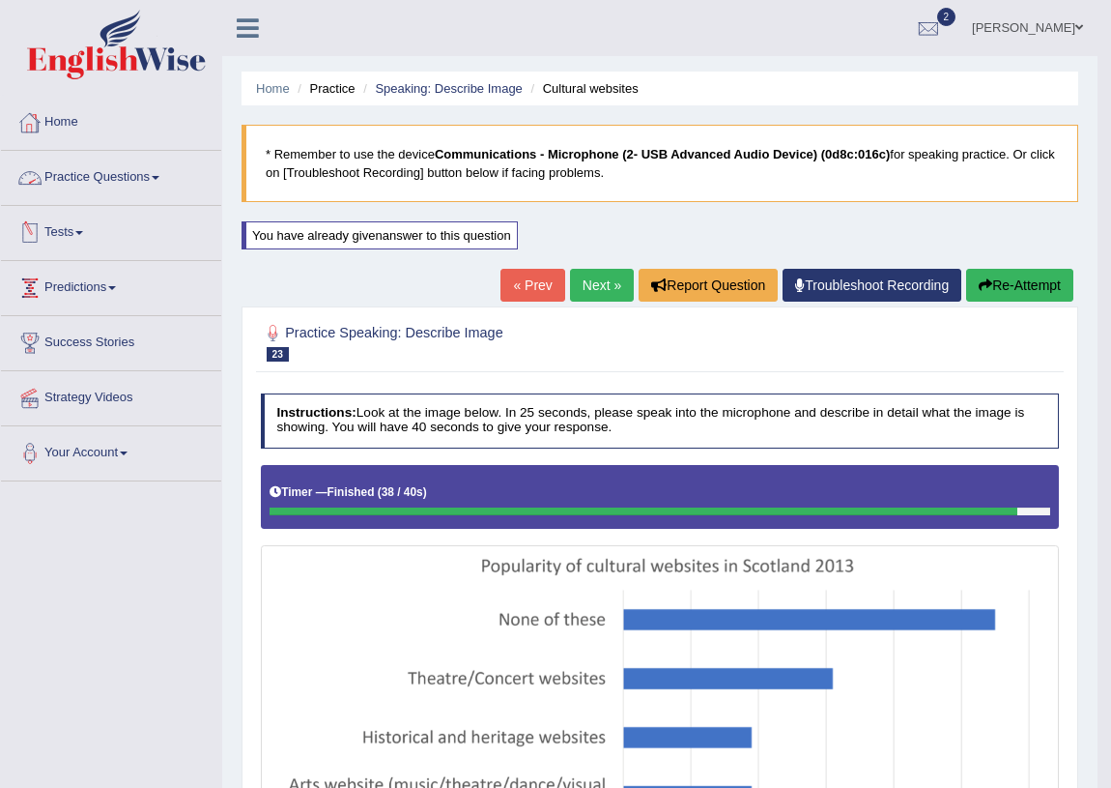
click at [64, 186] on link "Practice Questions" at bounding box center [111, 175] width 220 height 48
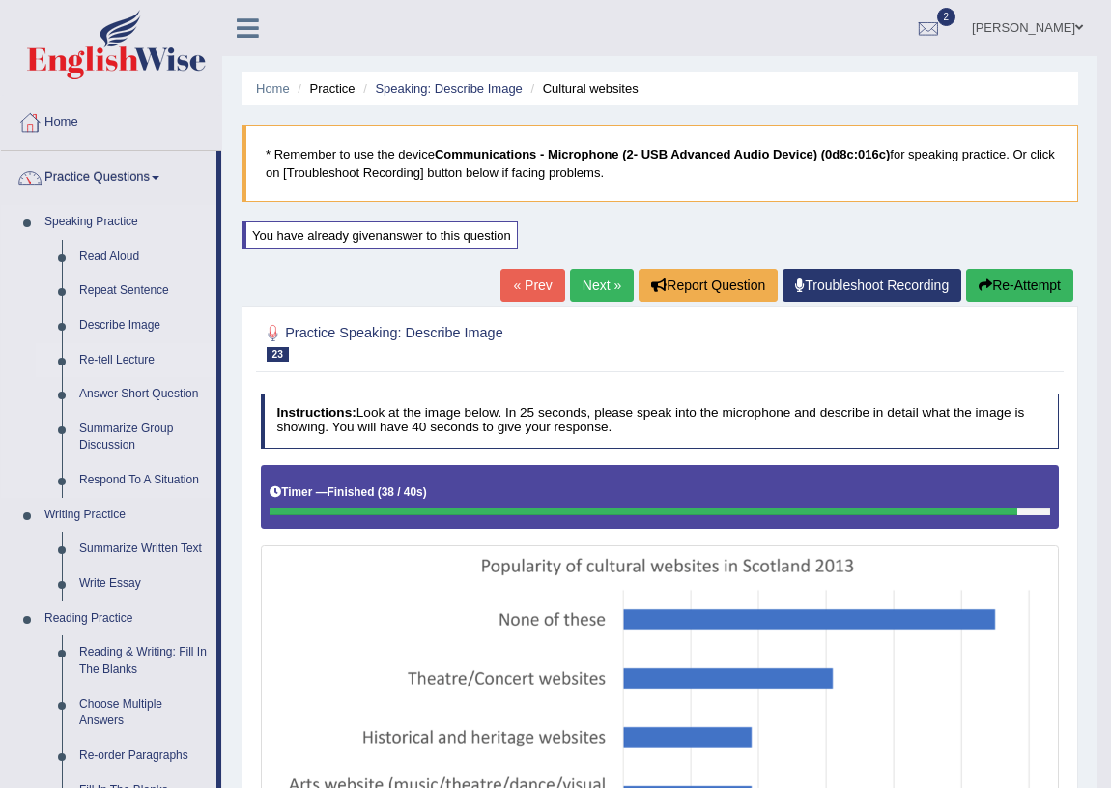
click at [106, 366] on link "Re-tell Lecture" at bounding box center [144, 360] width 146 height 35
